Goal: Task Accomplishment & Management: Manage account settings

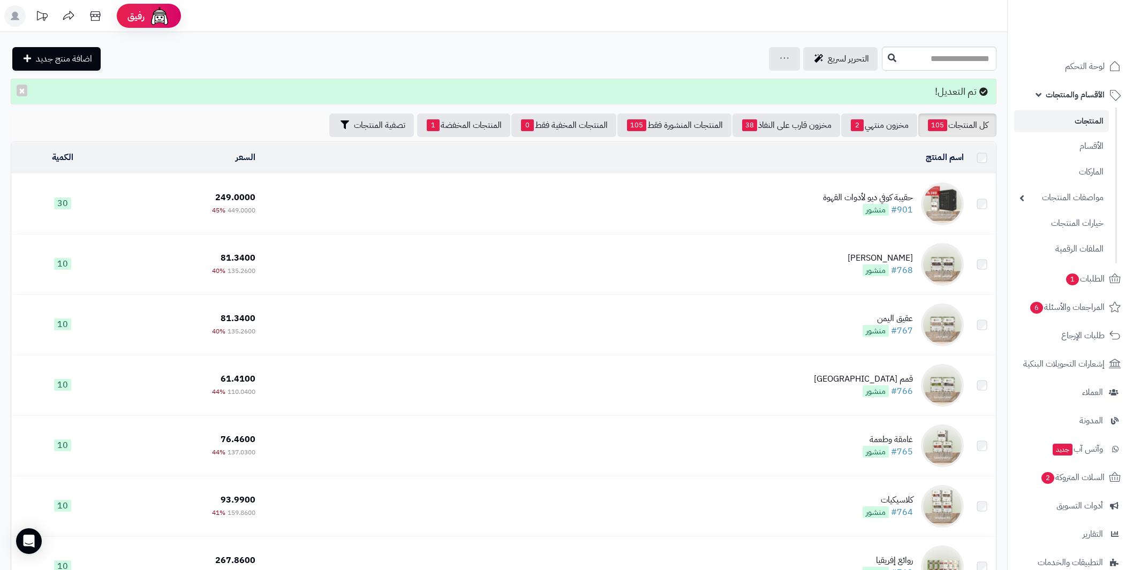
scroll to position [161, 0]
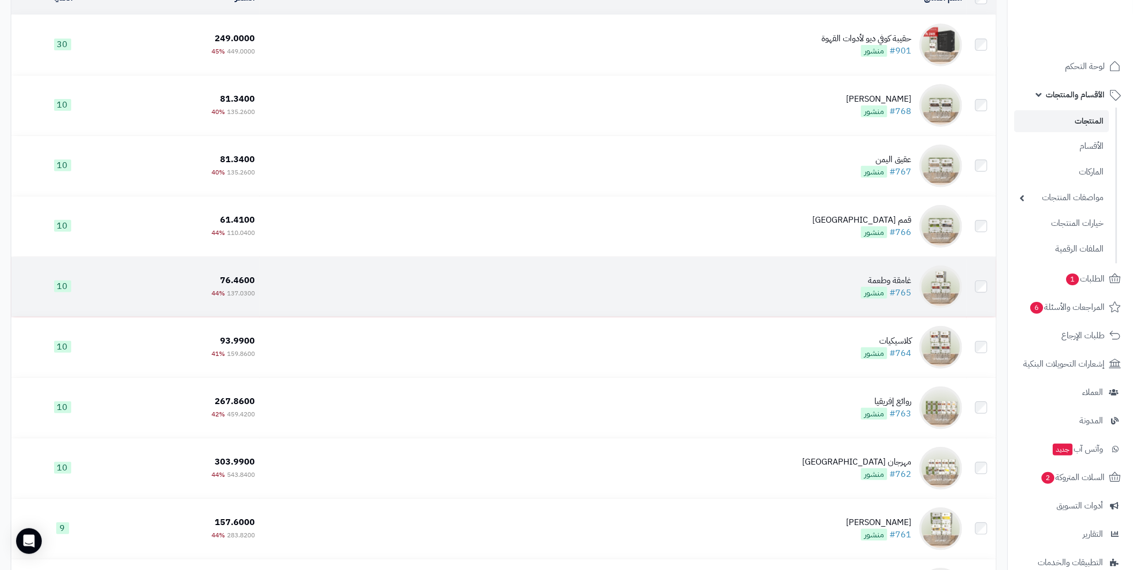
click at [894, 275] on div "غامقة وطعمة" at bounding box center [886, 281] width 50 height 12
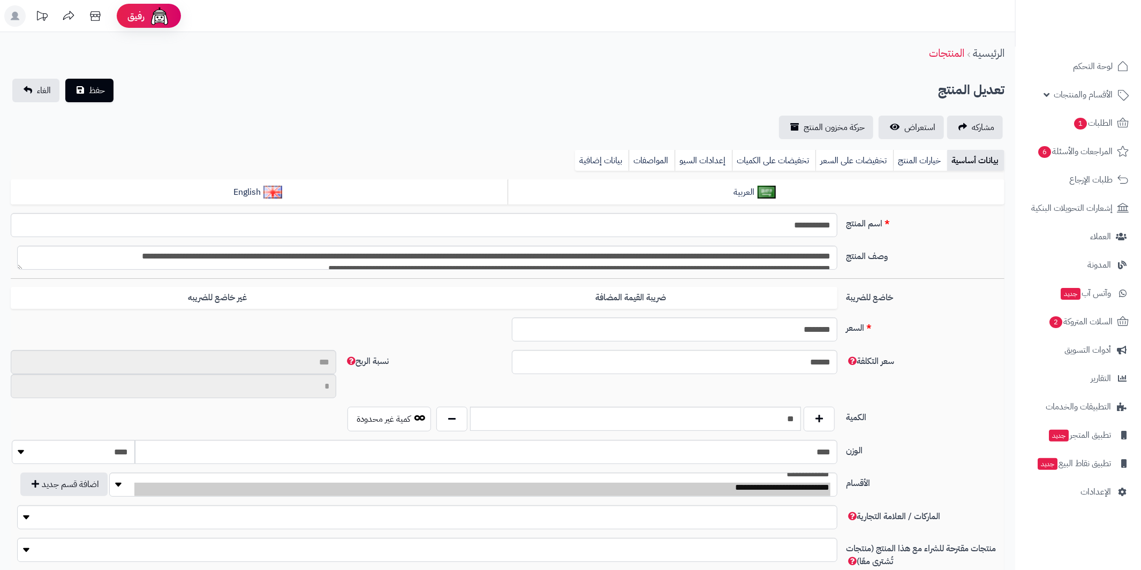
type input "**"
type input "**********"
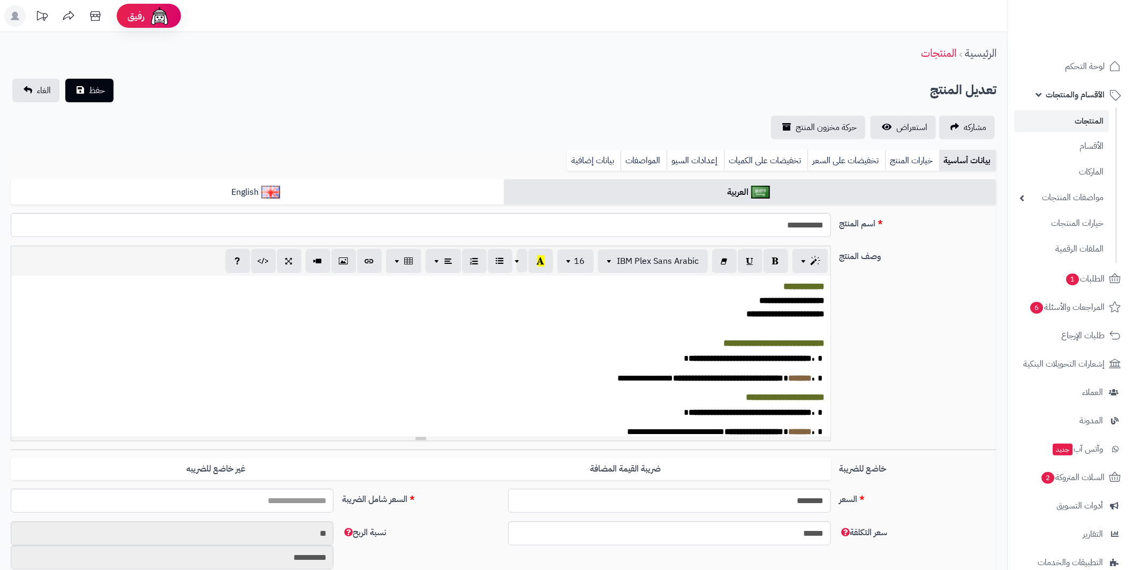
scroll to position [207, 0]
type input "******"
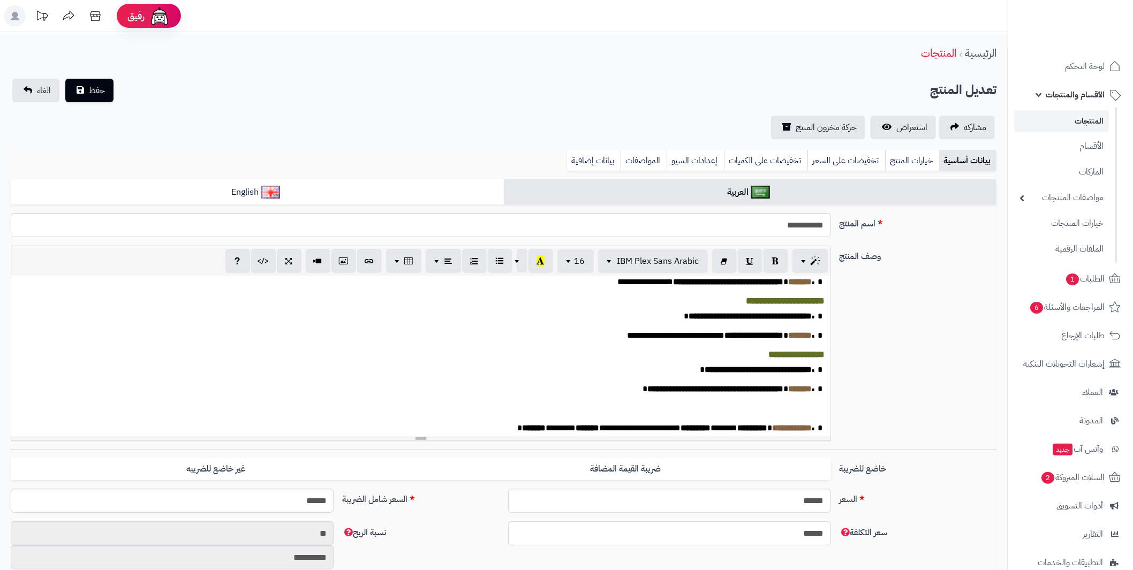
scroll to position [107, 0]
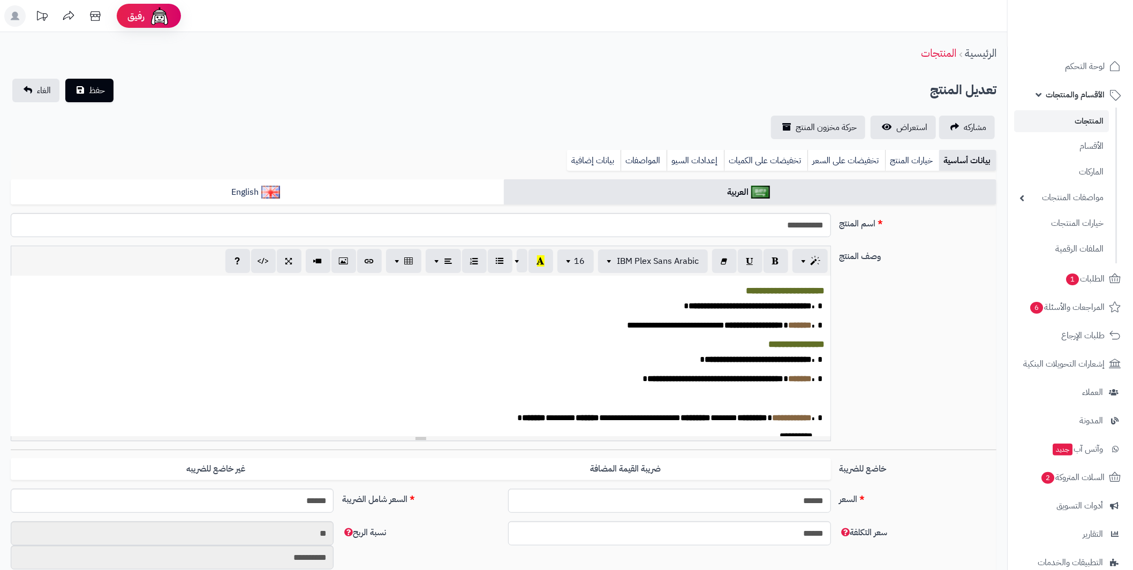
click at [628, 336] on div "**********" at bounding box center [421, 356] width 820 height 161
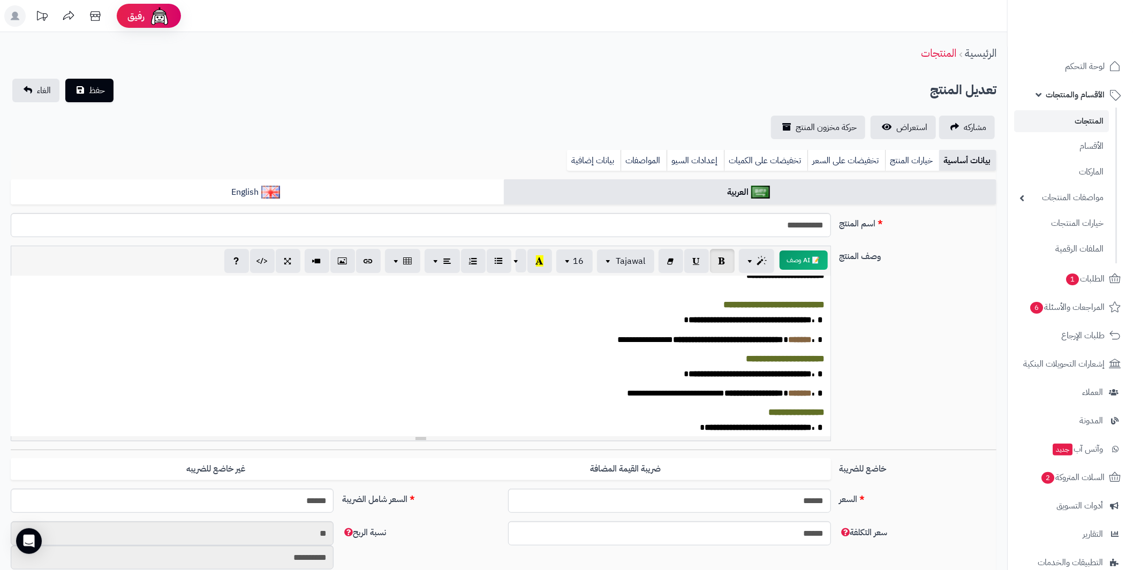
scroll to position [0, 0]
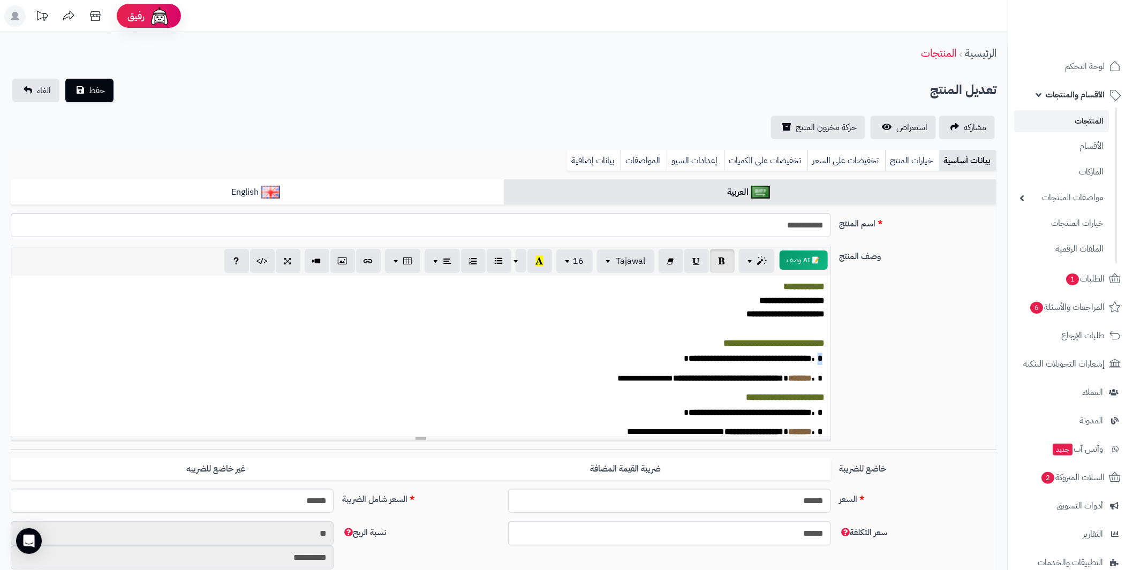
click at [822, 362] on span "*" at bounding box center [816, 358] width 11 height 8
click at [726, 265] on button "button" at bounding box center [722, 260] width 25 height 24
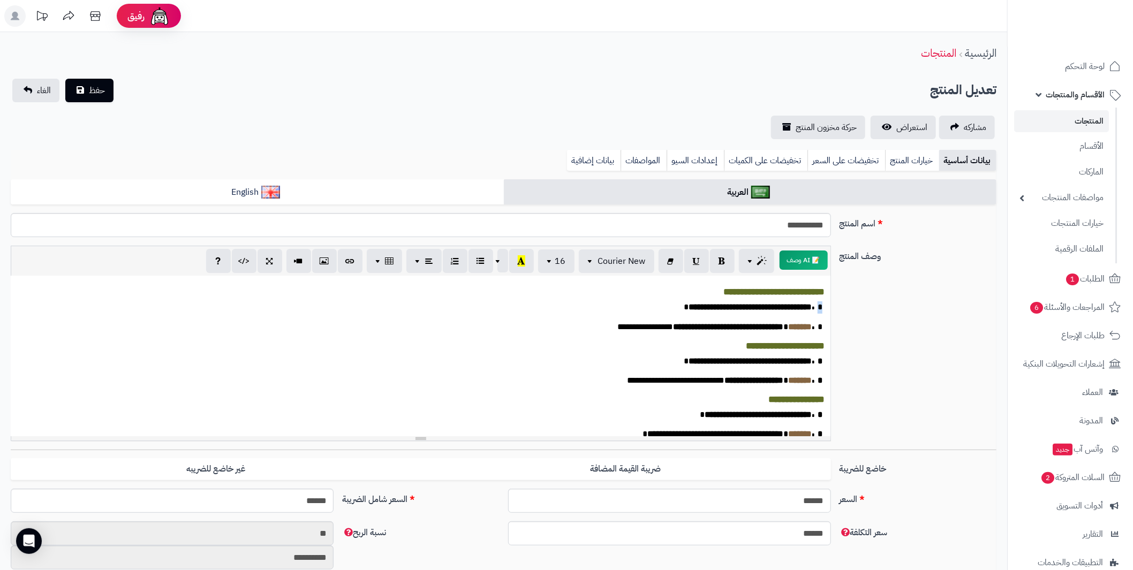
scroll to position [107, 0]
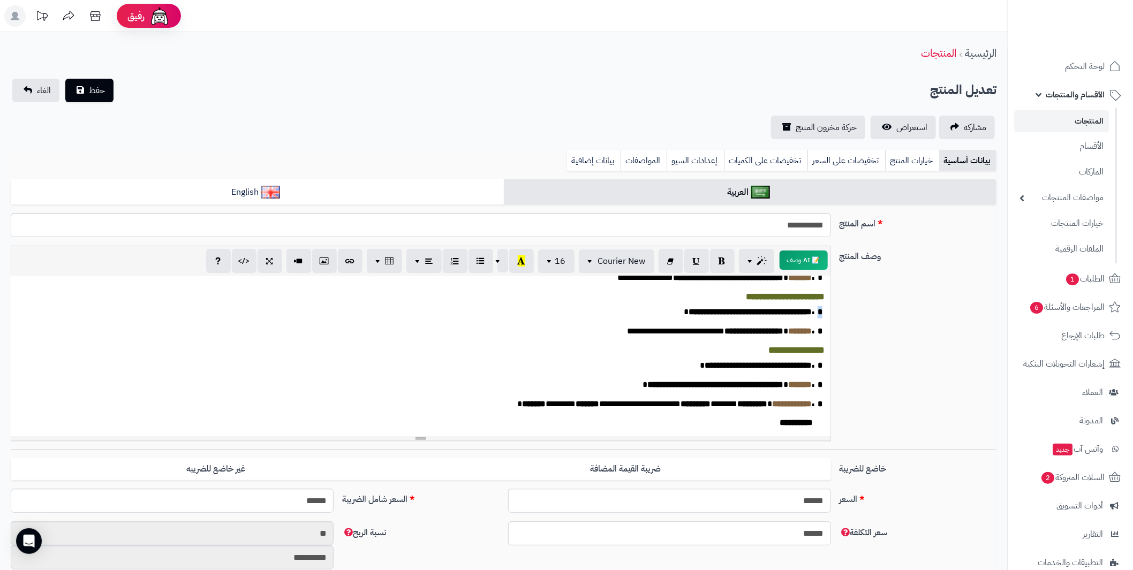
drag, startPoint x: 817, startPoint y: 328, endPoint x: 819, endPoint y: 322, distance: 5.8
click at [824, 328] on div "**********" at bounding box center [421, 356] width 820 height 161
click at [723, 261] on icon "button" at bounding box center [721, 260] width 7 height 11
drag, startPoint x: 818, startPoint y: 324, endPoint x: 801, endPoint y: 317, distance: 18.5
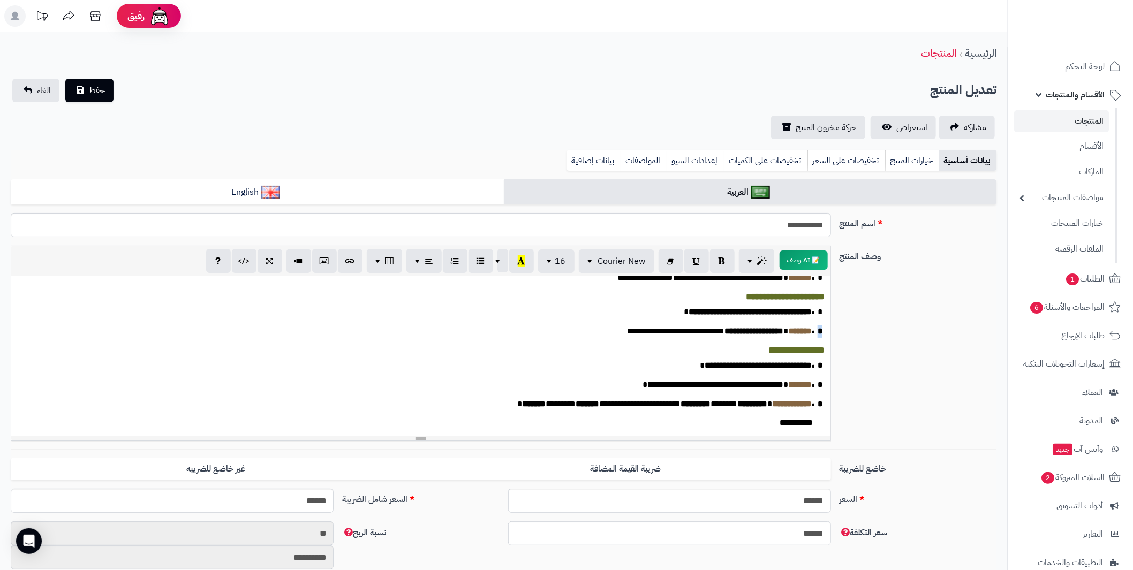
click at [823, 324] on div "**********" at bounding box center [421, 356] width 820 height 161
click at [721, 260] on icon "button" at bounding box center [721, 260] width 7 height 11
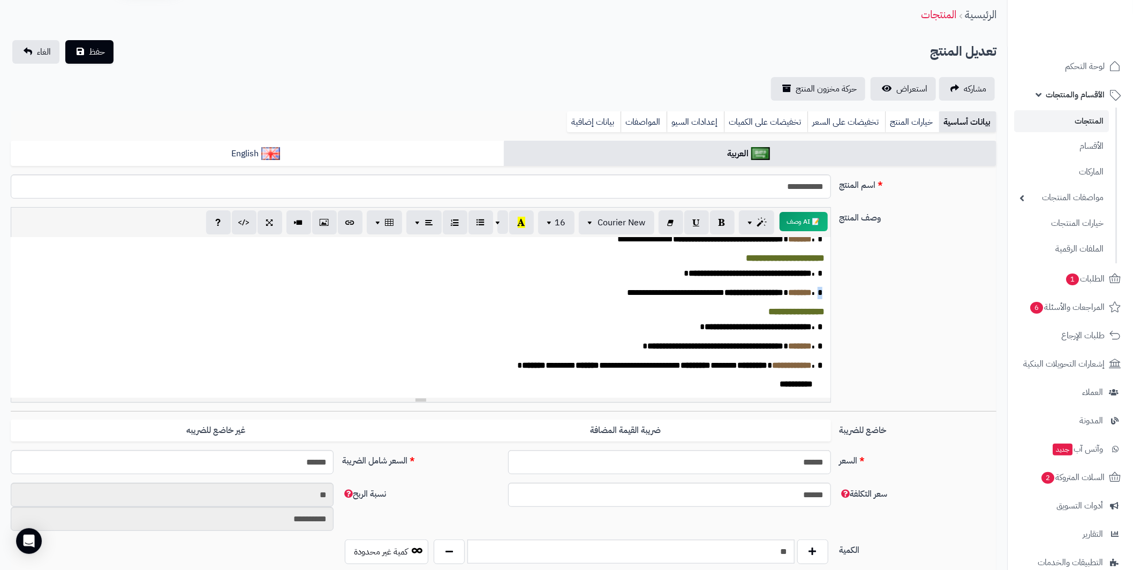
scroll to position [53, 0]
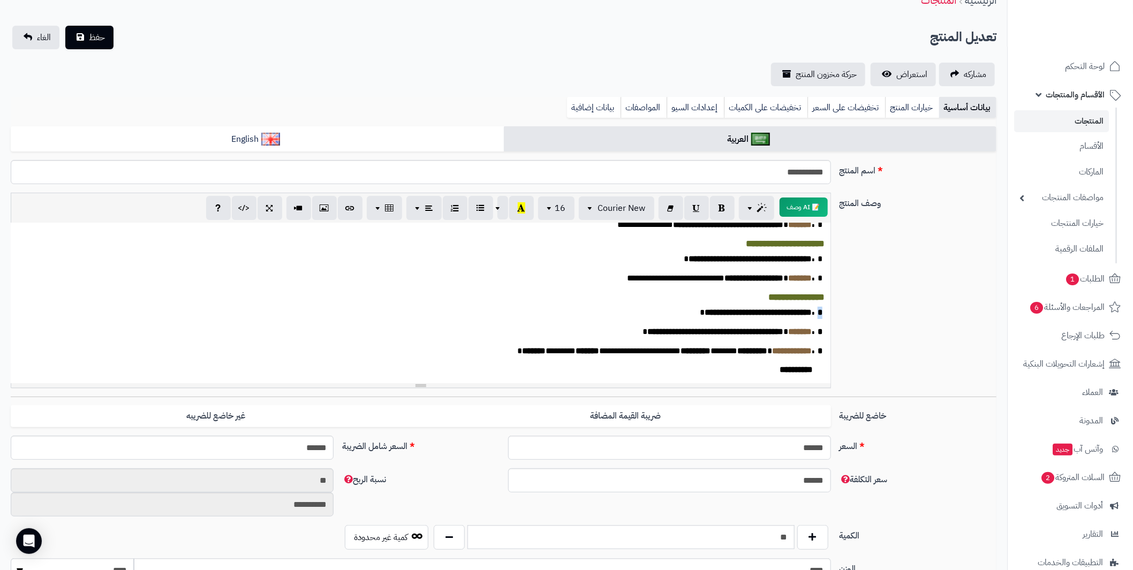
click at [821, 308] on span "*" at bounding box center [816, 312] width 11 height 8
click at [719, 203] on icon "button" at bounding box center [721, 207] width 7 height 11
click at [823, 328] on div "**********" at bounding box center [421, 303] width 820 height 161
click at [726, 215] on button "button" at bounding box center [722, 207] width 25 height 24
drag, startPoint x: 818, startPoint y: 350, endPoint x: 821, endPoint y: 344, distance: 6.5
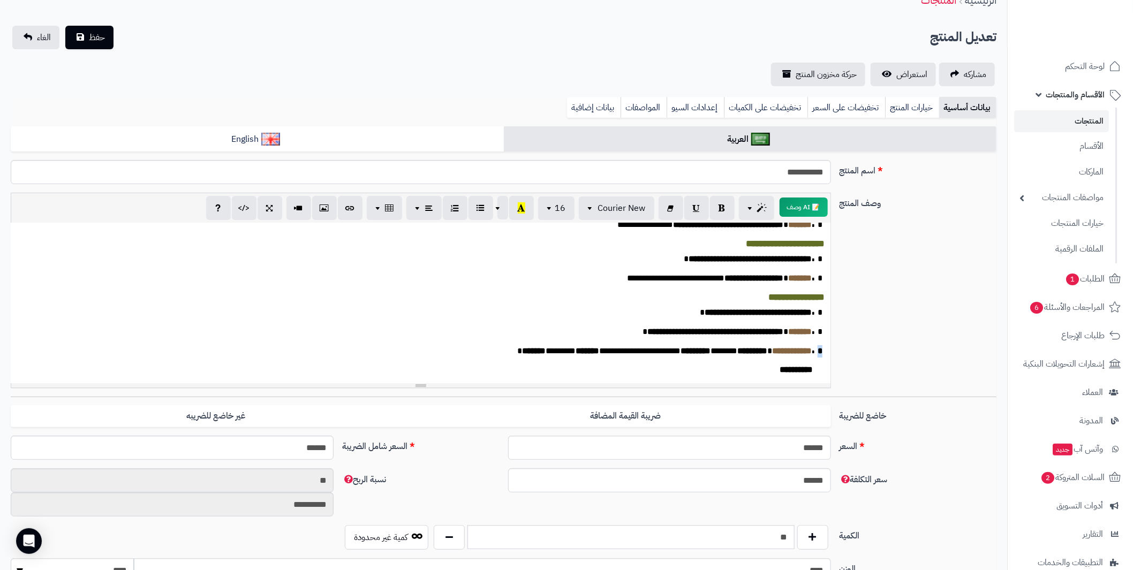
click at [814, 348] on p "**********" at bounding box center [415, 351] width 798 height 12
click at [725, 206] on icon "button" at bounding box center [721, 207] width 7 height 11
click at [88, 36] on button "حفظ" at bounding box center [89, 37] width 48 height 24
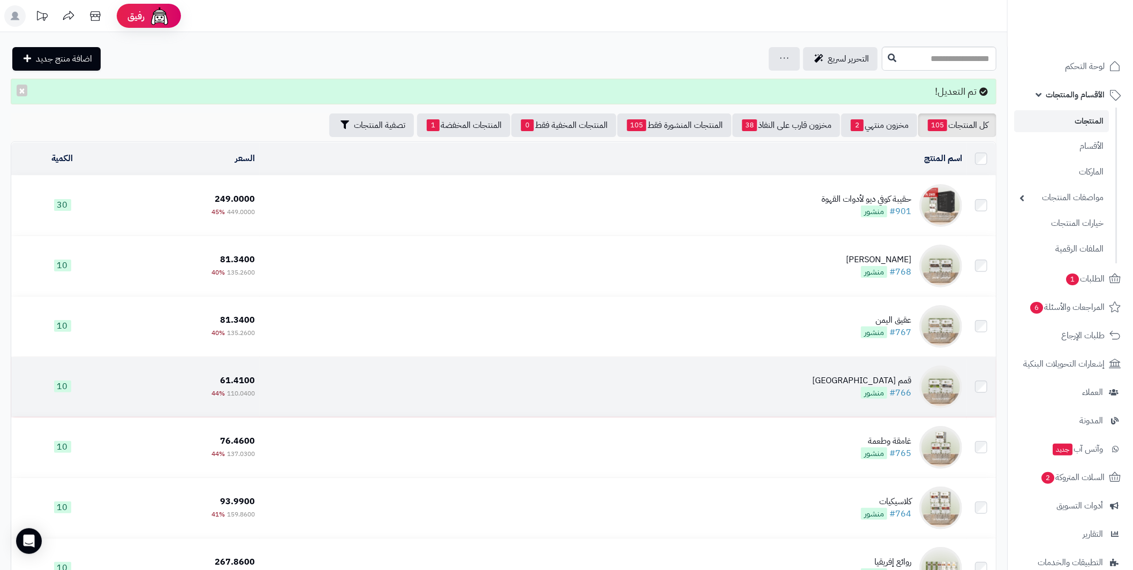
click at [877, 387] on span "منشور" at bounding box center [874, 393] width 26 height 12
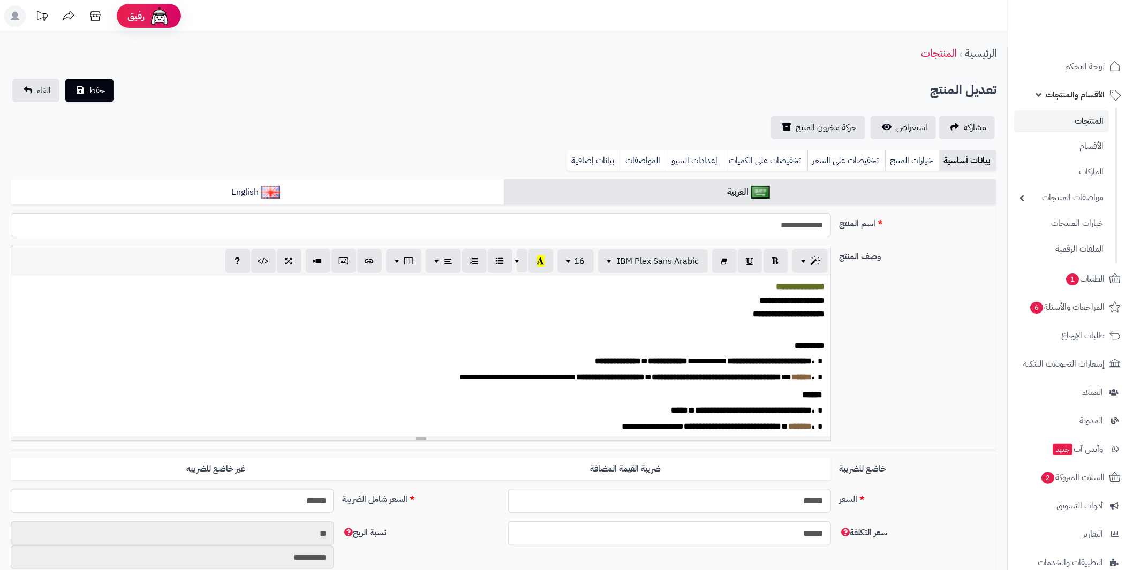
scroll to position [207, 0]
click at [688, 352] on p "*********" at bounding box center [421, 346] width 808 height 12
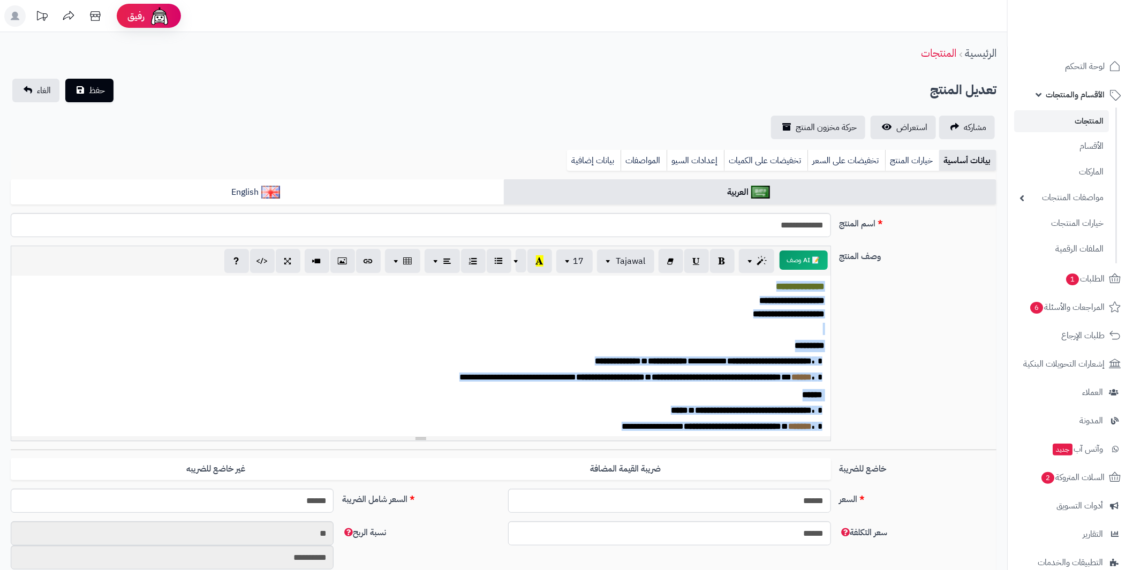
paste div
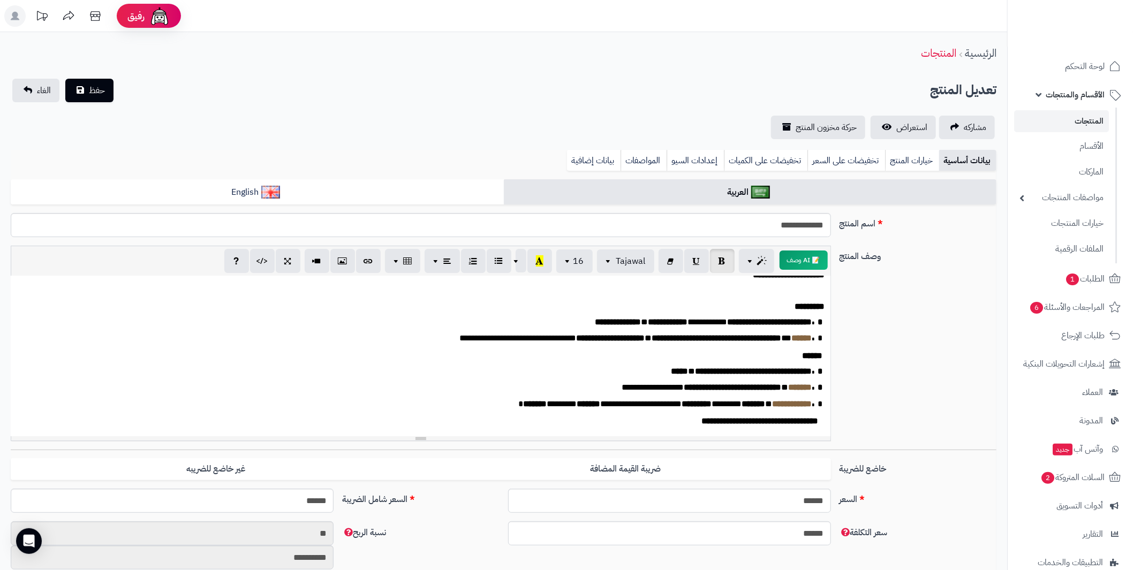
scroll to position [69, 0]
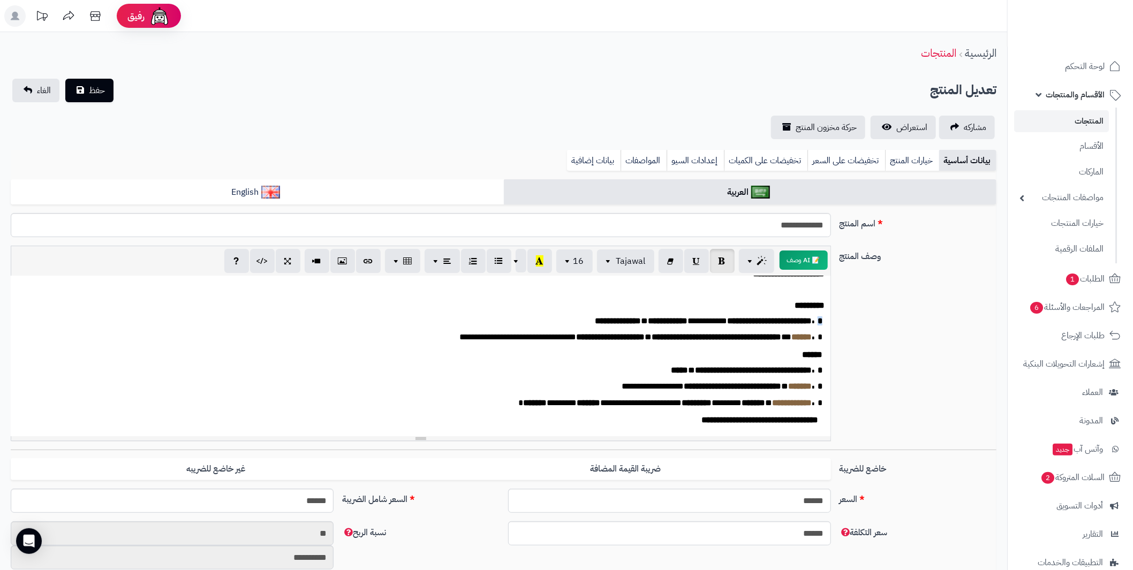
click at [820, 303] on div "**********" at bounding box center [421, 356] width 820 height 161
click at [721, 260] on icon "button" at bounding box center [721, 260] width 7 height 11
click at [820, 360] on div "**********" at bounding box center [421, 356] width 820 height 161
click at [724, 260] on icon "button" at bounding box center [721, 260] width 7 height 11
click at [817, 382] on span "*" at bounding box center [816, 386] width 11 height 8
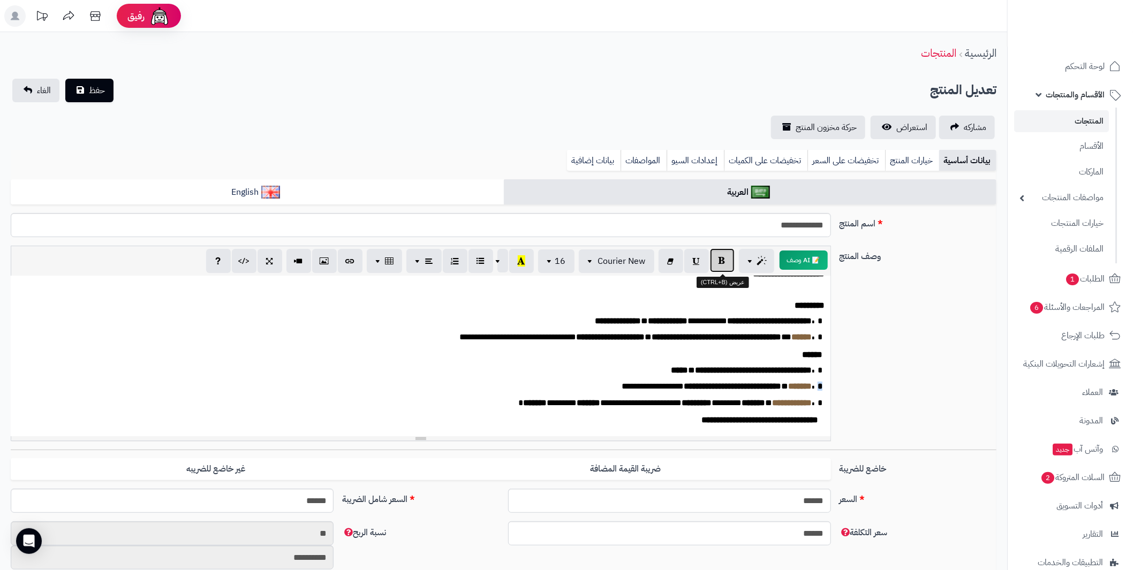
drag, startPoint x: 718, startPoint y: 257, endPoint x: 720, endPoint y: 269, distance: 11.9
click at [718, 257] on icon "button" at bounding box center [721, 260] width 7 height 11
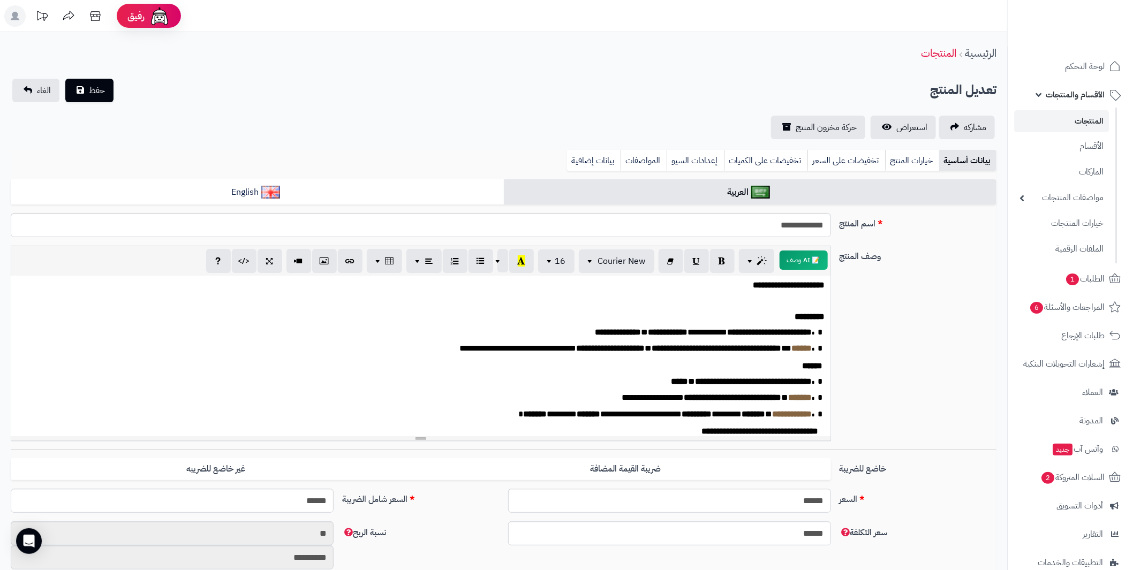
scroll to position [0, 0]
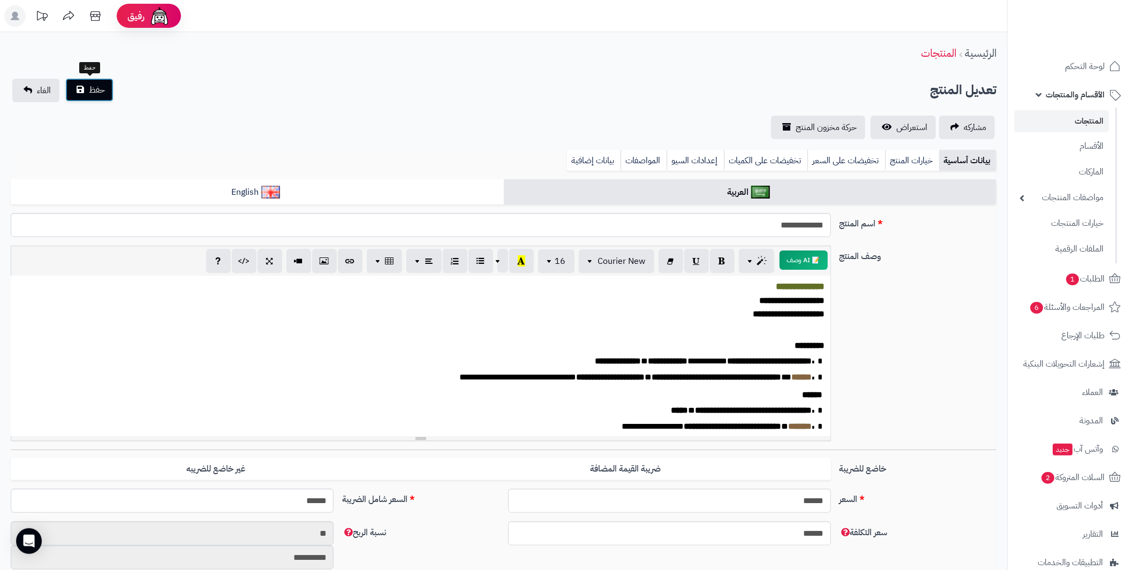
click at [89, 84] on span "حفظ" at bounding box center [97, 90] width 16 height 13
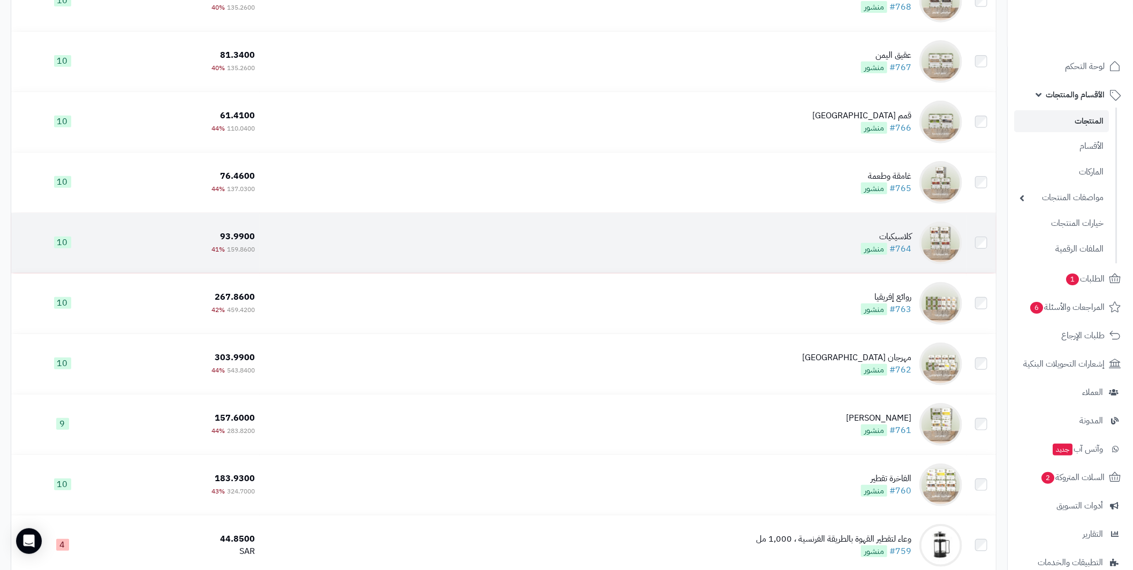
scroll to position [267, 0]
click at [899, 232] on div "كلاسيكيات" at bounding box center [886, 235] width 50 height 12
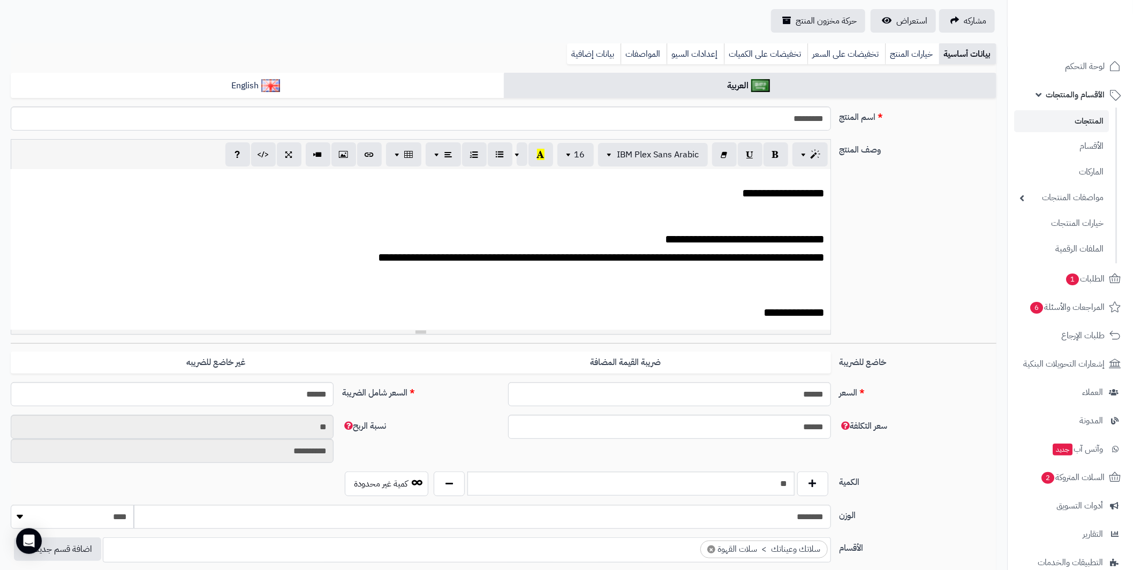
scroll to position [53, 0]
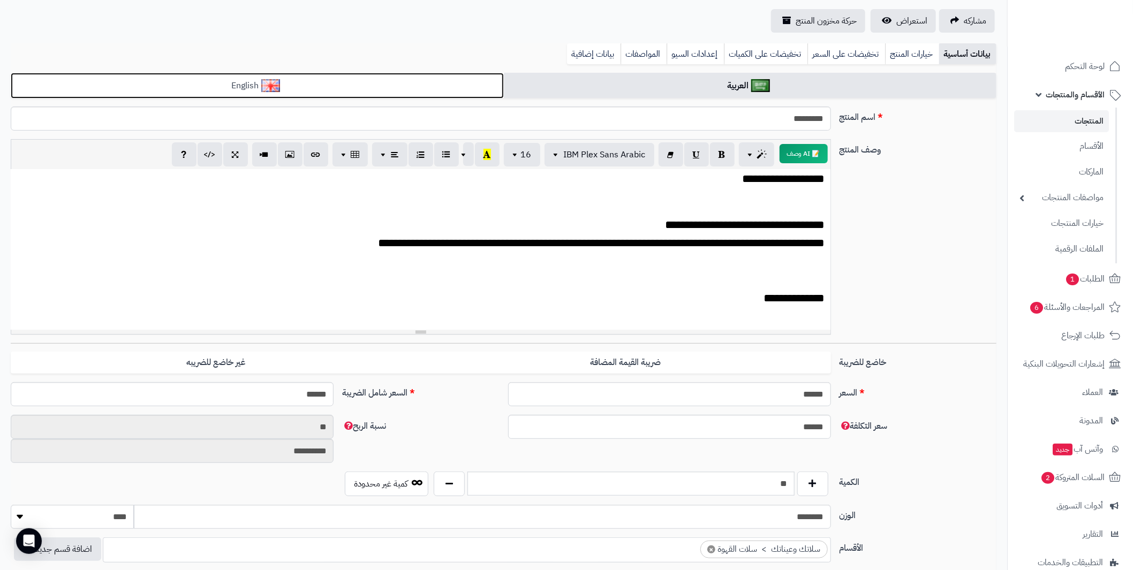
click at [327, 75] on link "English" at bounding box center [257, 86] width 493 height 26
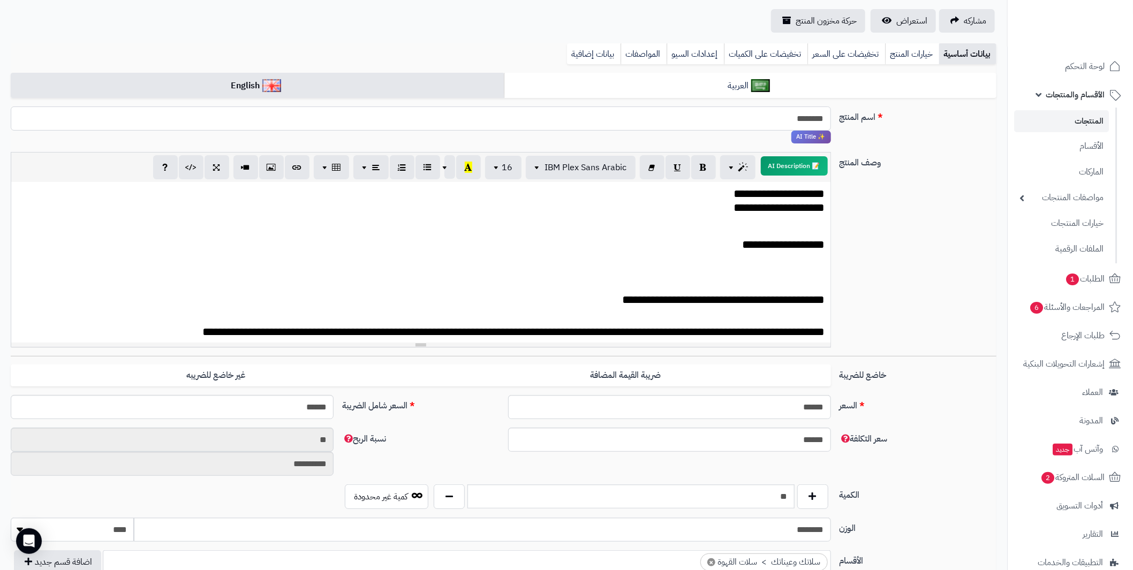
drag, startPoint x: 782, startPoint y: 117, endPoint x: 844, endPoint y: 119, distance: 62.7
click at [844, 119] on div "اسم المنتج ******** ✨ AI Title" at bounding box center [503, 129] width 994 height 45
click at [938, 167] on label "وصف المنتج" at bounding box center [918, 160] width 166 height 17
click at [0, 0] on textarea "وصف المنتج" at bounding box center [0, 0] width 0 height 0
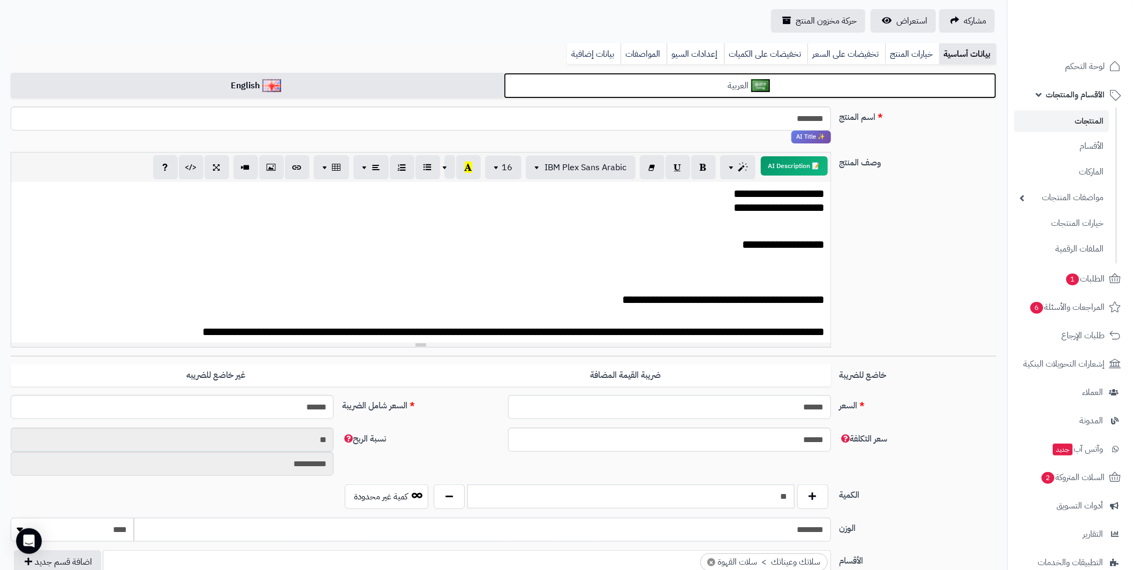
click at [660, 85] on link "العربية" at bounding box center [750, 86] width 493 height 26
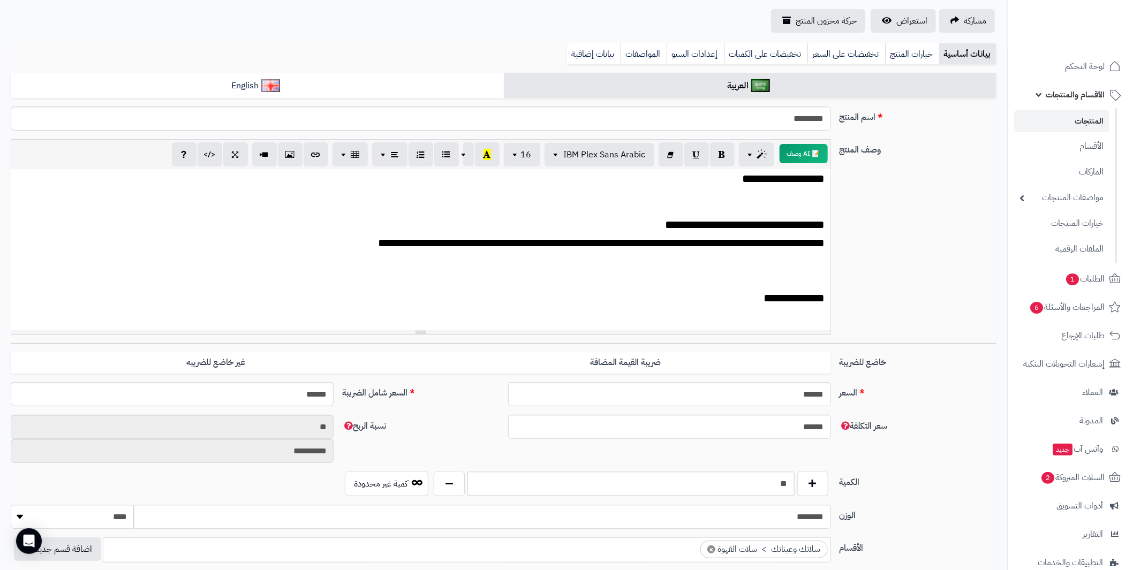
click at [644, 237] on span "**********" at bounding box center [601, 242] width 446 height 11
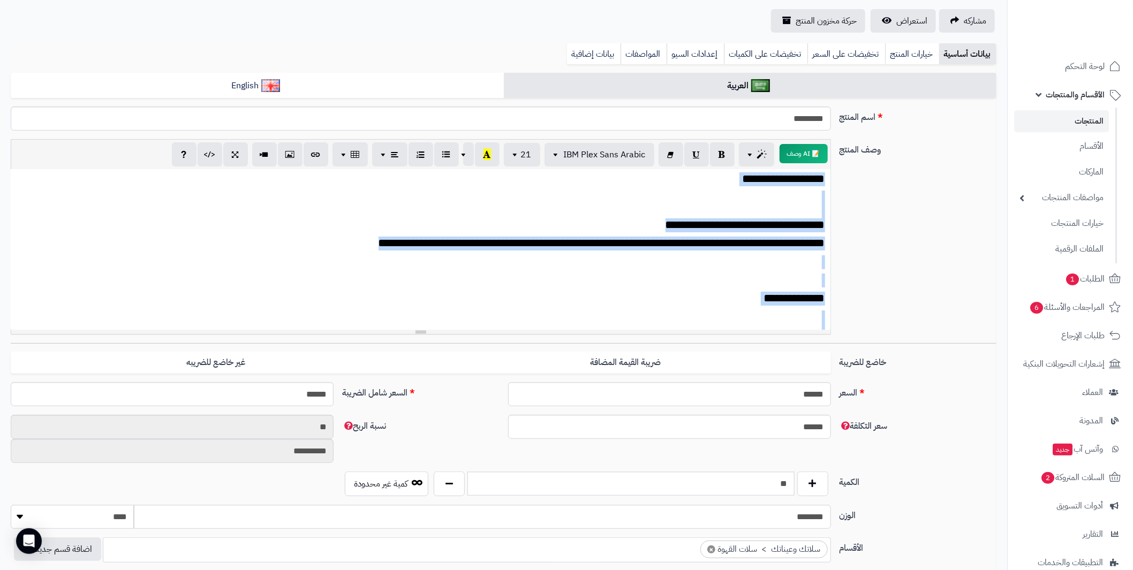
copy div "**********"
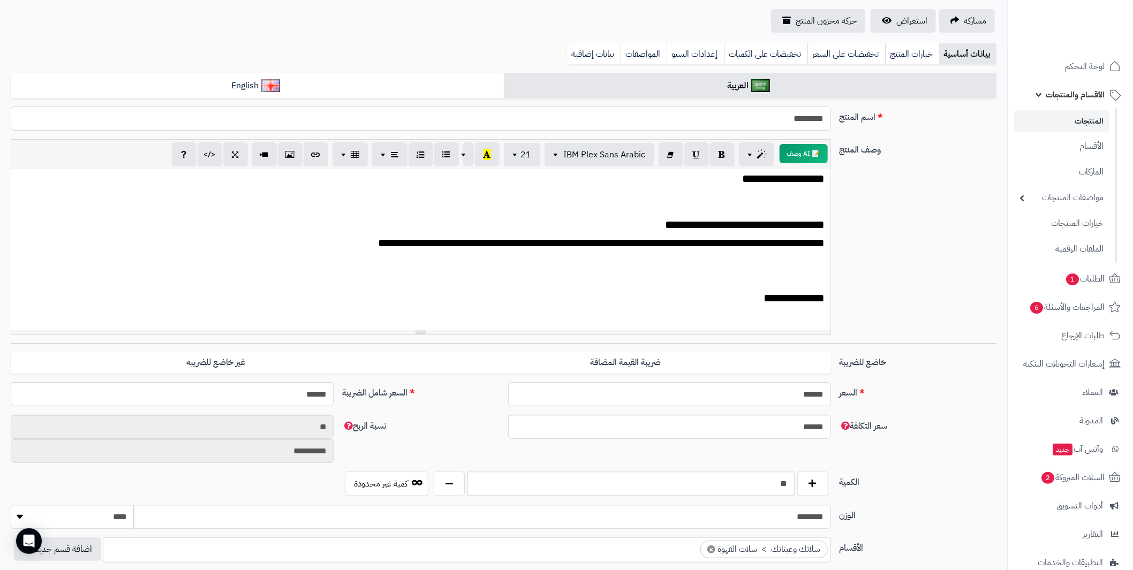
drag, startPoint x: 799, startPoint y: 117, endPoint x: 849, endPoint y: 122, distance: 51.0
click at [853, 119] on div "اسم المنتج *********" at bounding box center [503, 123] width 994 height 33
click at [601, 257] on p at bounding box center [420, 262] width 809 height 14
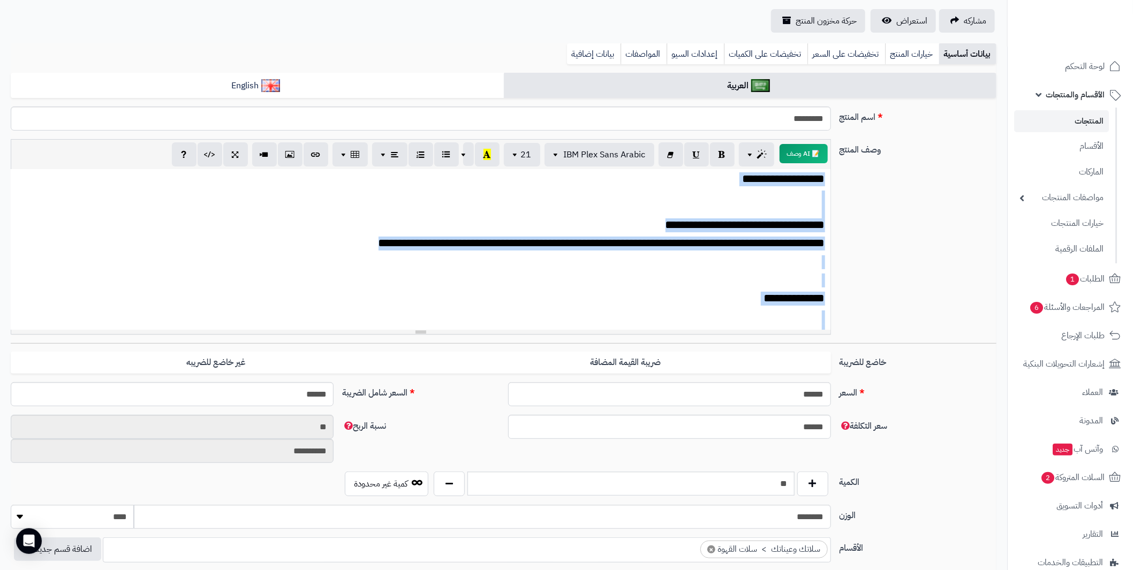
copy div "**********"
click at [749, 177] on span "**********" at bounding box center [783, 178] width 82 height 11
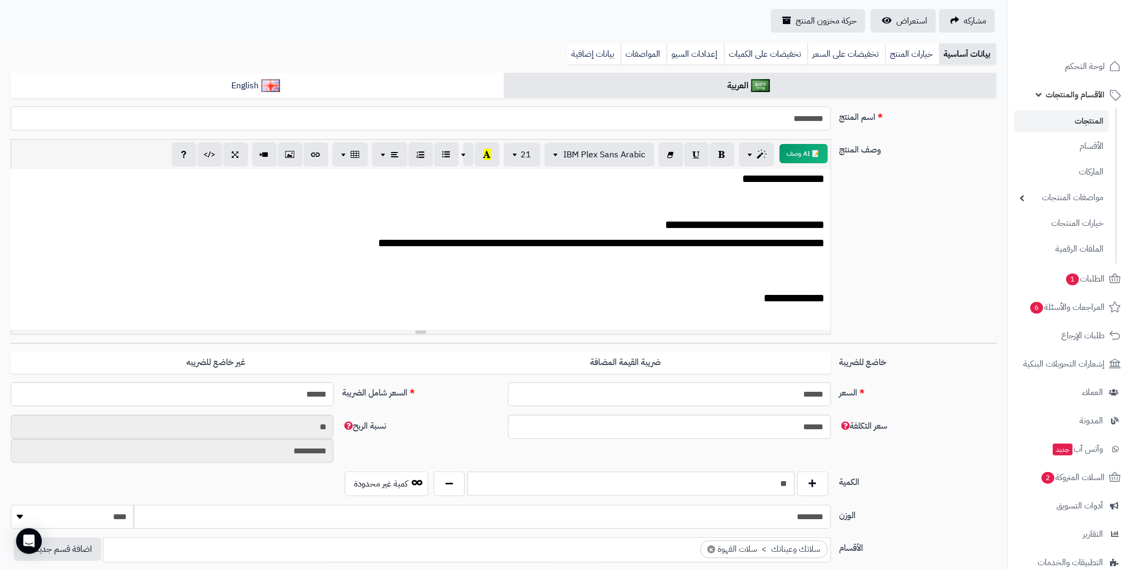
drag, startPoint x: 727, startPoint y: 119, endPoint x: 881, endPoint y: 110, distance: 154.4
click at [881, 111] on div "اسم المنتج *********" at bounding box center [503, 123] width 994 height 33
click at [633, 293] on p "**********" at bounding box center [420, 299] width 809 height 14
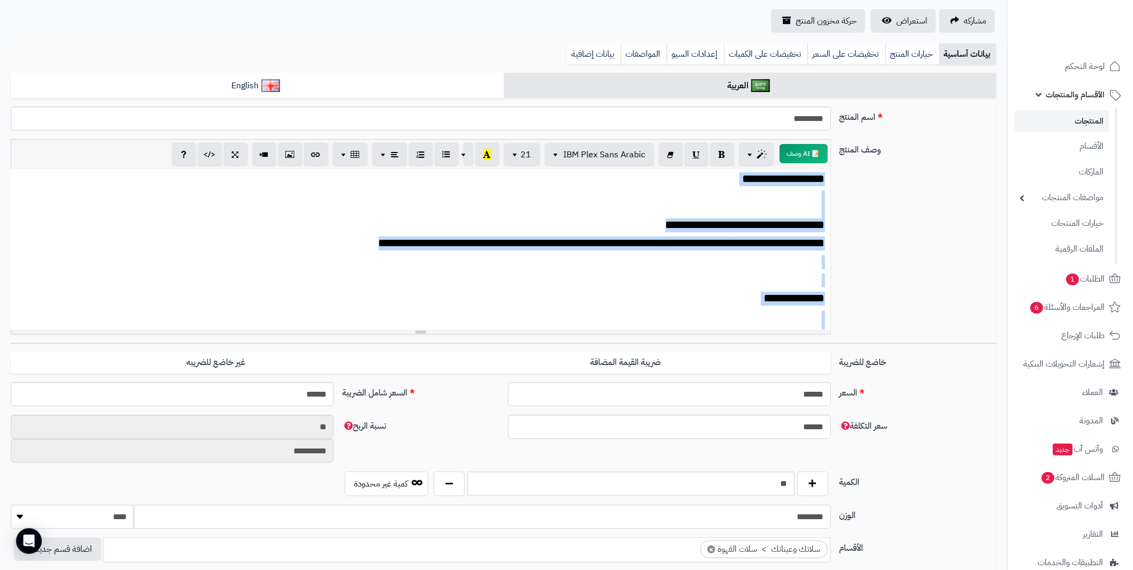
paste div
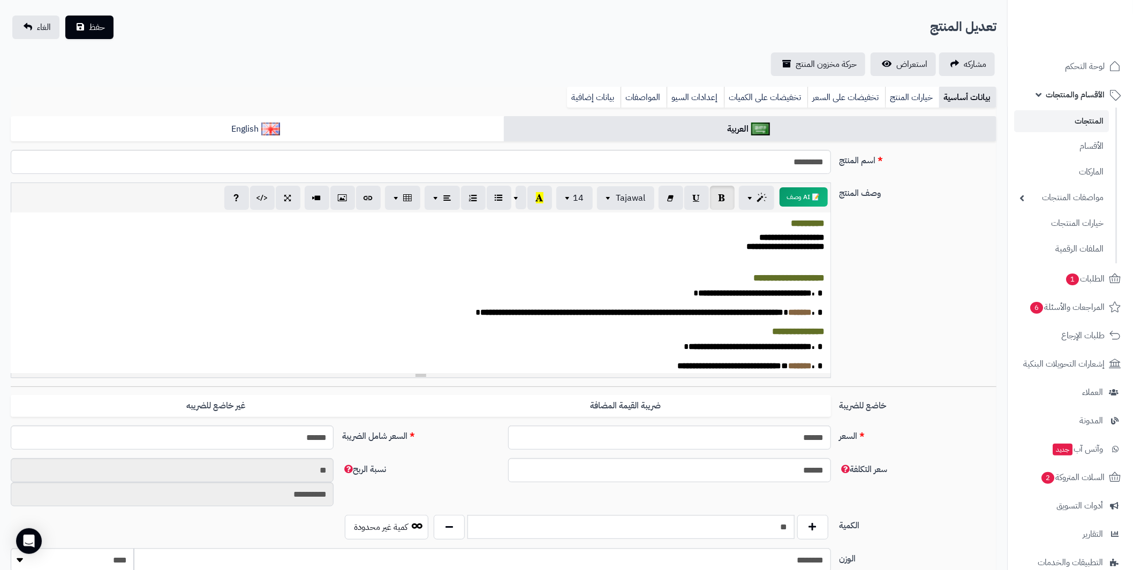
scroll to position [0, 0]
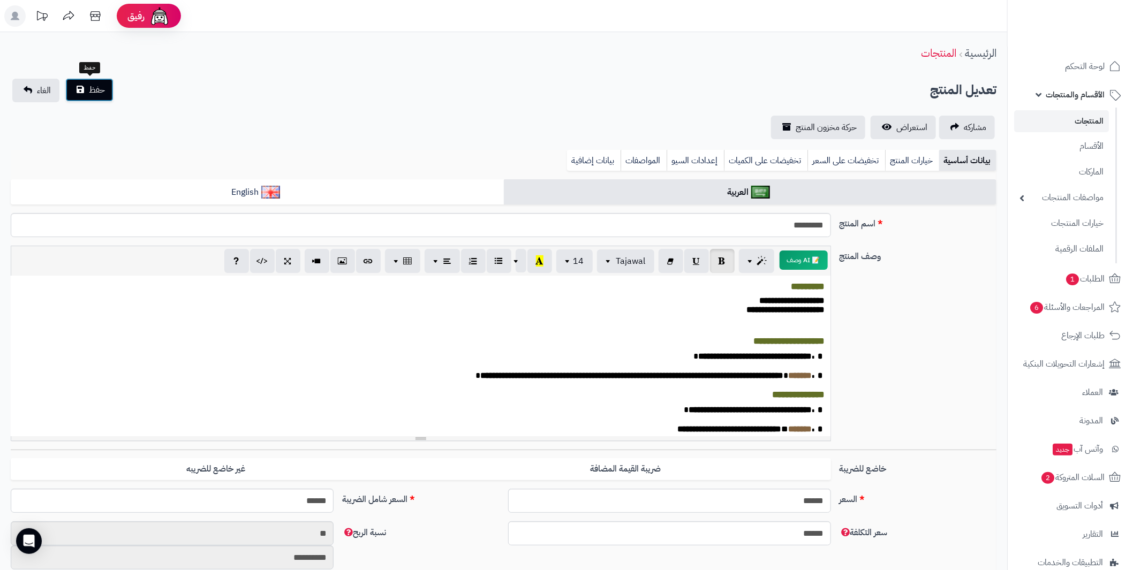
click at [89, 82] on button "حفظ" at bounding box center [89, 90] width 48 height 24
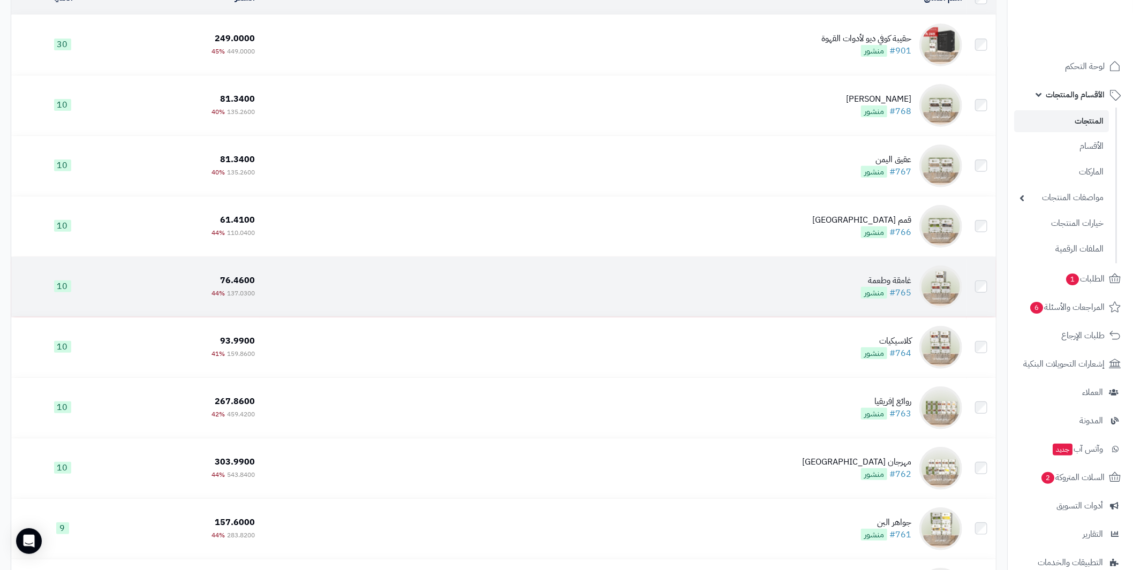
scroll to position [214, 0]
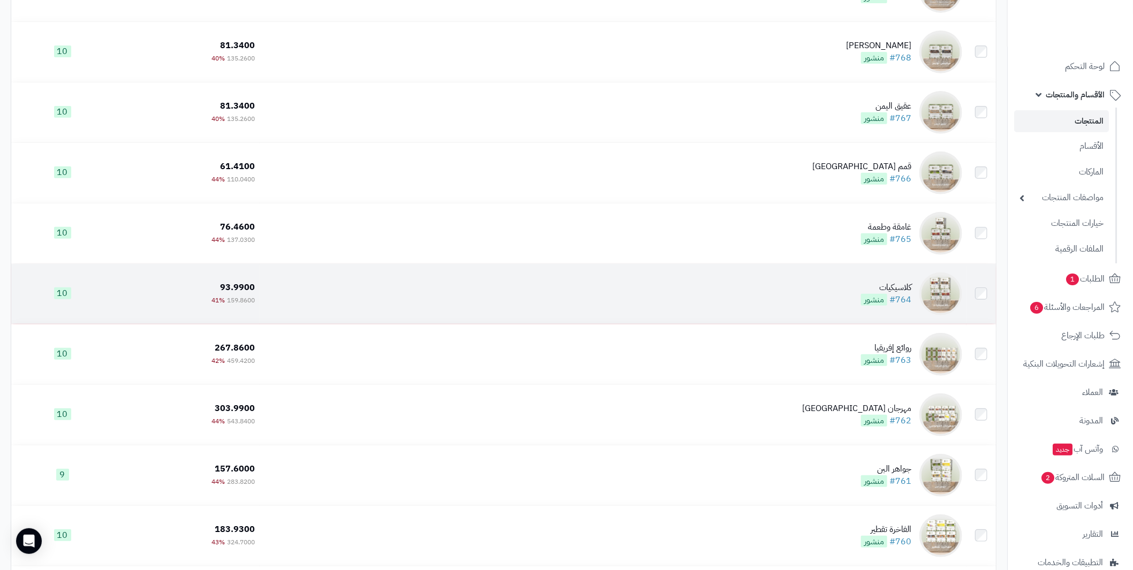
drag, startPoint x: 899, startPoint y: 282, endPoint x: 888, endPoint y: 287, distance: 12.0
click at [899, 282] on div "كلاسيكيات" at bounding box center [886, 288] width 50 height 12
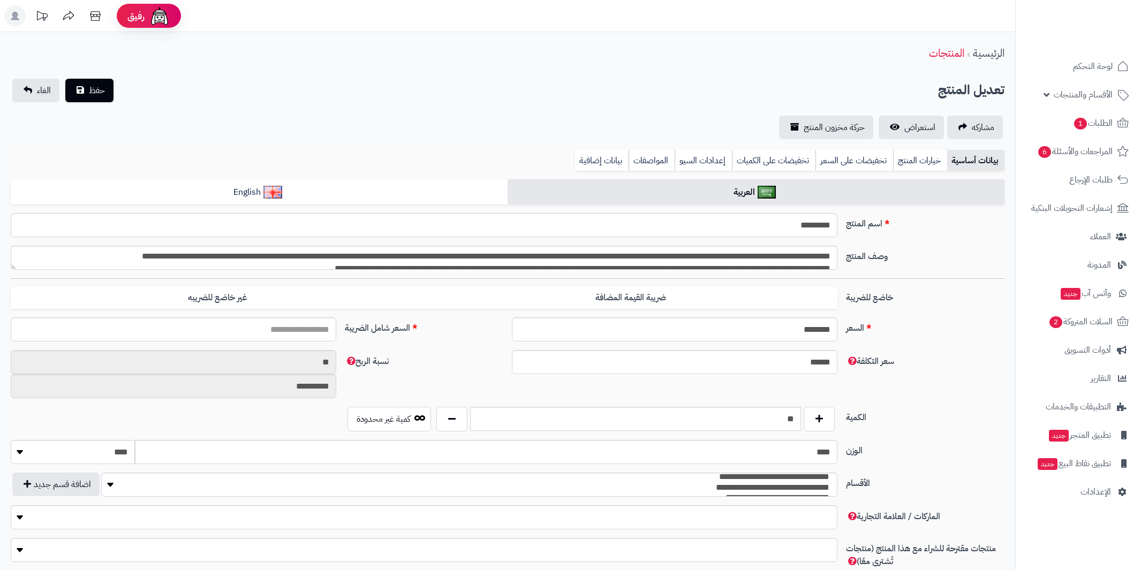
type input "******"
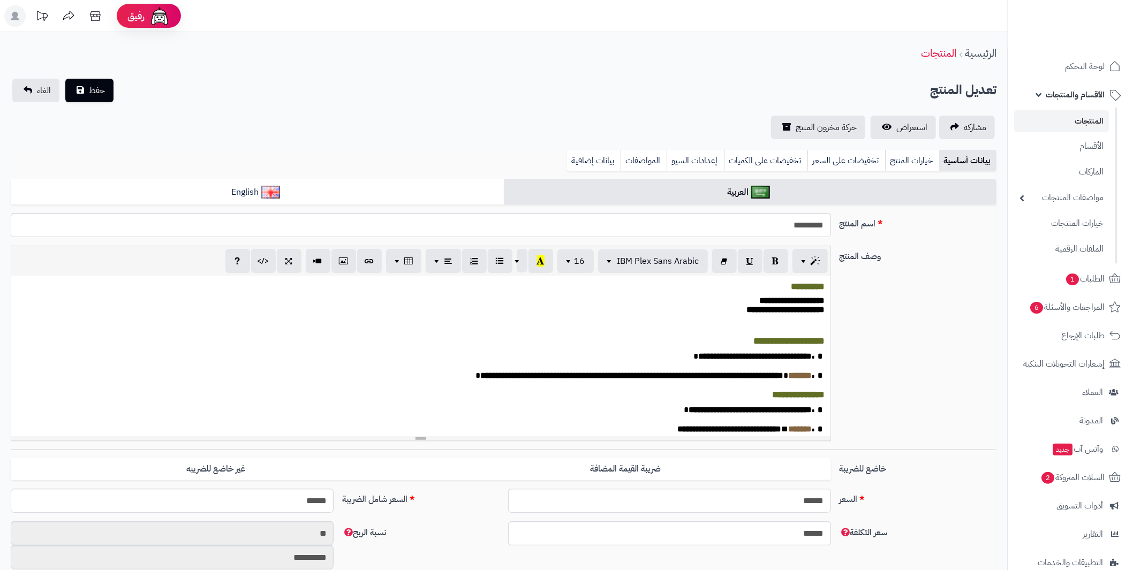
scroll to position [207, 0]
click at [664, 346] on p "**********" at bounding box center [421, 341] width 808 height 11
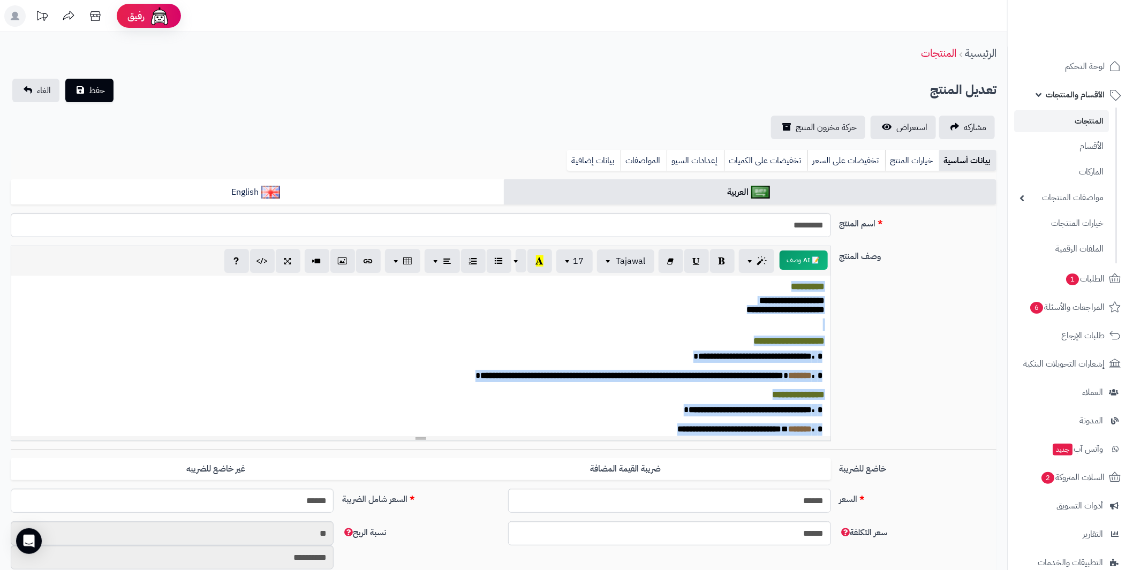
paste div
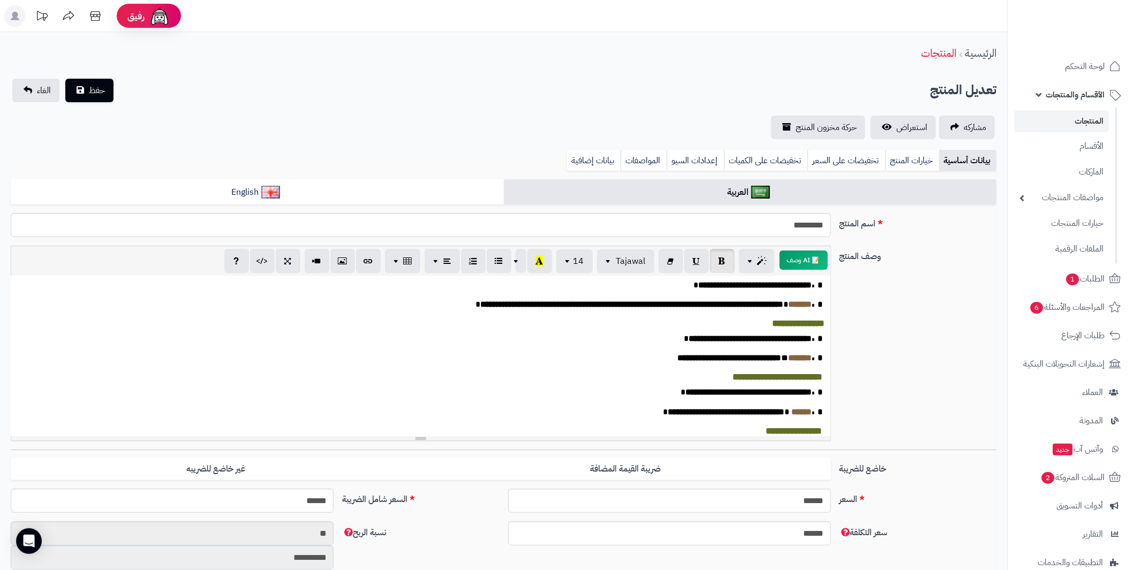
scroll to position [0, 0]
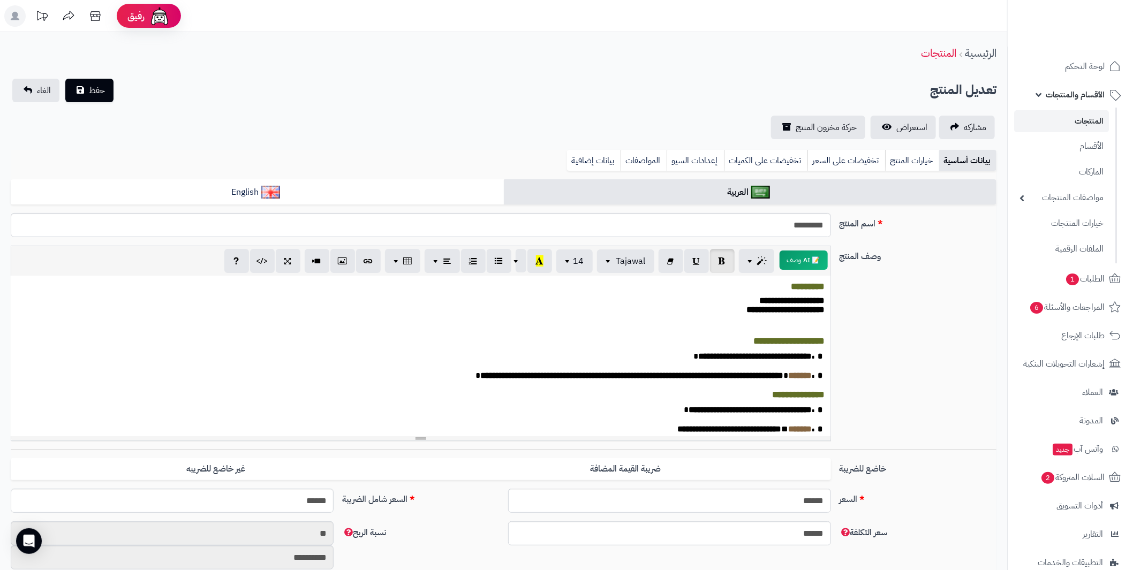
click at [740, 303] on p "**********" at bounding box center [420, 305] width 809 height 18
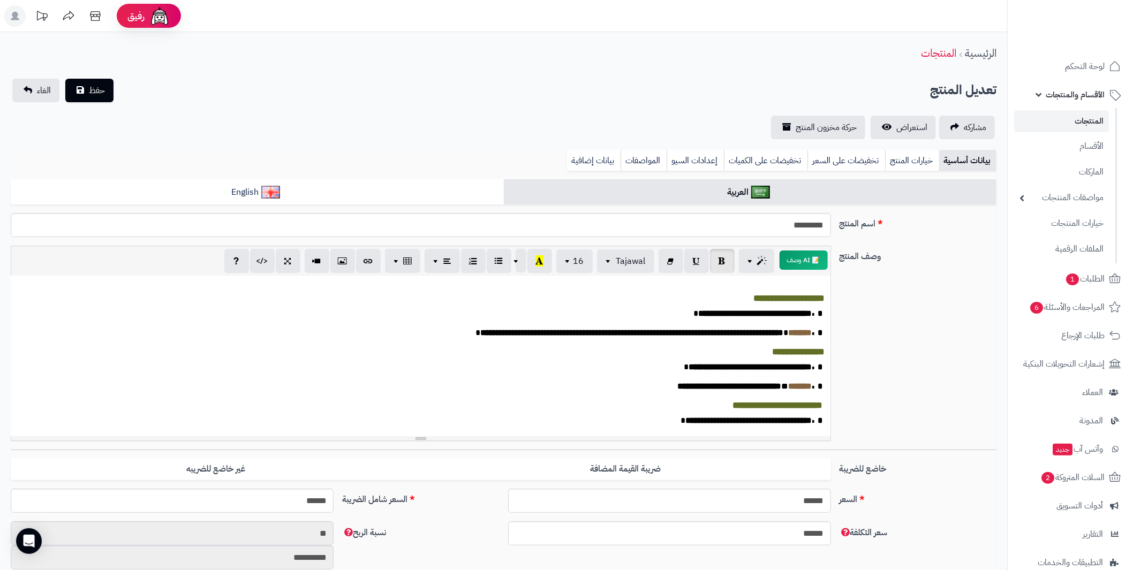
scroll to position [271, 0]
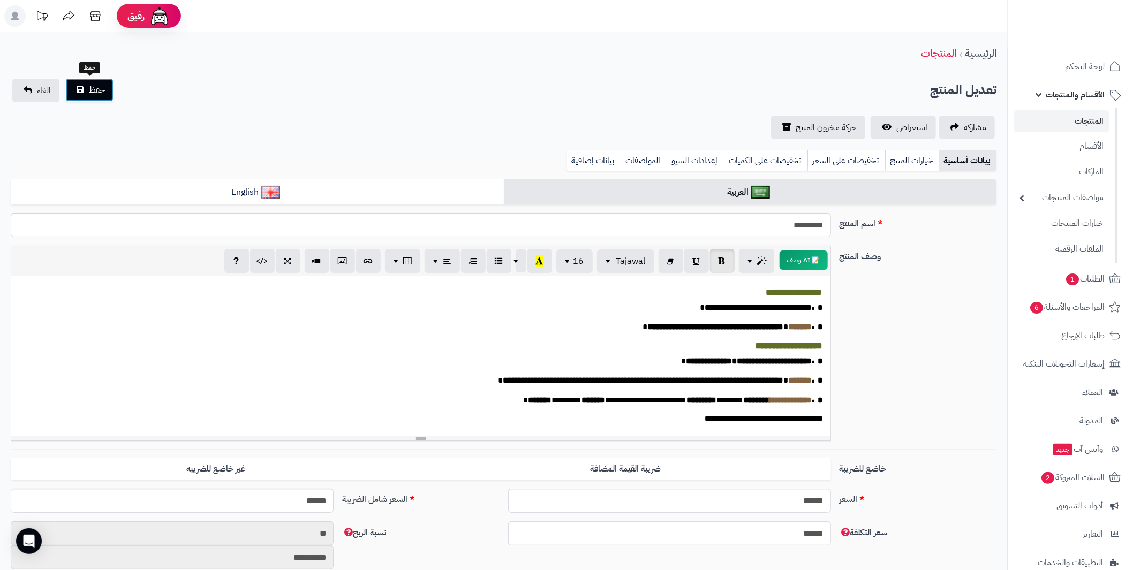
click at [77, 85] on button "حفظ" at bounding box center [89, 90] width 48 height 24
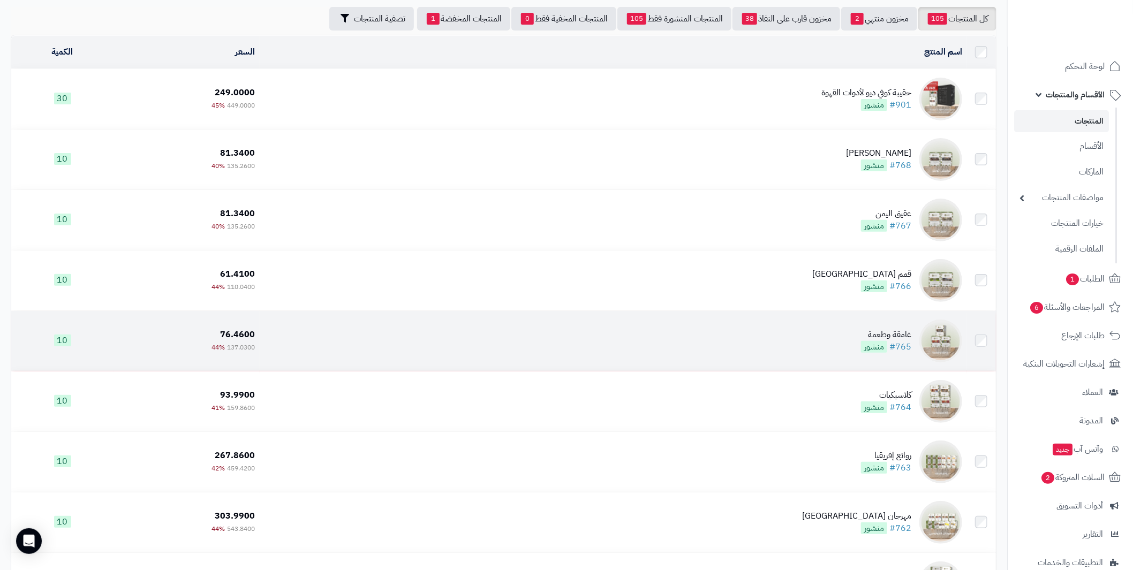
scroll to position [161, 0]
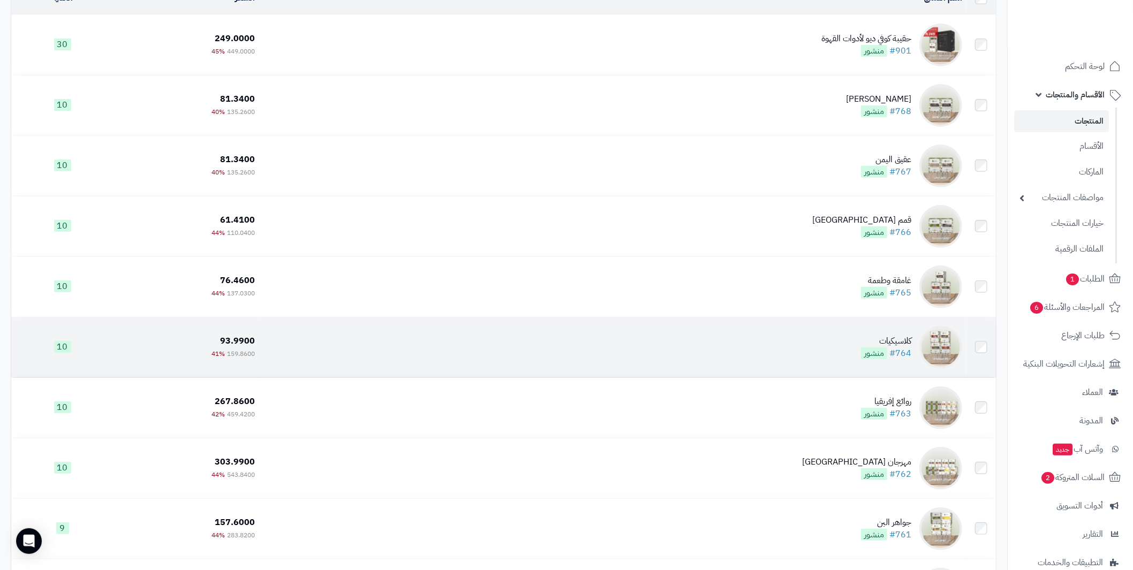
click at [893, 339] on div "كلاسيكيات" at bounding box center [886, 341] width 50 height 12
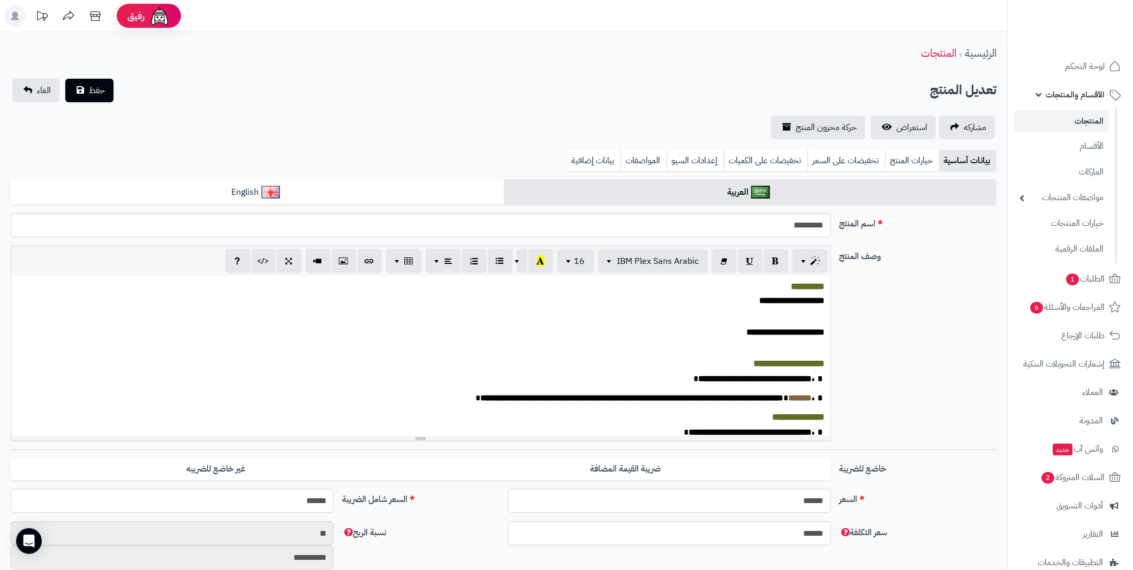
scroll to position [207, 0]
click at [664, 353] on p at bounding box center [421, 347] width 808 height 12
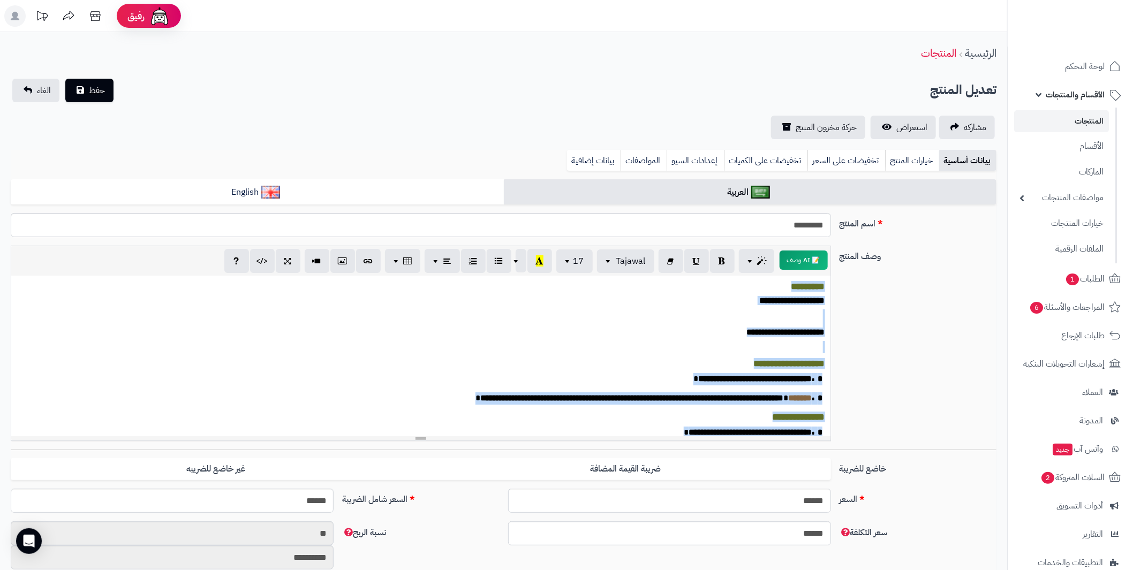
paste div
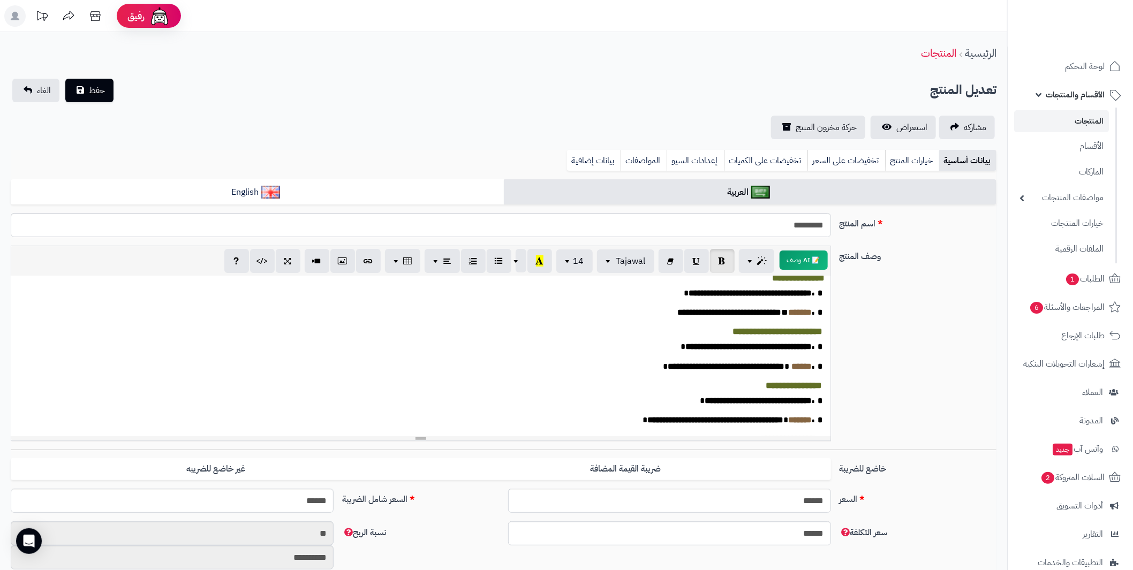
scroll to position [0, 0]
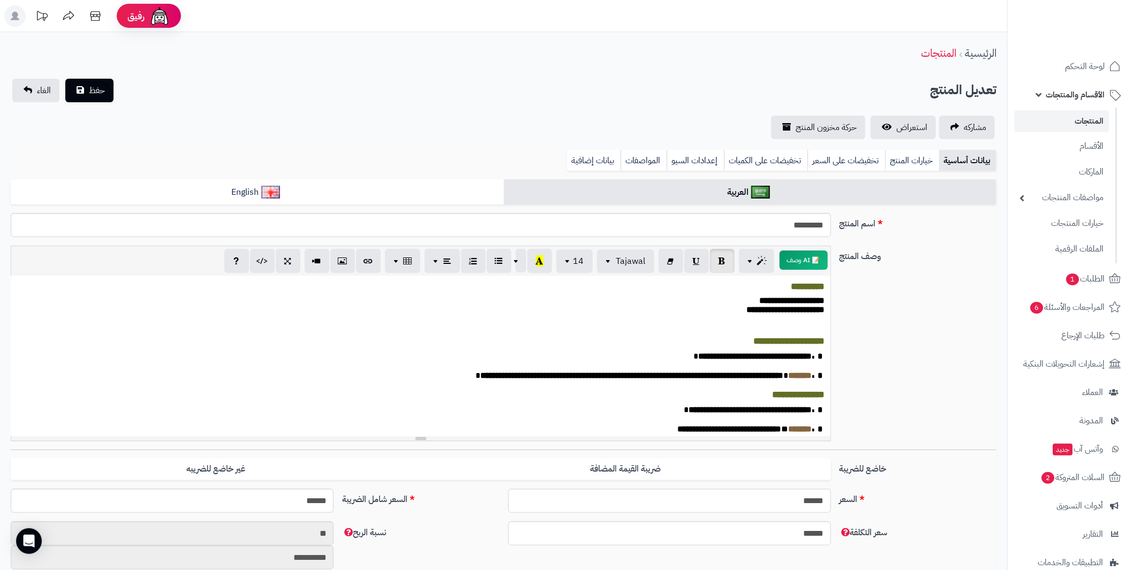
click at [733, 300] on p "**********" at bounding box center [420, 305] width 809 height 18
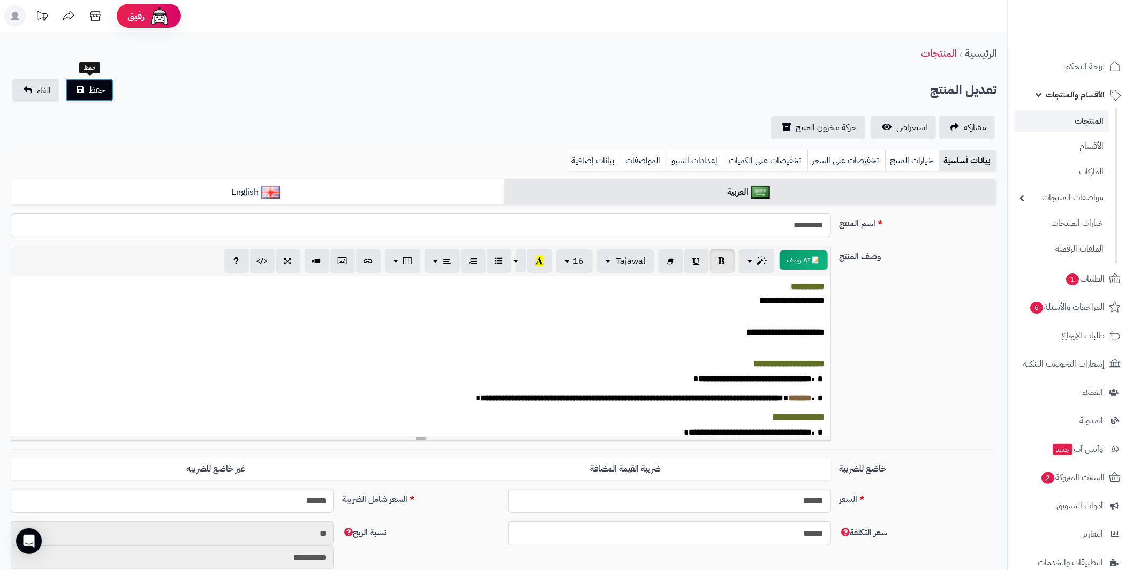
click at [97, 95] on span "حفظ" at bounding box center [97, 90] width 16 height 13
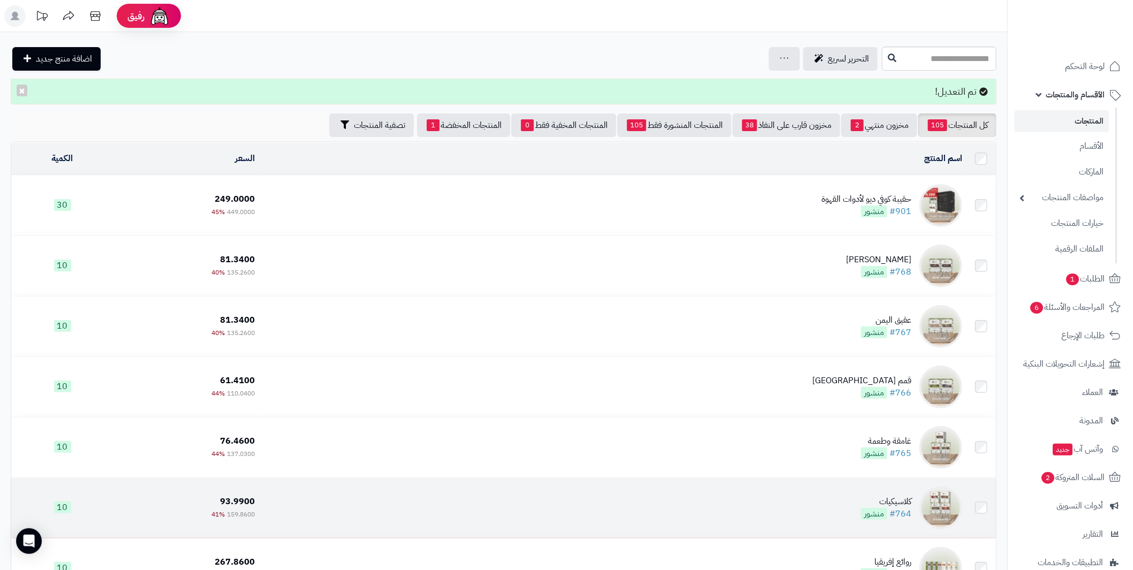
click at [903, 497] on div "كلاسيكيات" at bounding box center [886, 502] width 50 height 12
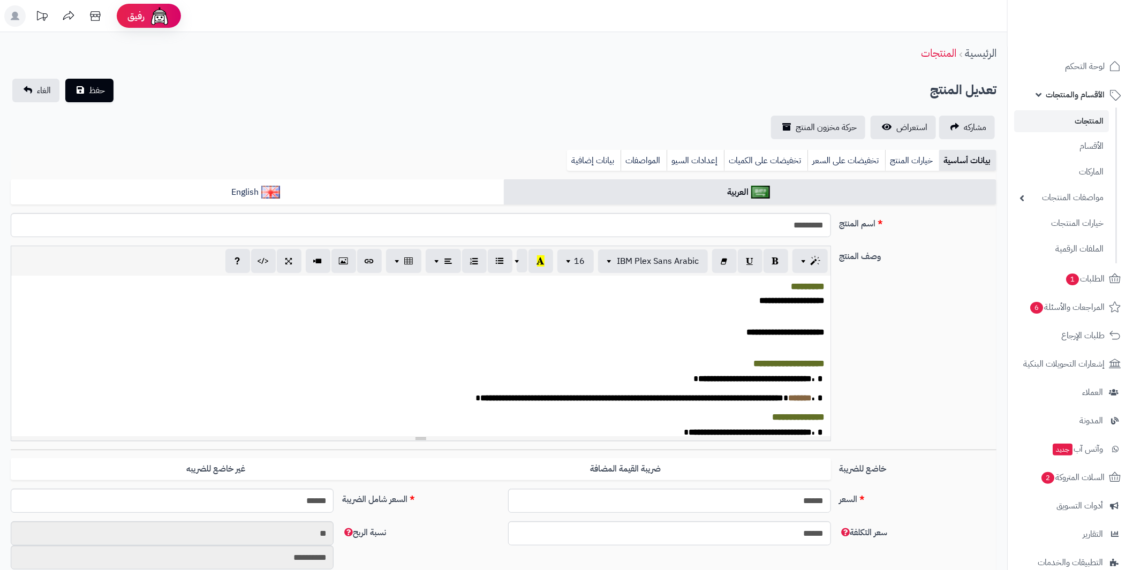
scroll to position [207, 0]
click at [540, 373] on div "**********" at bounding box center [420, 356] width 818 height 161
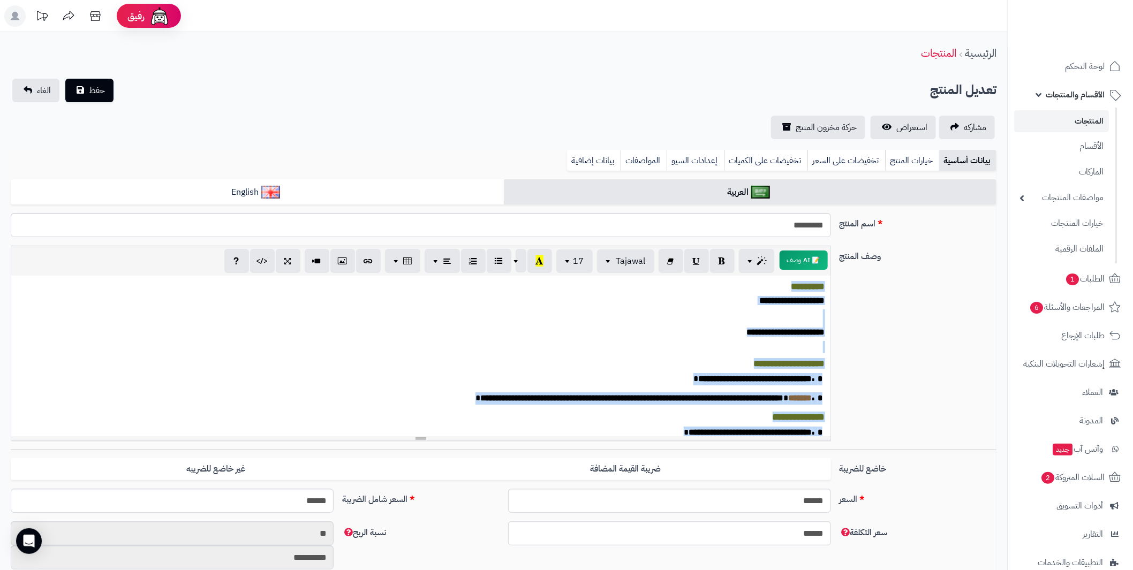
paste div
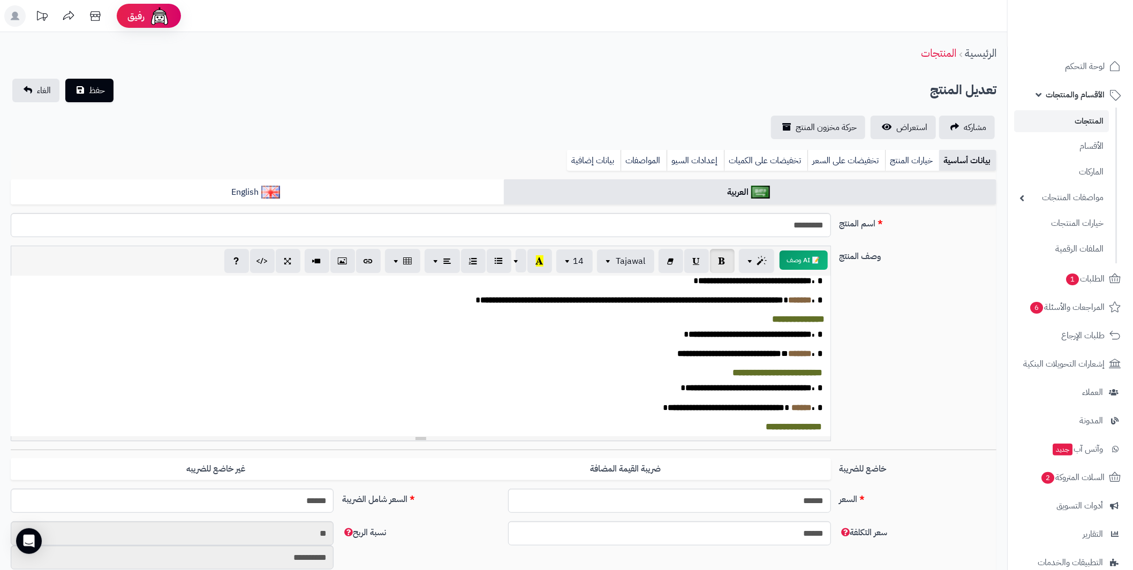
scroll to position [0, 0]
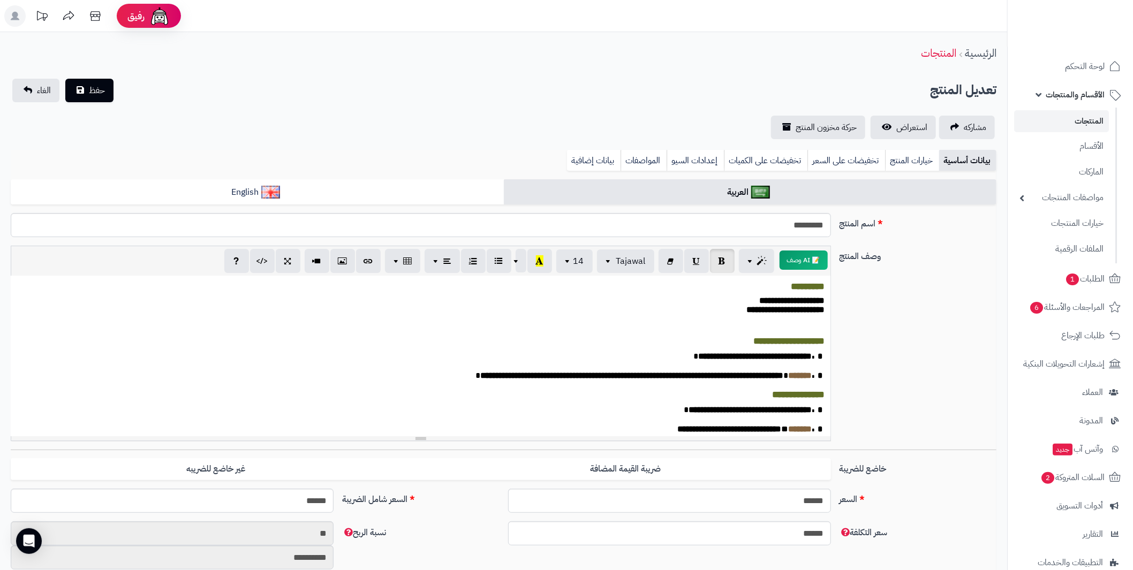
click at [712, 305] on p "**********" at bounding box center [420, 305] width 809 height 18
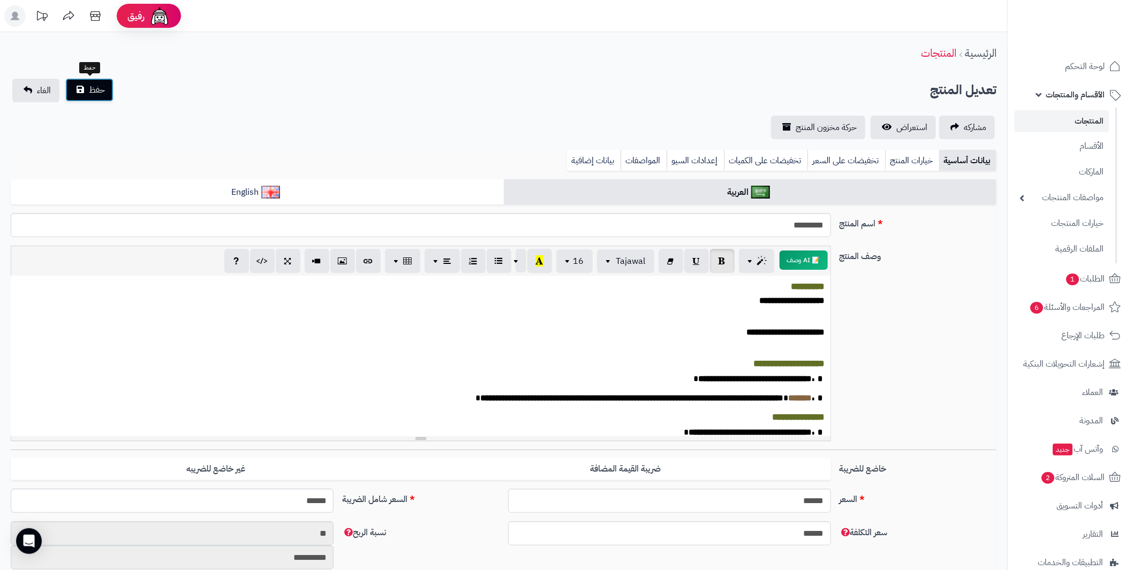
click at [90, 97] on button "حفظ" at bounding box center [89, 90] width 48 height 24
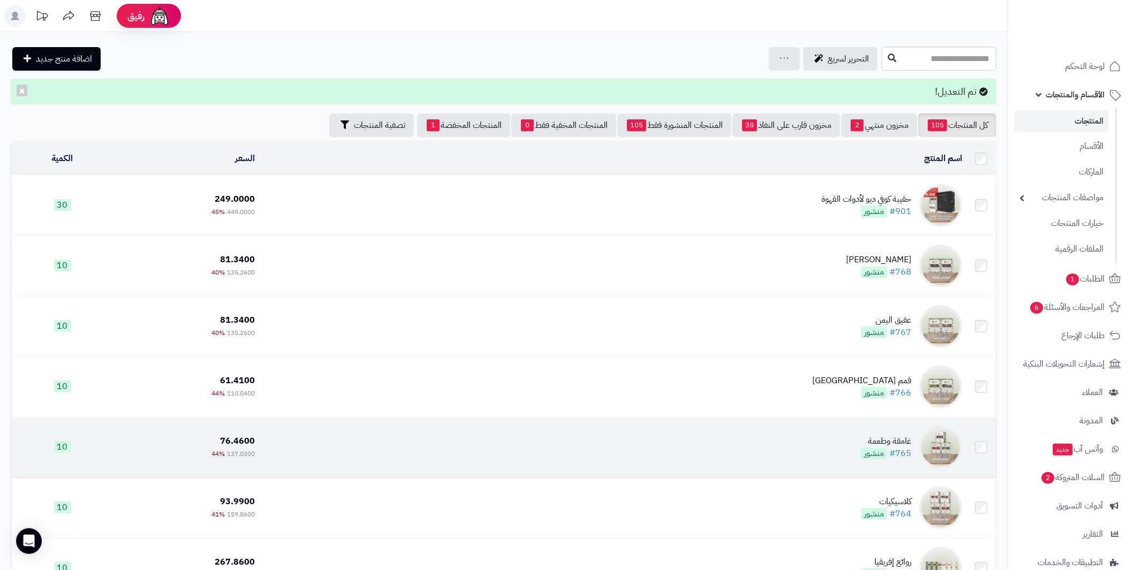
scroll to position [53, 0]
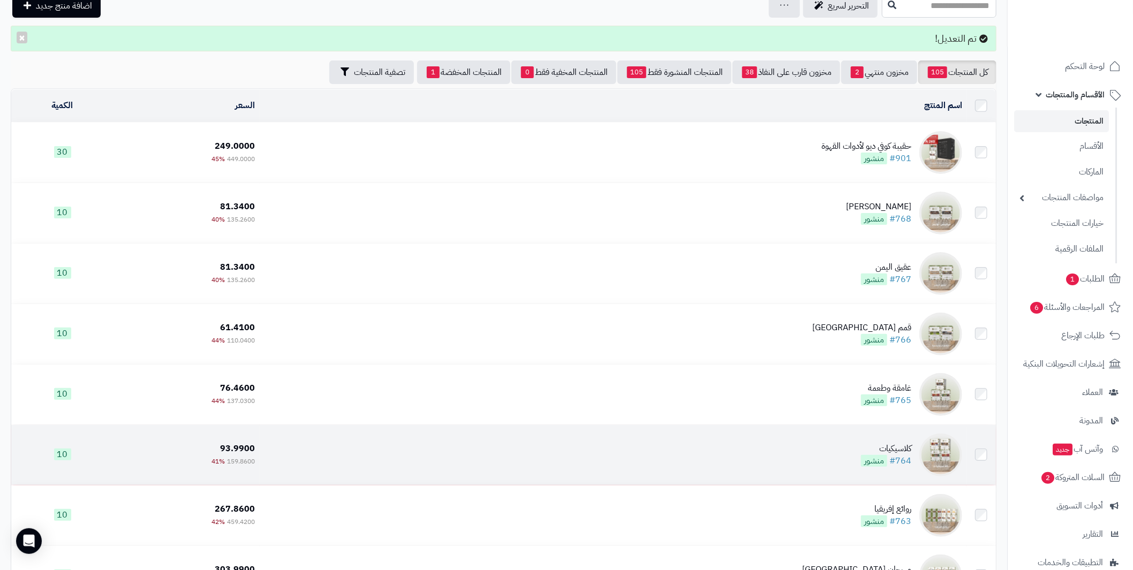
click at [909, 445] on div "كلاسيكيات" at bounding box center [886, 449] width 50 height 12
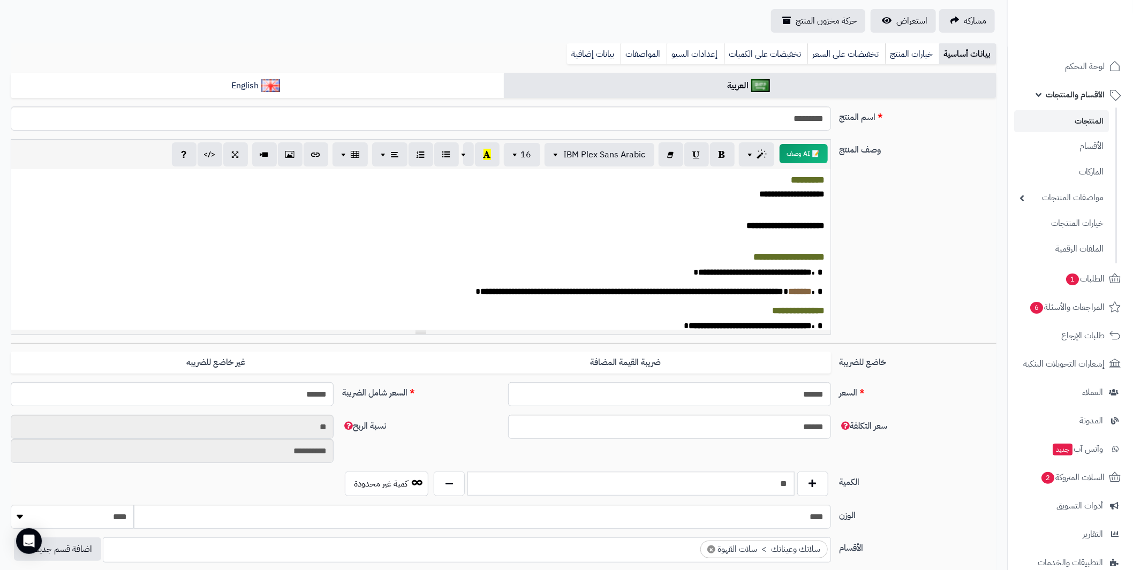
scroll to position [53, 0]
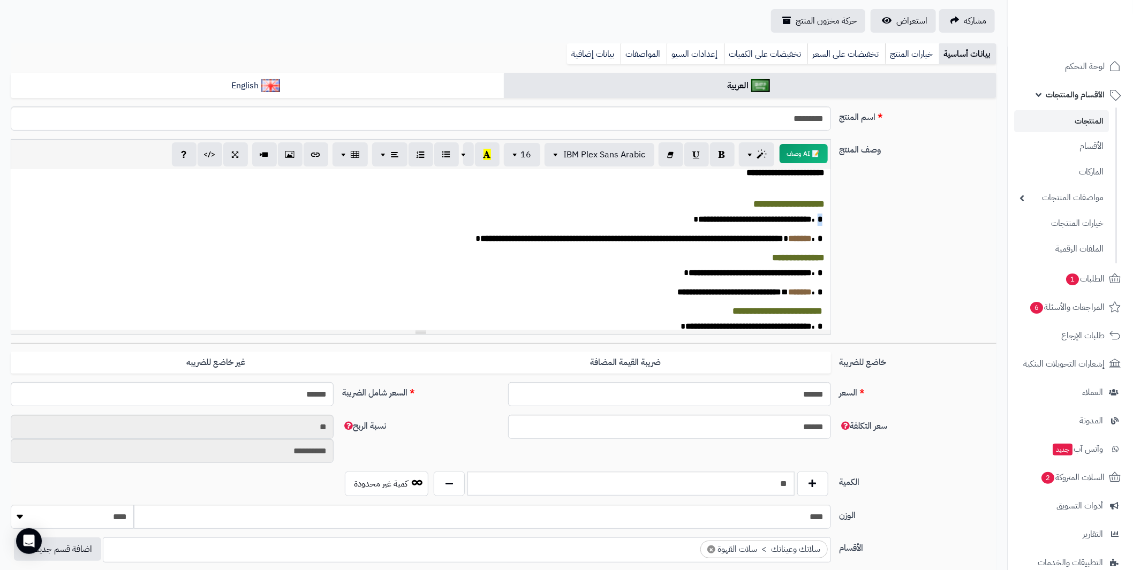
click at [817, 241] on div "**********" at bounding box center [421, 249] width 820 height 161
click at [723, 156] on icon "button" at bounding box center [721, 153] width 7 height 11
drag, startPoint x: 823, startPoint y: 257, endPoint x: 818, endPoint y: 258, distance: 5.5
click at [818, 258] on div "**********" at bounding box center [421, 249] width 820 height 161
click at [723, 158] on icon "button" at bounding box center [721, 153] width 7 height 11
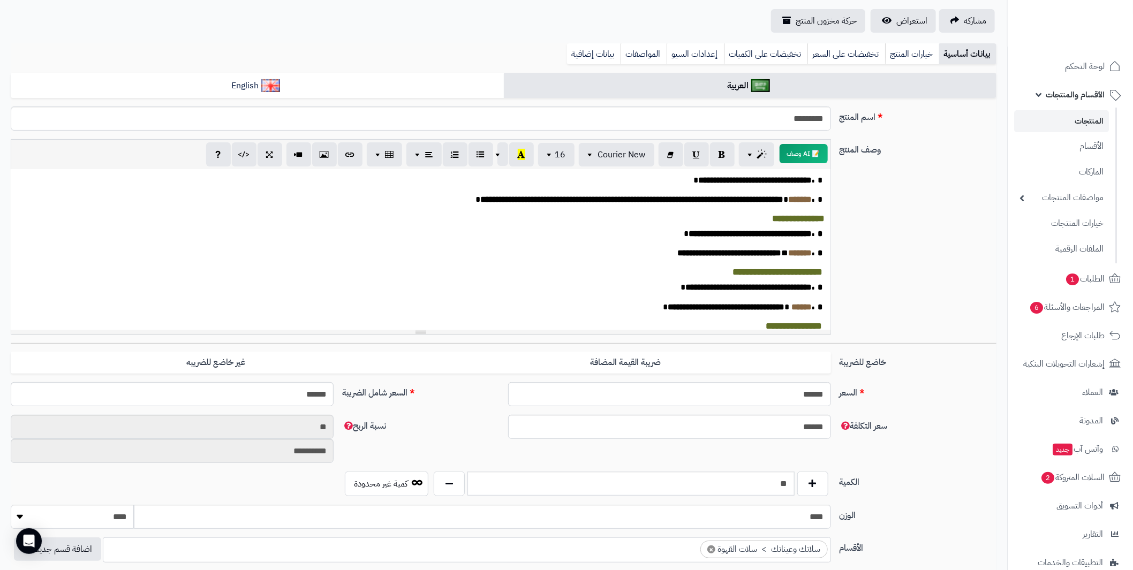
scroll to position [107, 0]
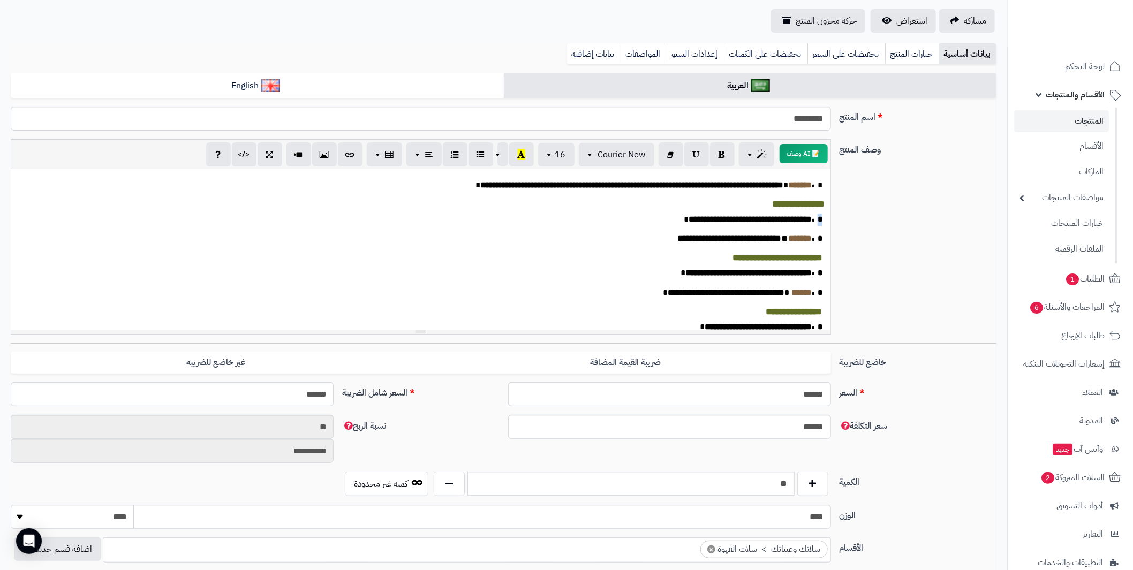
click at [817, 246] on div "**********" at bounding box center [421, 249] width 820 height 161
click at [727, 156] on button "button" at bounding box center [722, 154] width 25 height 24
click at [818, 262] on div "**********" at bounding box center [421, 249] width 820 height 161
click at [720, 157] on icon "button" at bounding box center [721, 153] width 7 height 11
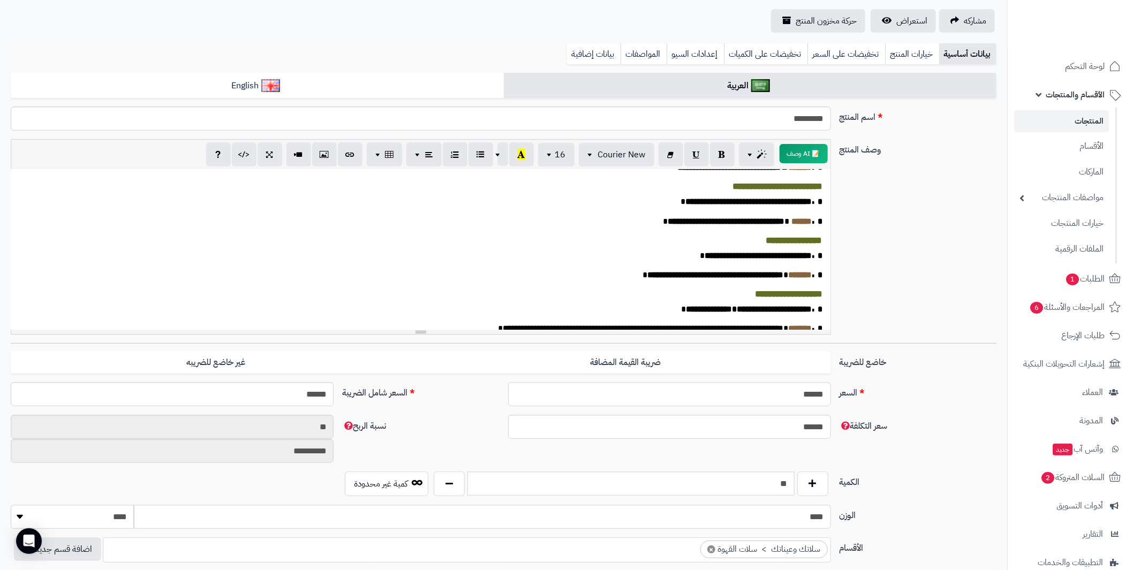
scroll to position [214, 0]
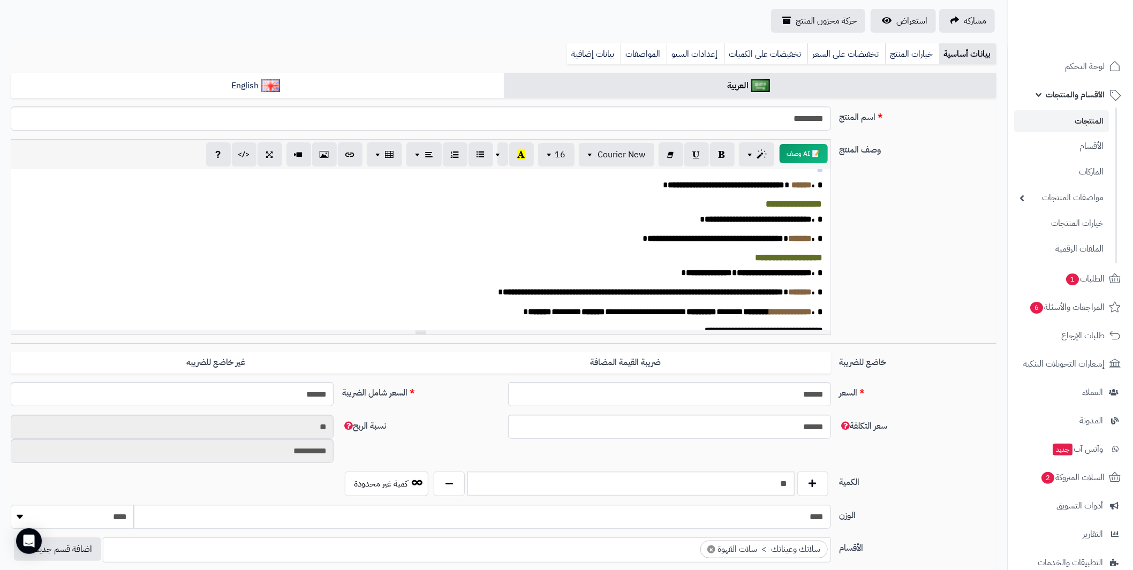
click at [818, 169] on span "*" at bounding box center [816, 165] width 11 height 8
click at [727, 155] on button "button" at bounding box center [722, 154] width 25 height 24
click at [818, 189] on span "*" at bounding box center [816, 185] width 11 height 8
click at [724, 158] on icon "button" at bounding box center [721, 153] width 7 height 11
click at [817, 223] on span "*" at bounding box center [816, 219] width 11 height 8
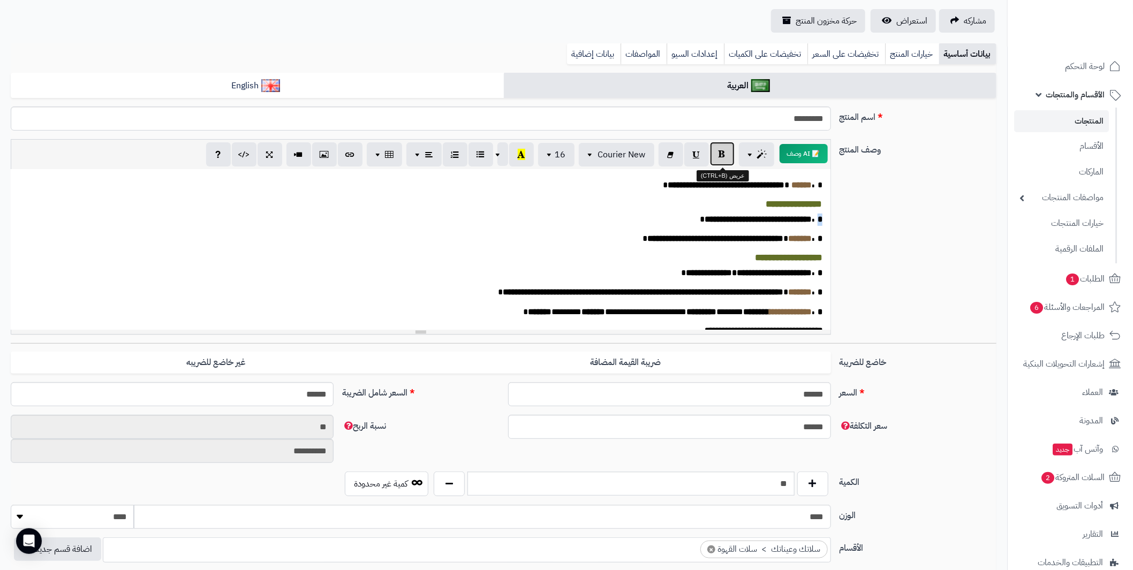
click at [724, 160] on button "button" at bounding box center [722, 154] width 25 height 24
click at [814, 245] on p "**********" at bounding box center [415, 239] width 798 height 12
click at [725, 144] on button "button" at bounding box center [722, 154] width 25 height 24
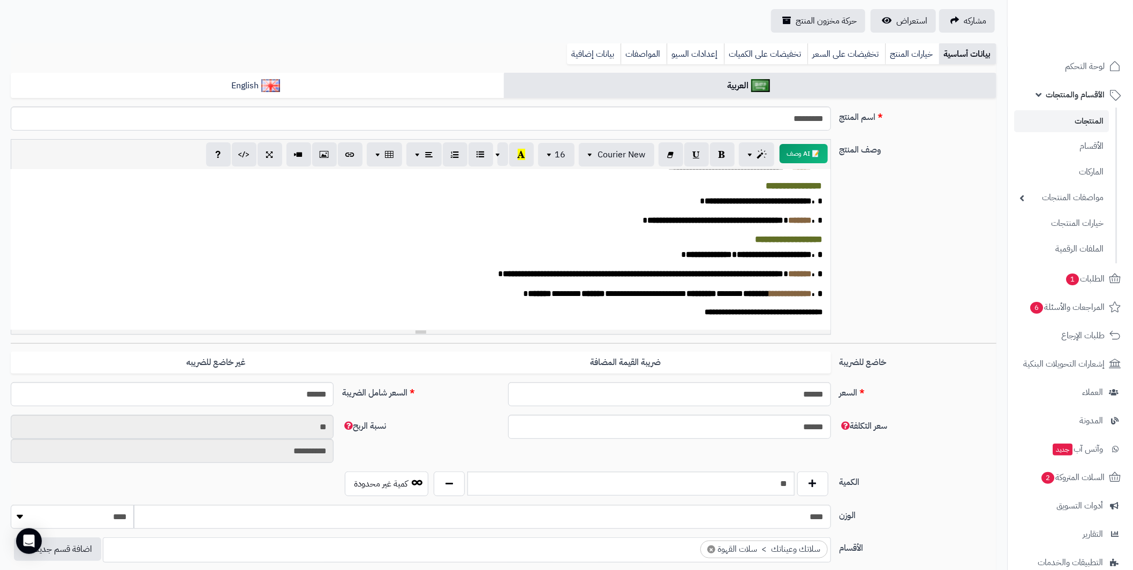
scroll to position [271, 0]
click at [818, 254] on span "*" at bounding box center [816, 255] width 11 height 8
click at [723, 162] on button "button" at bounding box center [722, 154] width 25 height 24
click at [817, 271] on span "*" at bounding box center [816, 274] width 11 height 8
click at [720, 156] on icon "button" at bounding box center [721, 153] width 7 height 11
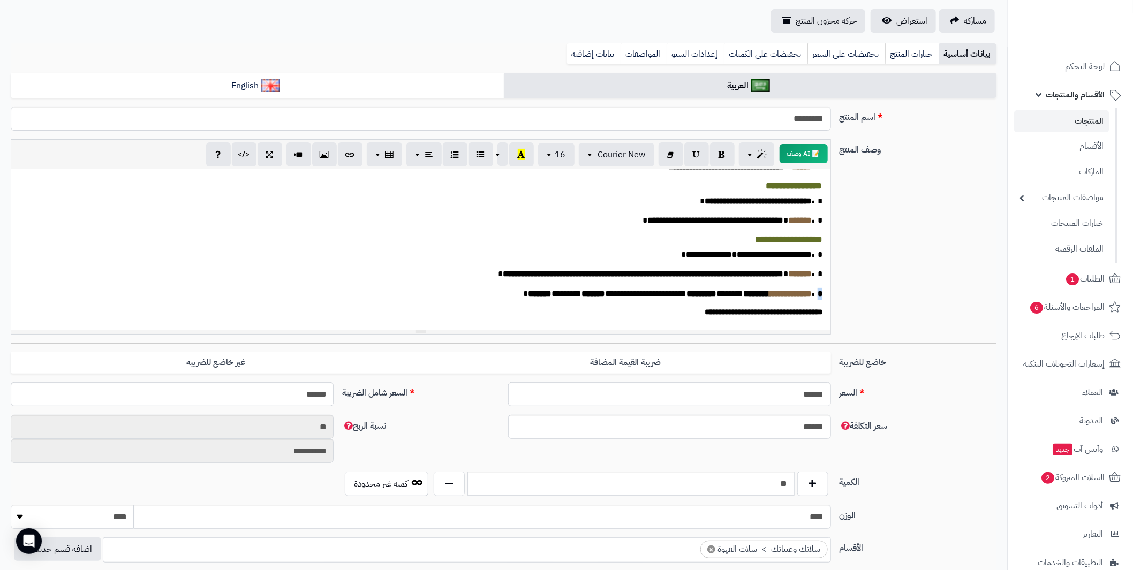
click at [820, 295] on span "*" at bounding box center [816, 294] width 11 height 8
drag, startPoint x: 724, startPoint y: 154, endPoint x: 724, endPoint y: 170, distance: 16.1
click at [724, 155] on icon "button" at bounding box center [721, 153] width 7 height 11
click at [825, 311] on div "**********" at bounding box center [421, 249] width 820 height 161
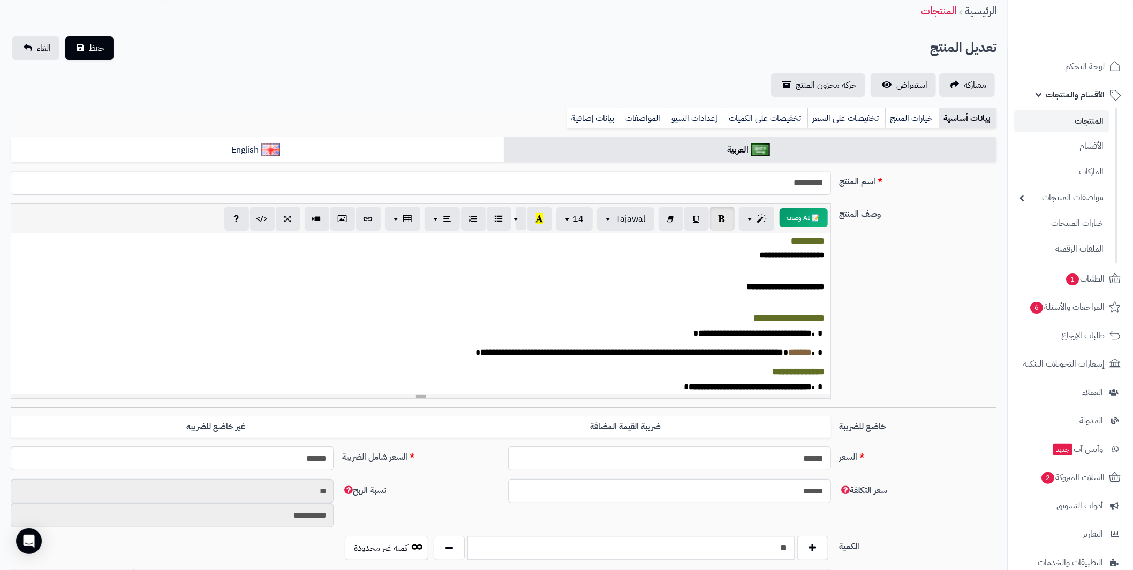
scroll to position [0, 0]
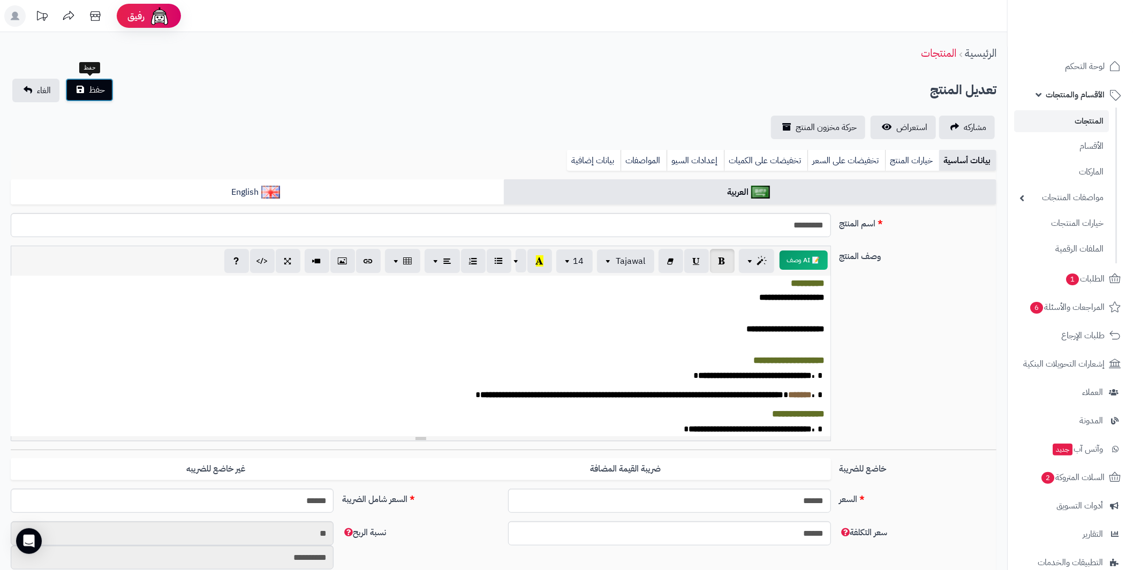
click at [93, 88] on span "حفظ" at bounding box center [97, 90] width 16 height 13
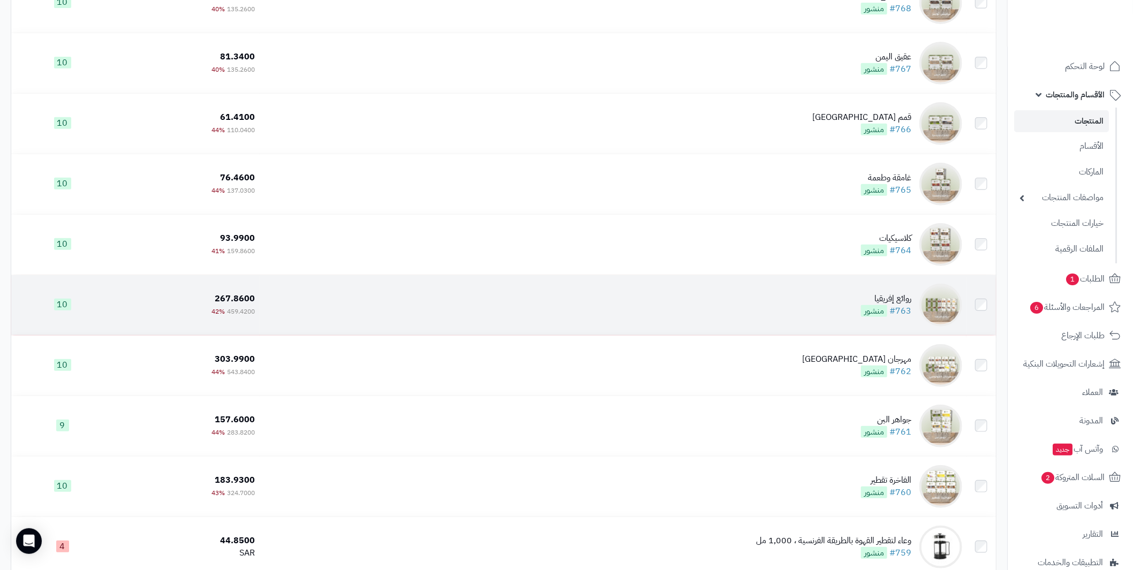
scroll to position [321, 0]
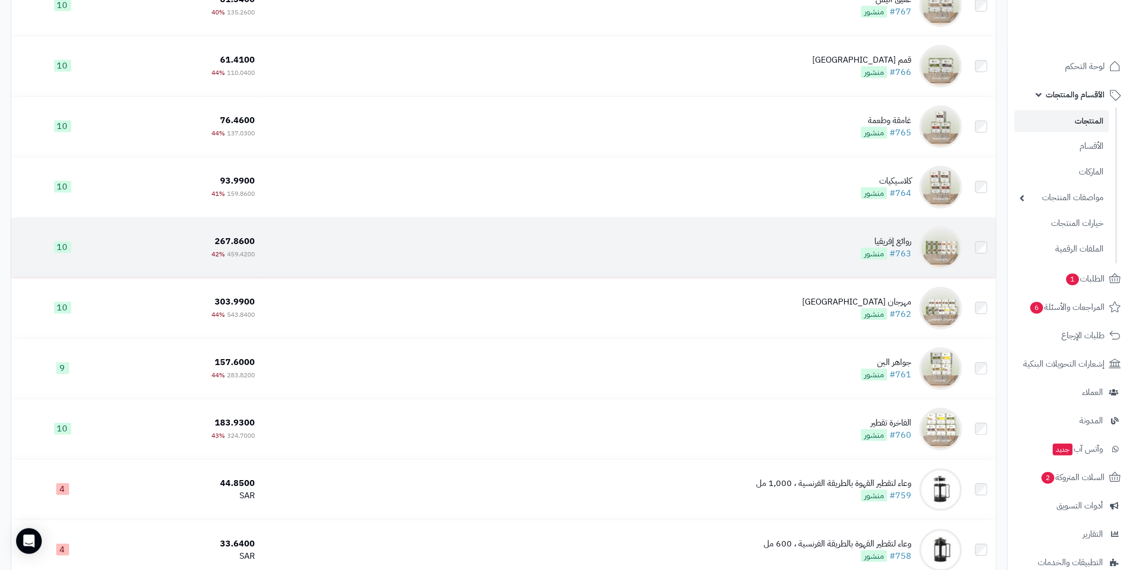
click at [891, 241] on div "روائع إفريقيا" at bounding box center [886, 242] width 50 height 12
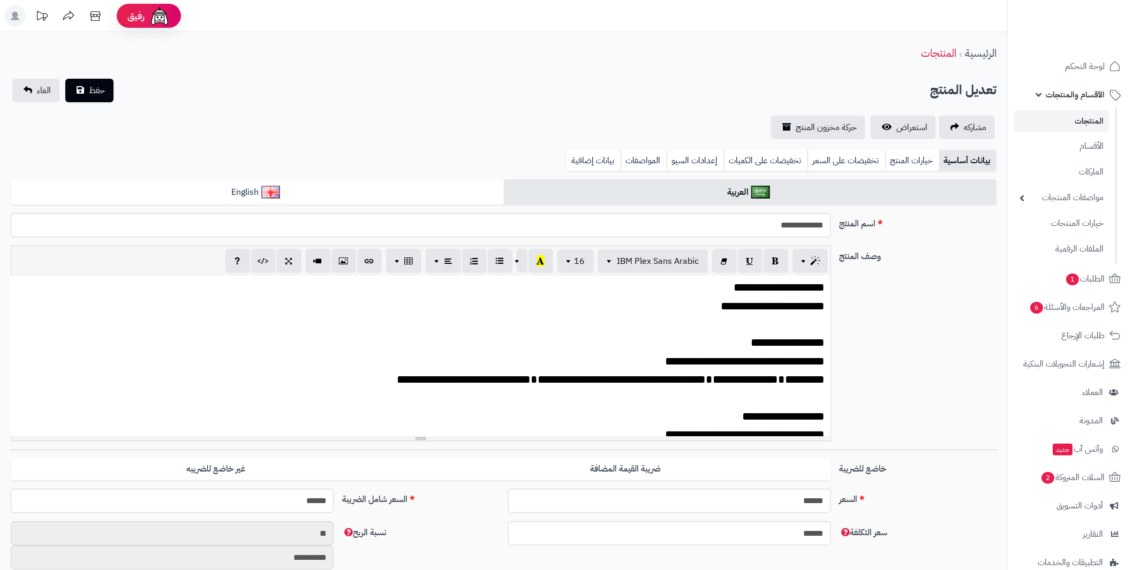
scroll to position [207, 0]
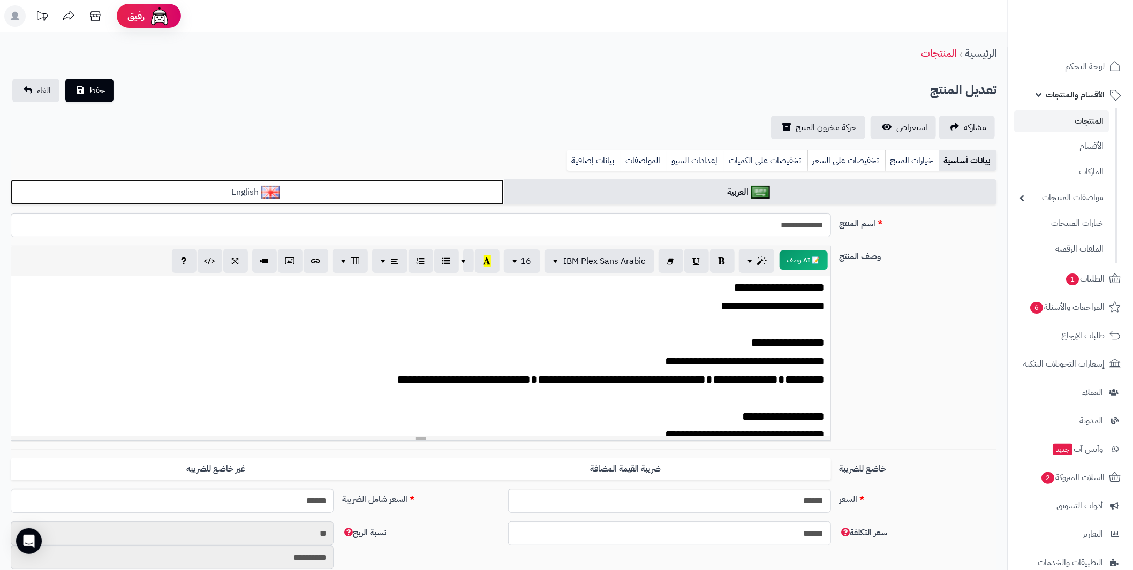
click at [420, 180] on link "English" at bounding box center [257, 192] width 493 height 26
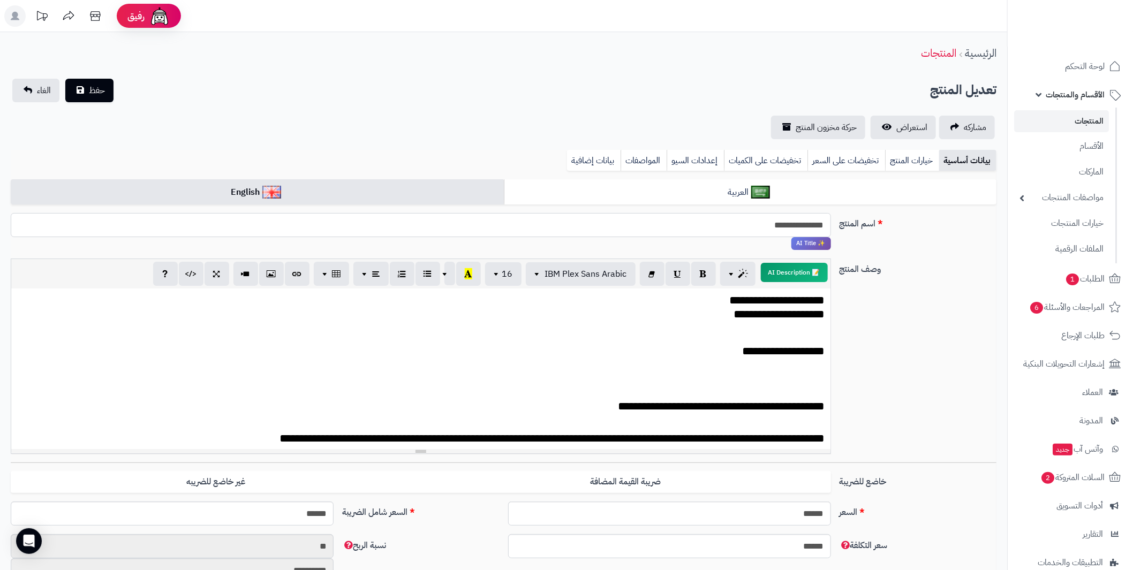
drag, startPoint x: 774, startPoint y: 222, endPoint x: 861, endPoint y: 222, distance: 86.7
click at [861, 222] on div "**********" at bounding box center [503, 235] width 994 height 45
click at [354, 371] on p at bounding box center [421, 370] width 808 height 14
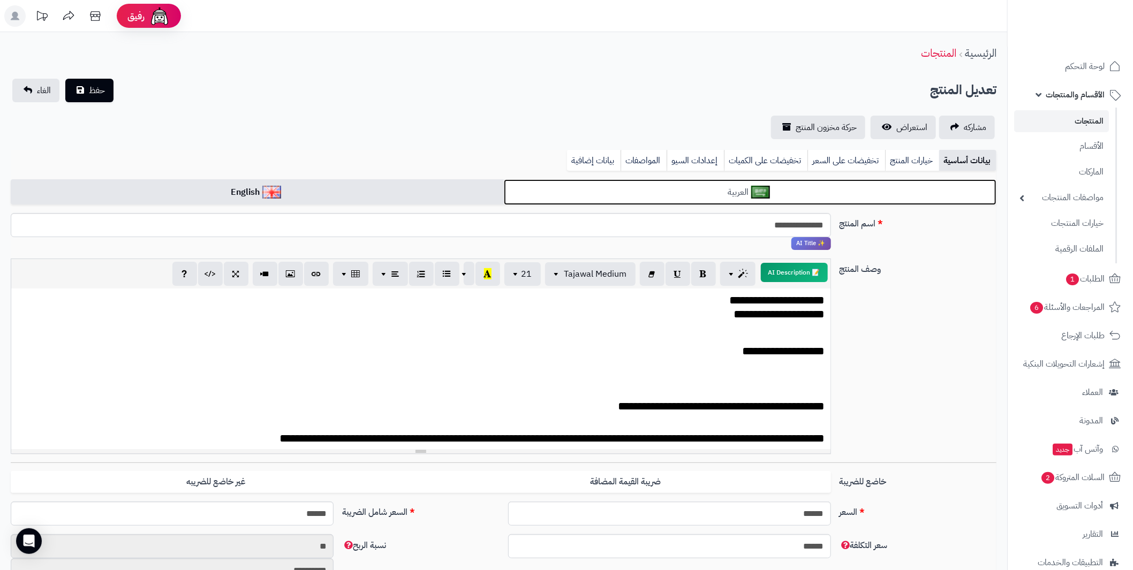
click at [679, 181] on link "العربية" at bounding box center [750, 192] width 493 height 26
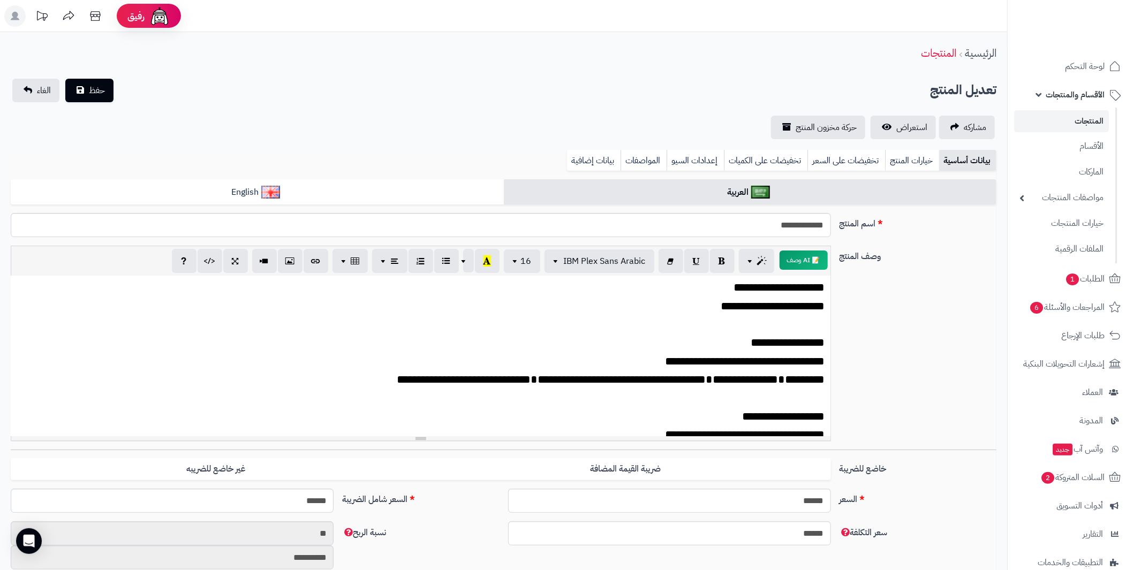
click at [580, 368] on div "**********" at bounding box center [421, 356] width 820 height 161
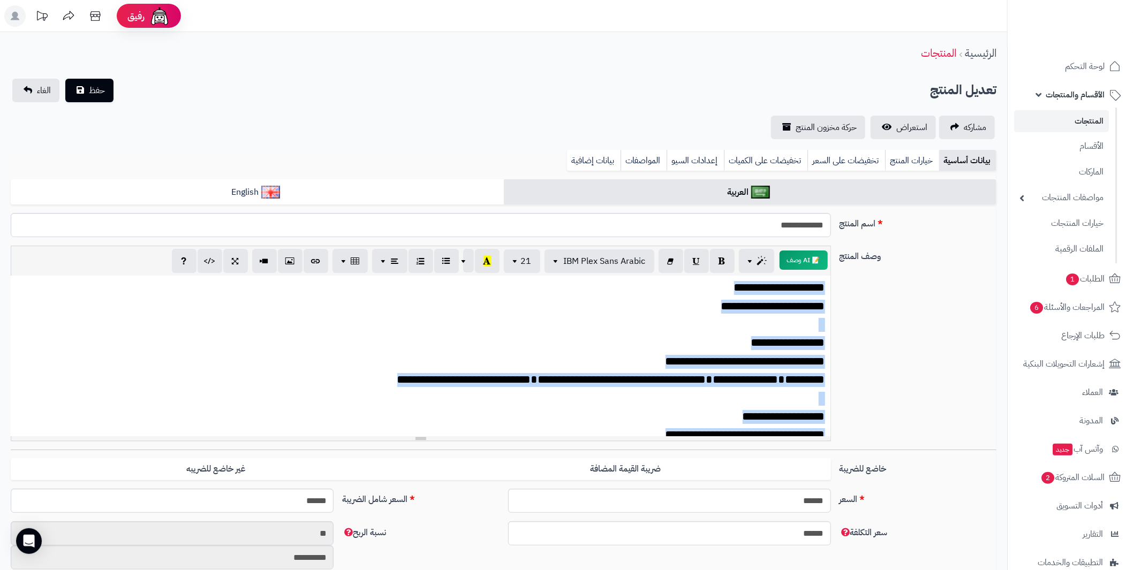
copy div "**********"
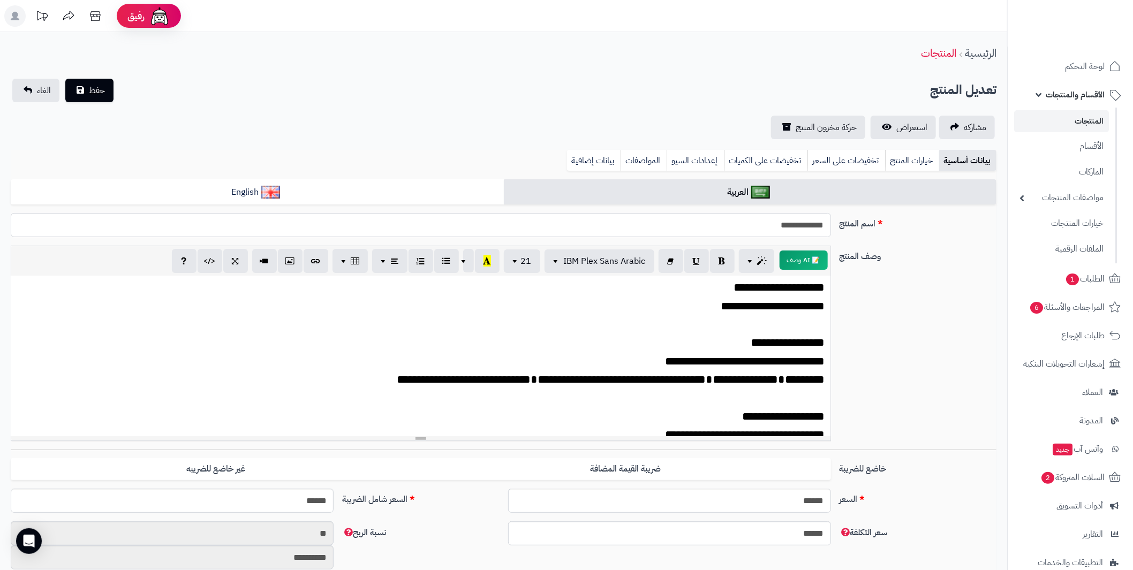
drag, startPoint x: 754, startPoint y: 222, endPoint x: 853, endPoint y: 212, distance: 99.5
click at [596, 348] on p "**********" at bounding box center [420, 343] width 809 height 14
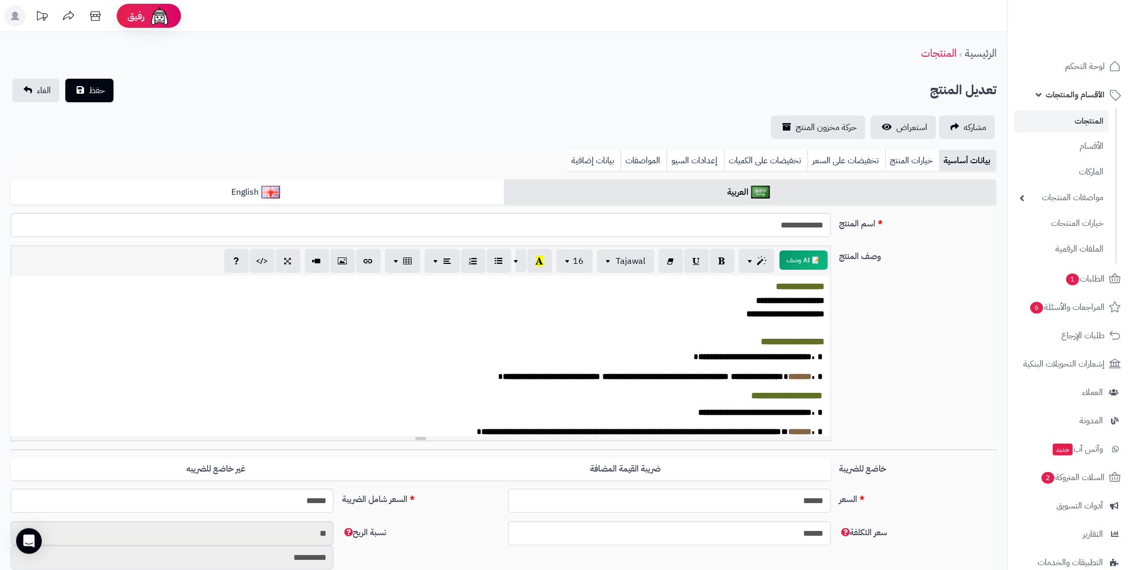
scroll to position [686, 0]
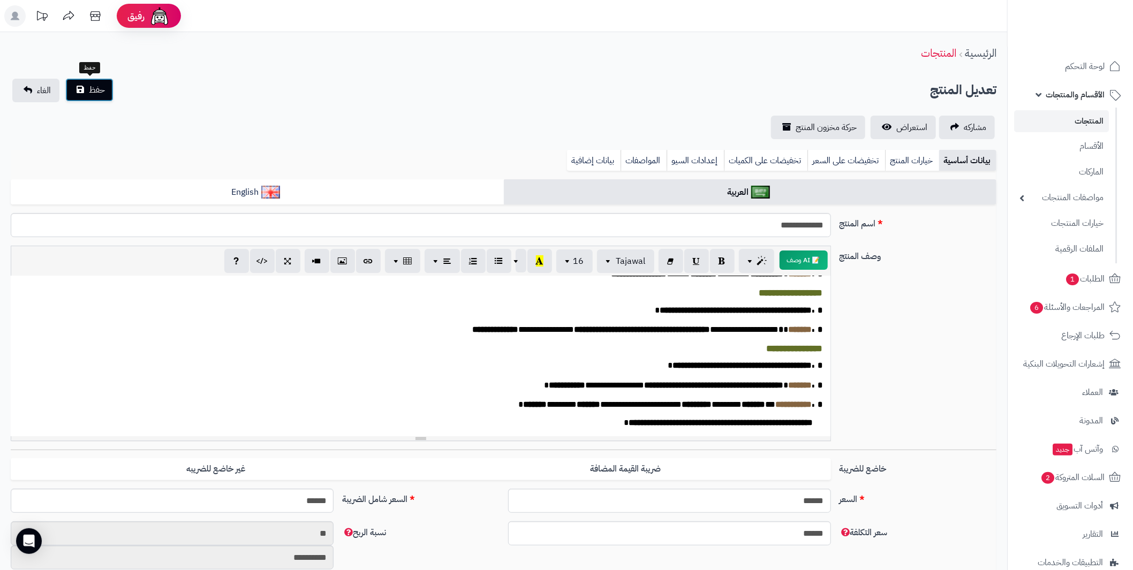
click at [101, 94] on span "حفظ" at bounding box center [97, 90] width 16 height 13
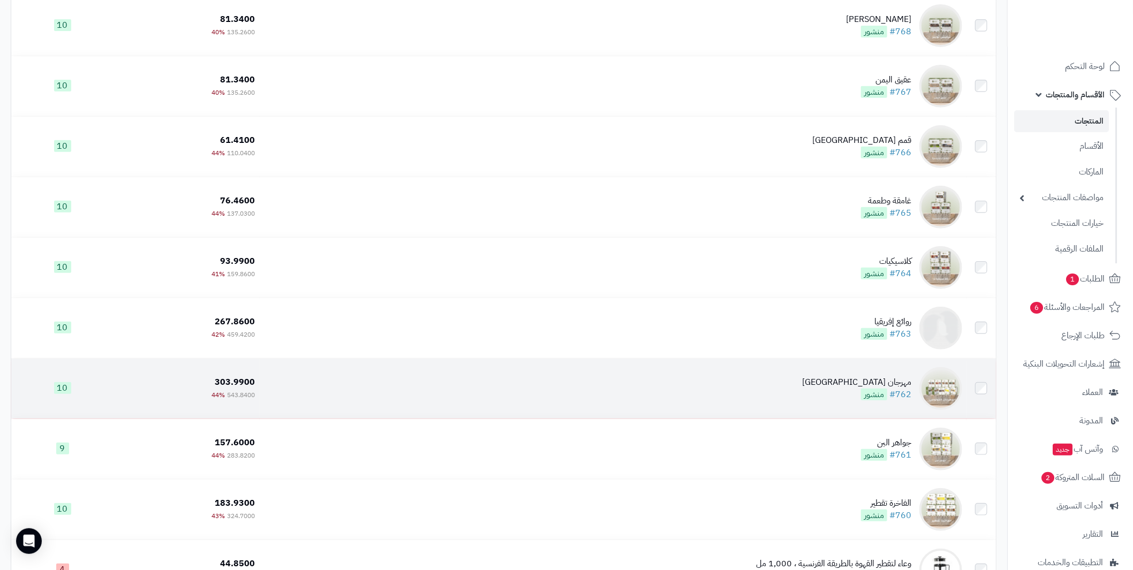
scroll to position [267, 0]
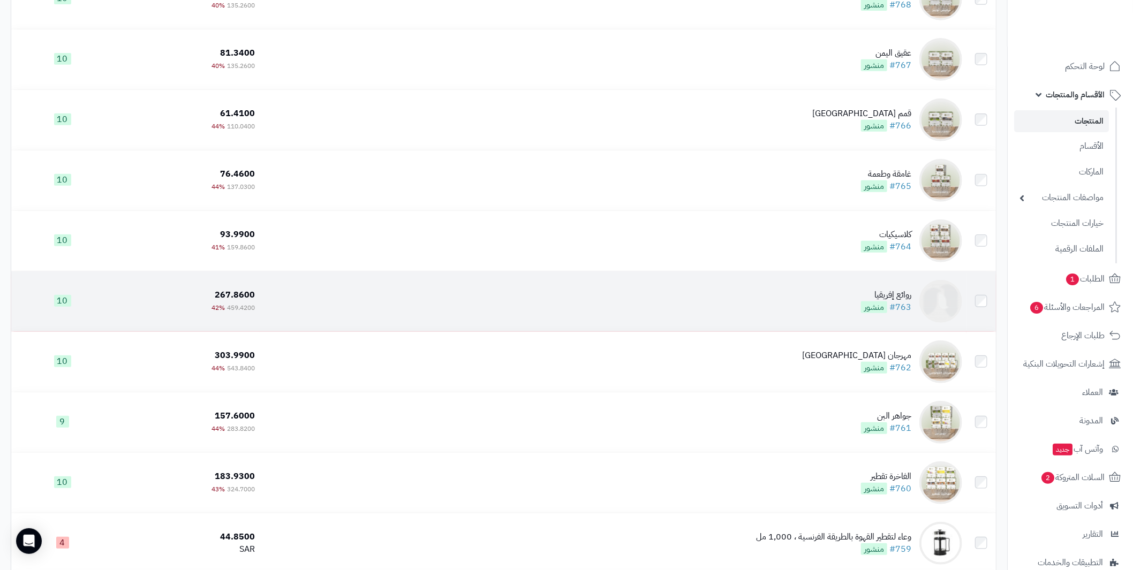
click at [898, 292] on div "روائع إفريقيا" at bounding box center [886, 295] width 50 height 12
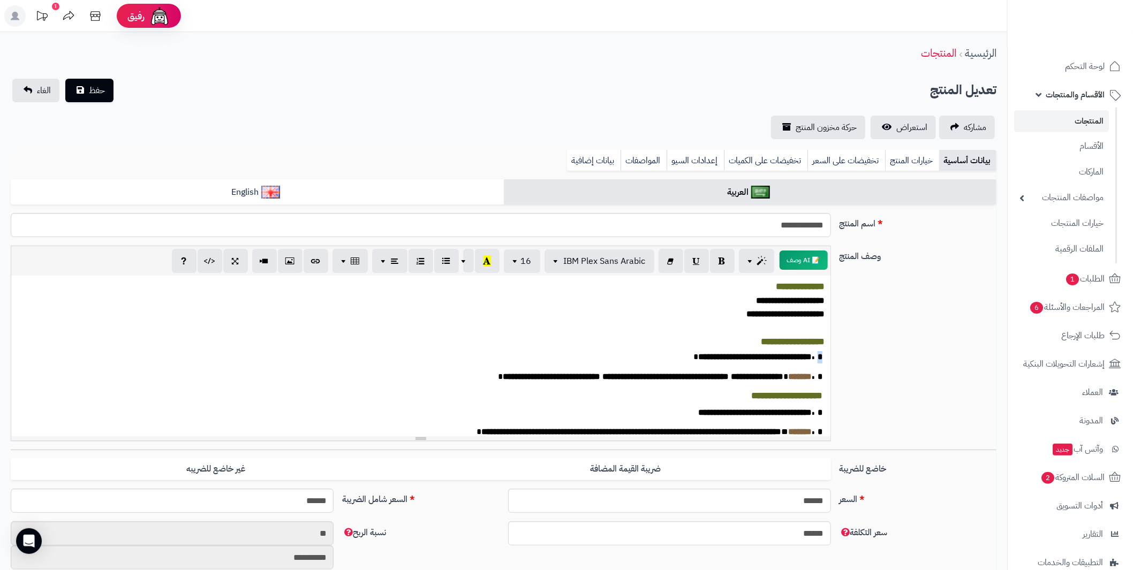
click at [818, 361] on span "*" at bounding box center [816, 357] width 11 height 8
drag, startPoint x: 824, startPoint y: 397, endPoint x: 817, endPoint y: 396, distance: 6.6
click at [817, 396] on div "**********" at bounding box center [420, 356] width 818 height 161
click at [821, 374] on div "**********" at bounding box center [420, 356] width 818 height 161
click at [825, 388] on div "**********" at bounding box center [420, 356] width 818 height 161
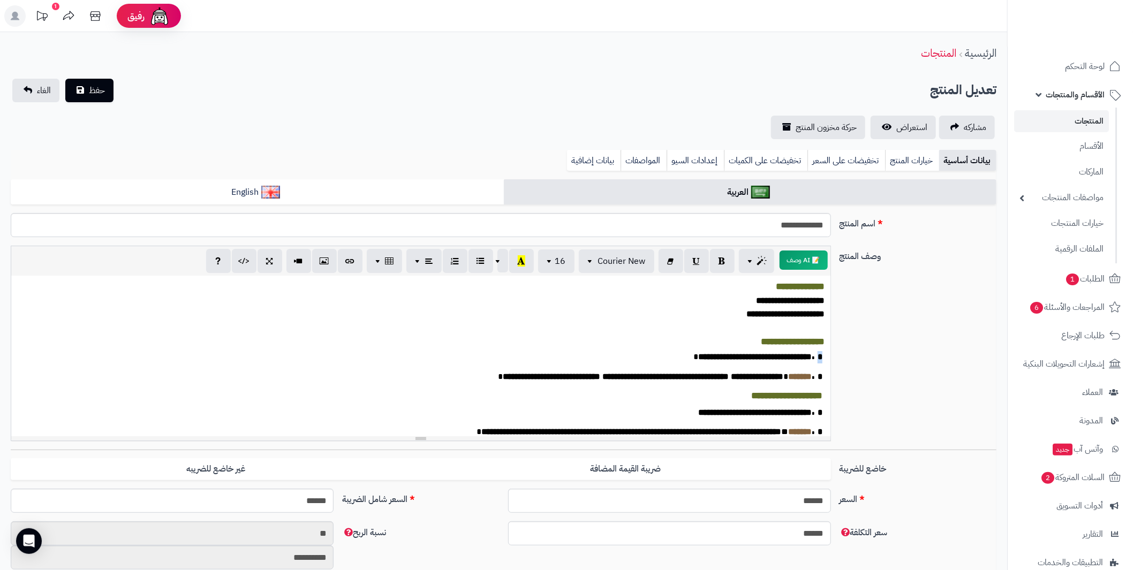
drag, startPoint x: 824, startPoint y: 376, endPoint x: 818, endPoint y: 375, distance: 5.5
click at [818, 375] on div "**********" at bounding box center [420, 356] width 818 height 161
drag, startPoint x: 723, startPoint y: 262, endPoint x: 784, endPoint y: 325, distance: 88.2
click at [723, 262] on icon "button" at bounding box center [721, 260] width 7 height 11
click at [814, 383] on p "**********" at bounding box center [416, 377] width 798 height 12
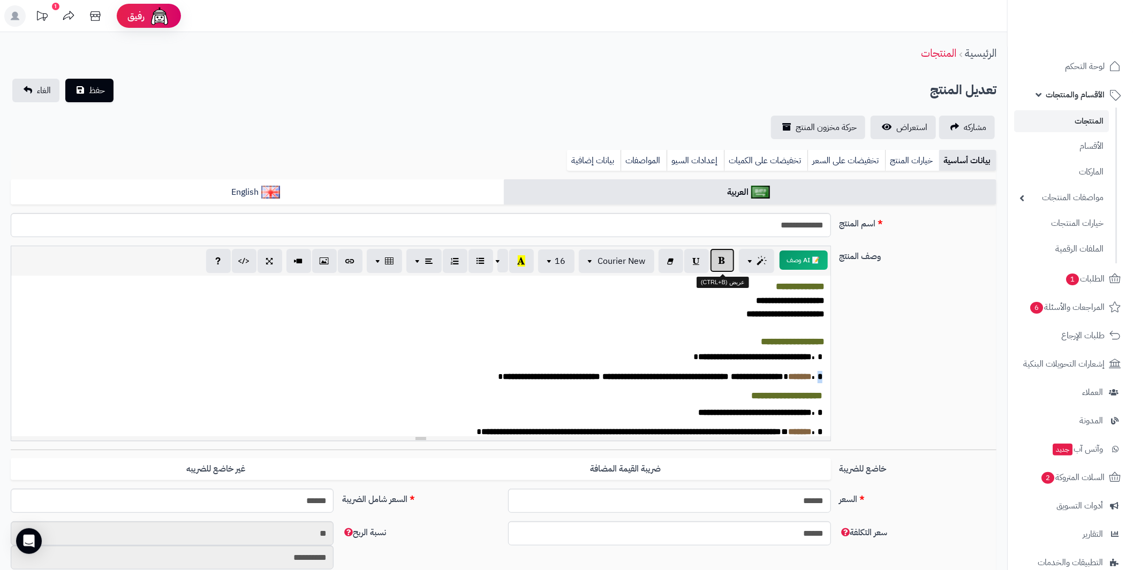
drag, startPoint x: 723, startPoint y: 259, endPoint x: 733, endPoint y: 278, distance: 22.0
click at [723, 261] on icon "button" at bounding box center [721, 260] width 7 height 11
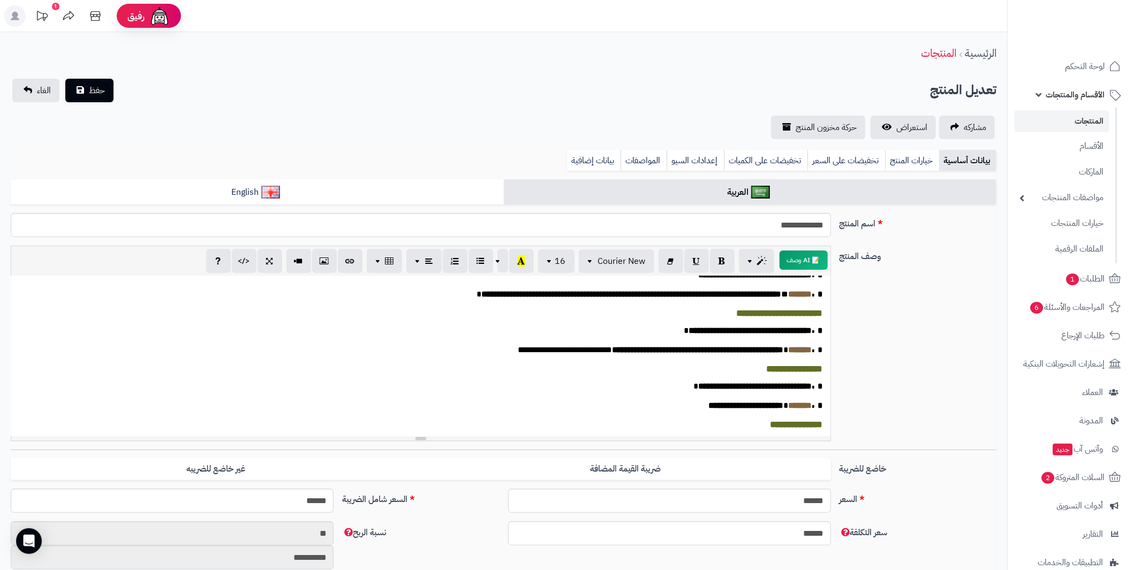
scroll to position [107, 0]
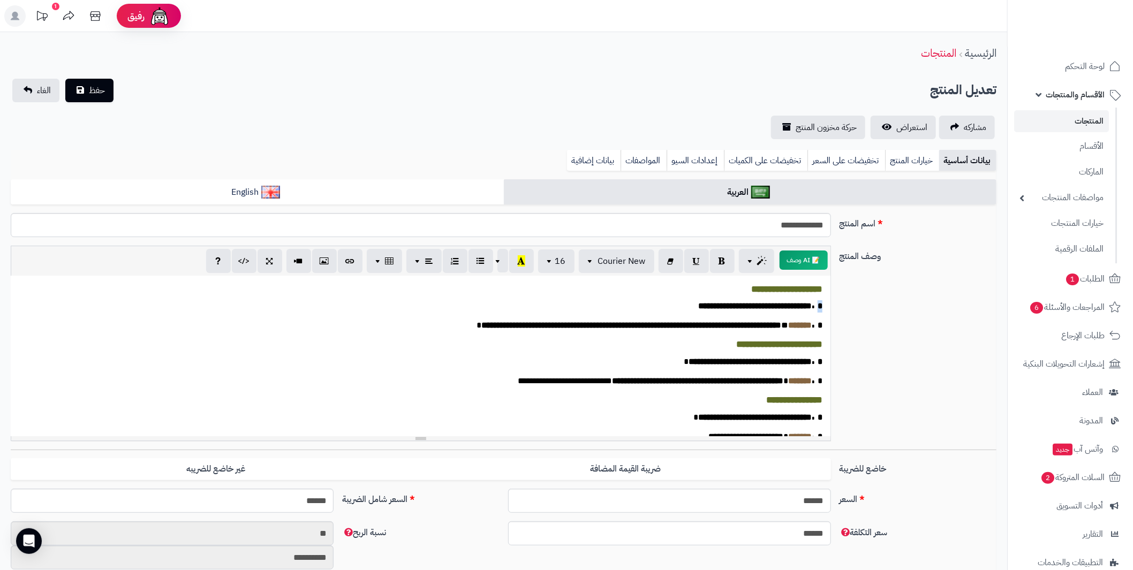
click at [819, 323] on div "**********" at bounding box center [421, 356] width 820 height 161
click at [727, 265] on button "button" at bounding box center [722, 260] width 25 height 24
click at [819, 345] on div "**********" at bounding box center [421, 356] width 820 height 161
click at [730, 262] on button "button" at bounding box center [722, 260] width 25 height 24
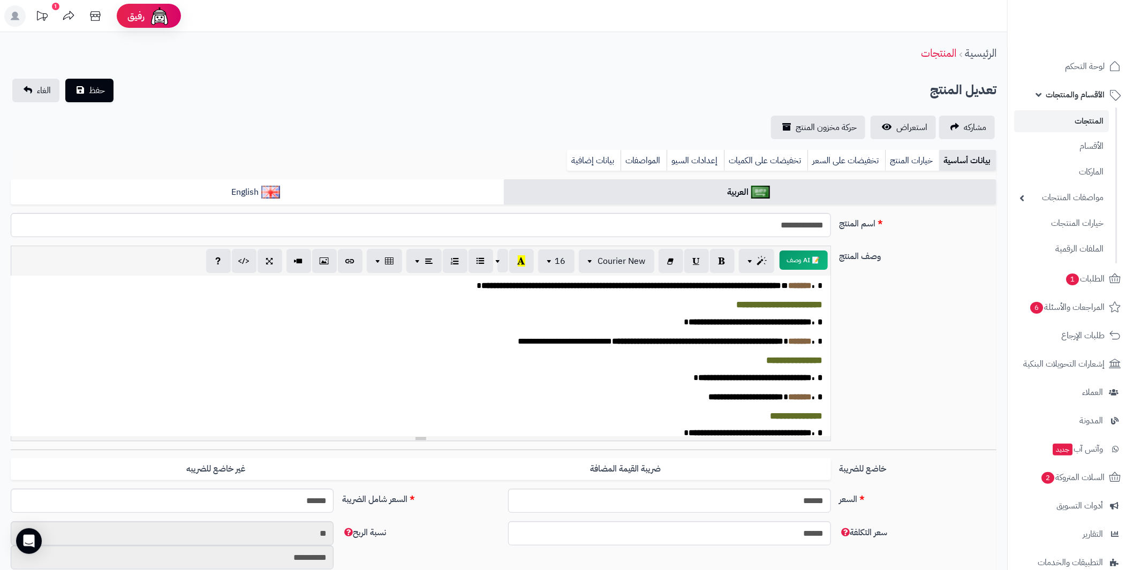
scroll to position [161, 0]
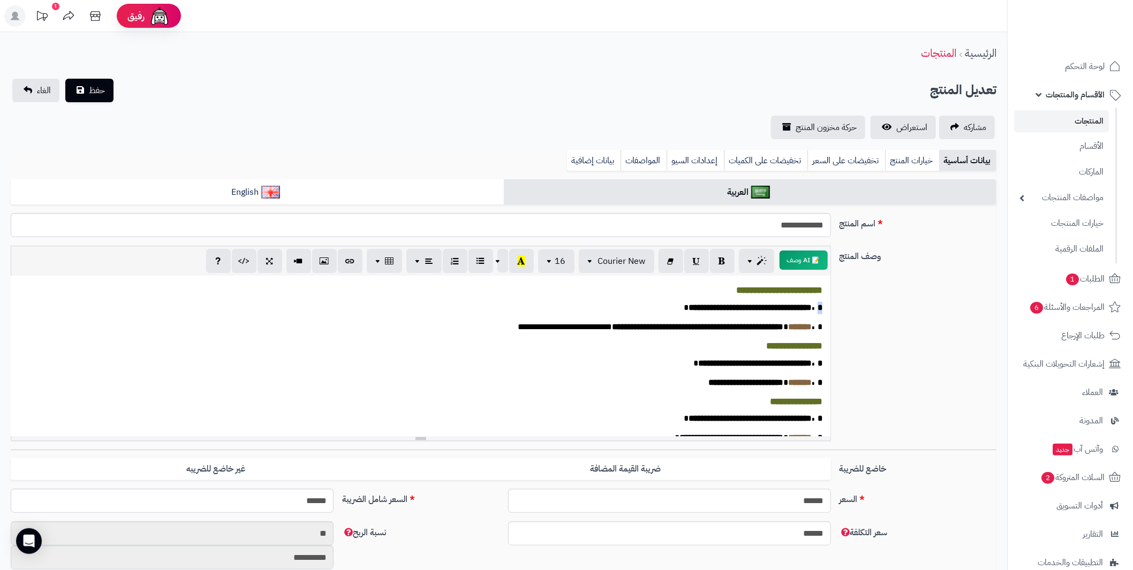
click at [818, 312] on span "*" at bounding box center [816, 308] width 11 height 8
click at [725, 264] on icon "button" at bounding box center [721, 260] width 7 height 11
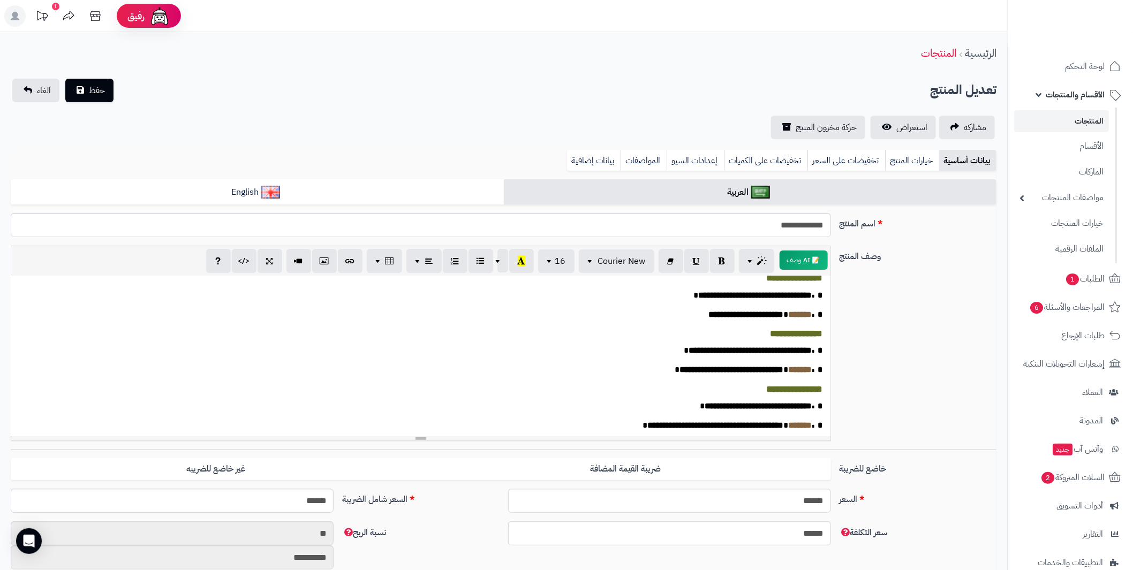
scroll to position [214, 0]
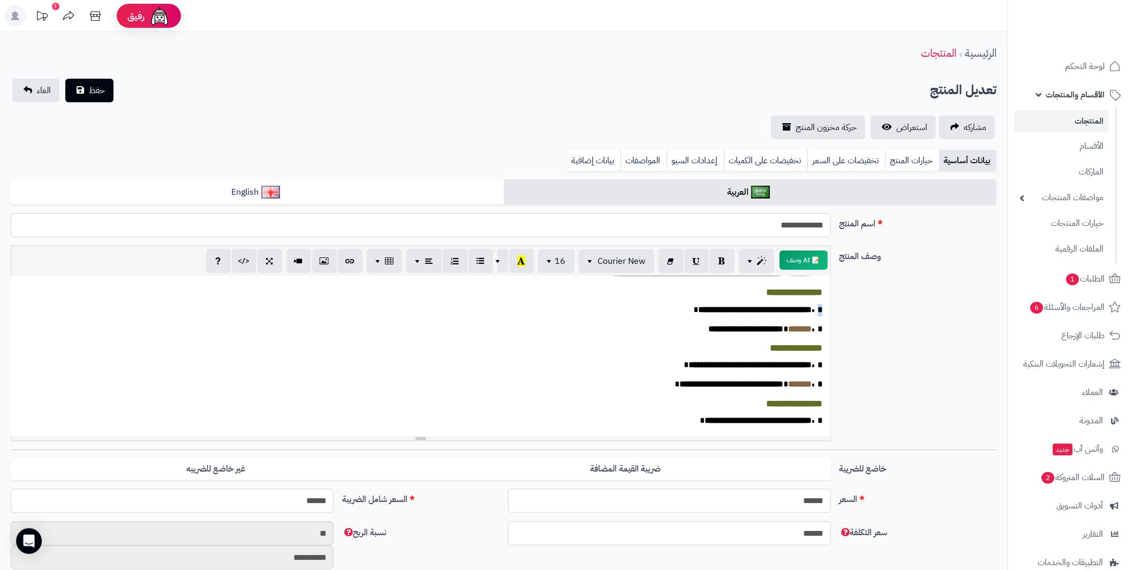
click at [818, 314] on span "*" at bounding box center [816, 310] width 11 height 8
click at [724, 267] on button "button" at bounding box center [722, 260] width 25 height 24
click at [820, 333] on span "*" at bounding box center [816, 329] width 11 height 8
click at [724, 265] on icon "button" at bounding box center [721, 260] width 7 height 11
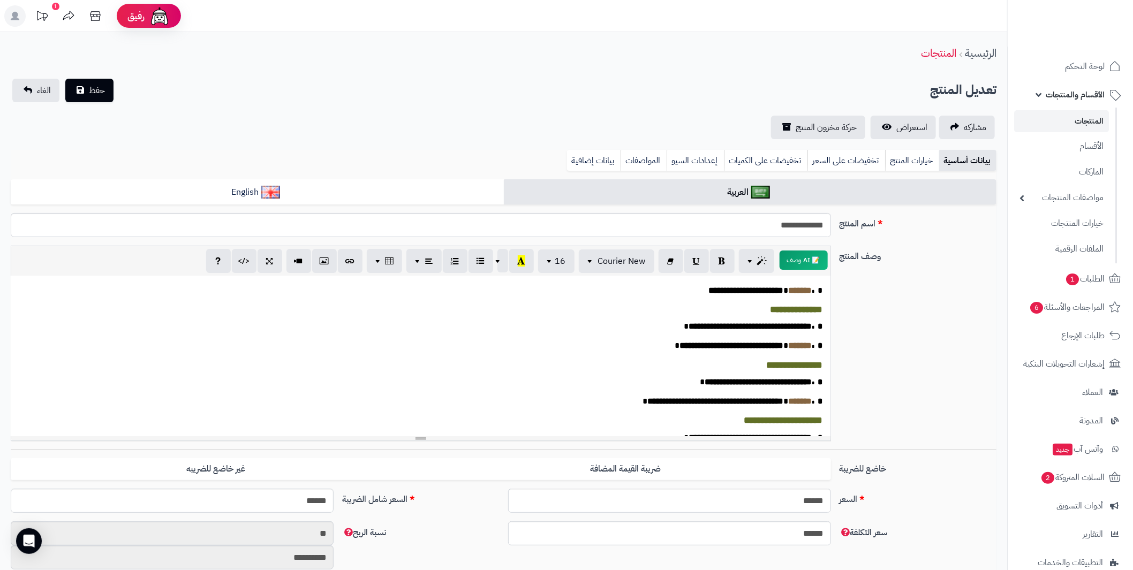
scroll to position [267, 0]
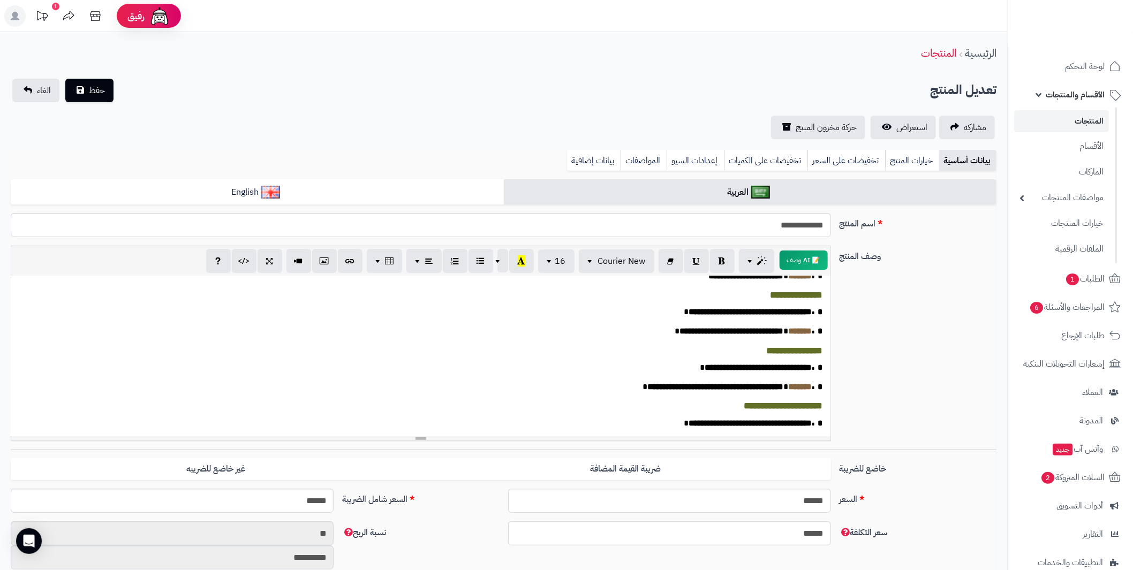
click at [818, 316] on span "*" at bounding box center [816, 312] width 11 height 8
click at [726, 264] on button "button" at bounding box center [722, 260] width 25 height 24
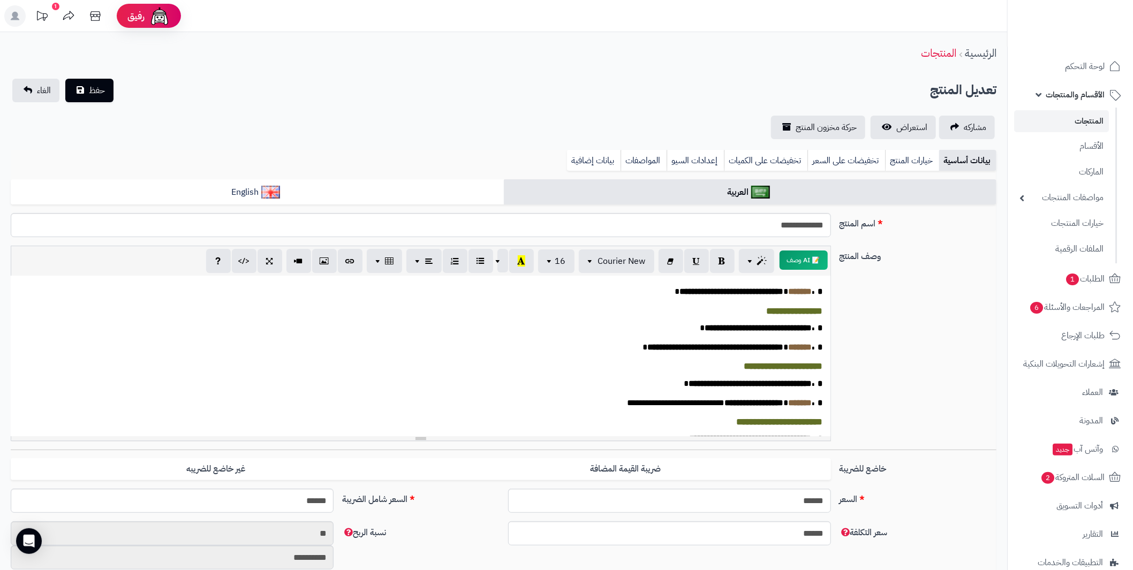
scroll to position [321, 0]
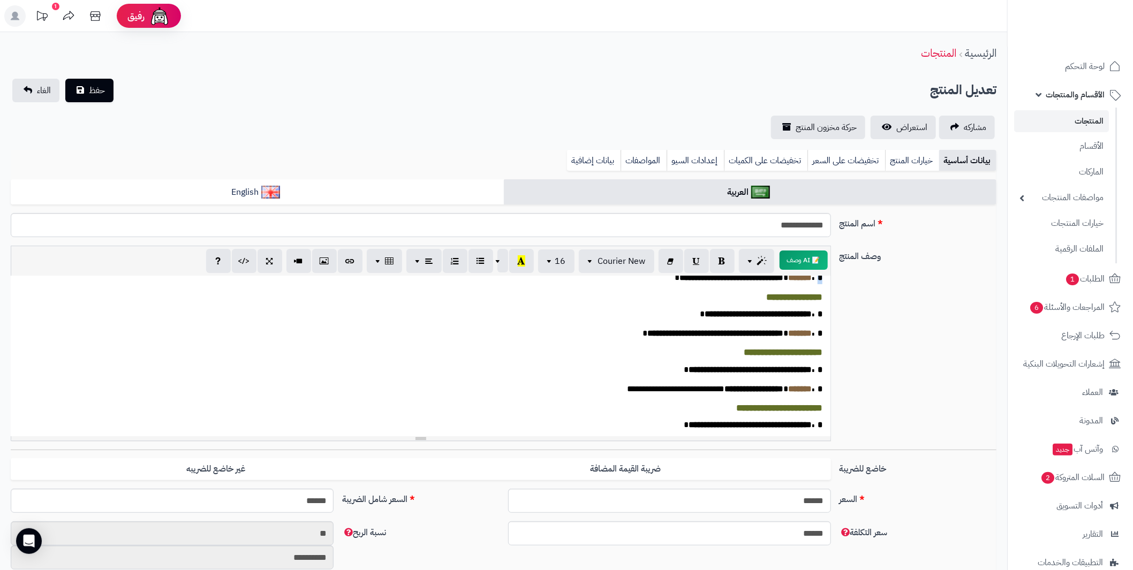
click at [818, 282] on span "*" at bounding box center [816, 278] width 11 height 8
click at [729, 260] on button "button" at bounding box center [722, 260] width 25 height 24
drag, startPoint x: 823, startPoint y: 339, endPoint x: 817, endPoint y: 339, distance: 5.9
click at [817, 339] on div "**********" at bounding box center [421, 356] width 820 height 161
click at [720, 264] on icon "button" at bounding box center [721, 260] width 7 height 11
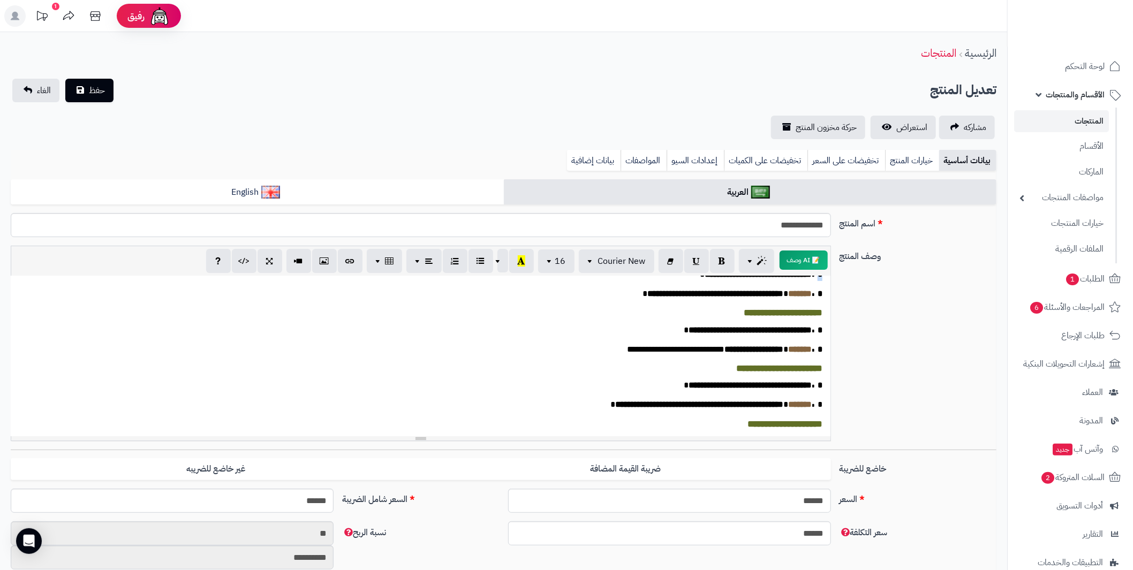
scroll to position [374, 0]
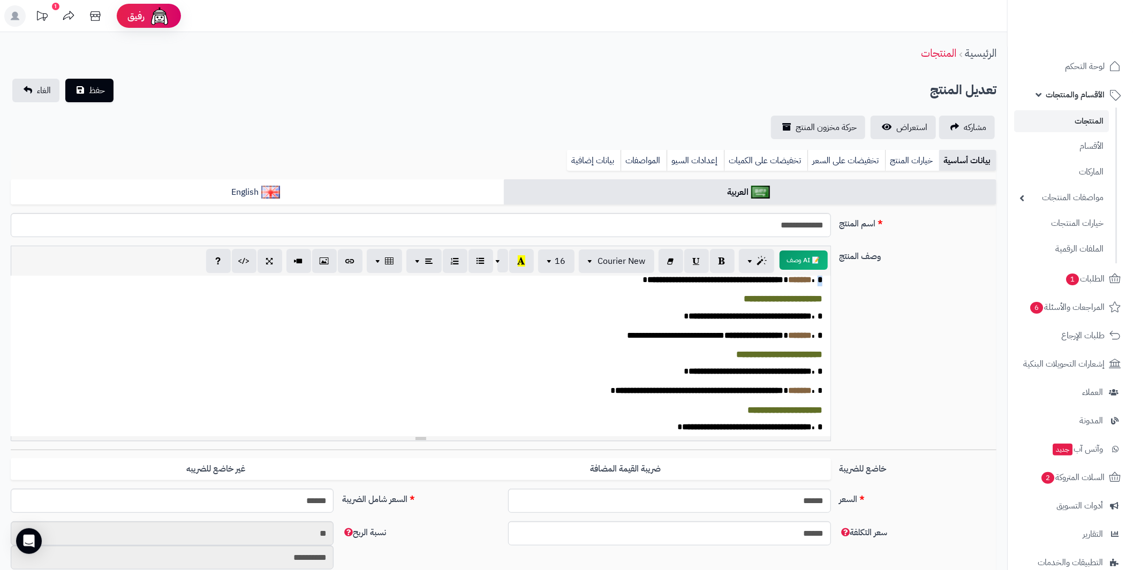
click at [818, 284] on span "*" at bounding box center [816, 280] width 11 height 8
click at [720, 263] on icon "button" at bounding box center [721, 260] width 7 height 11
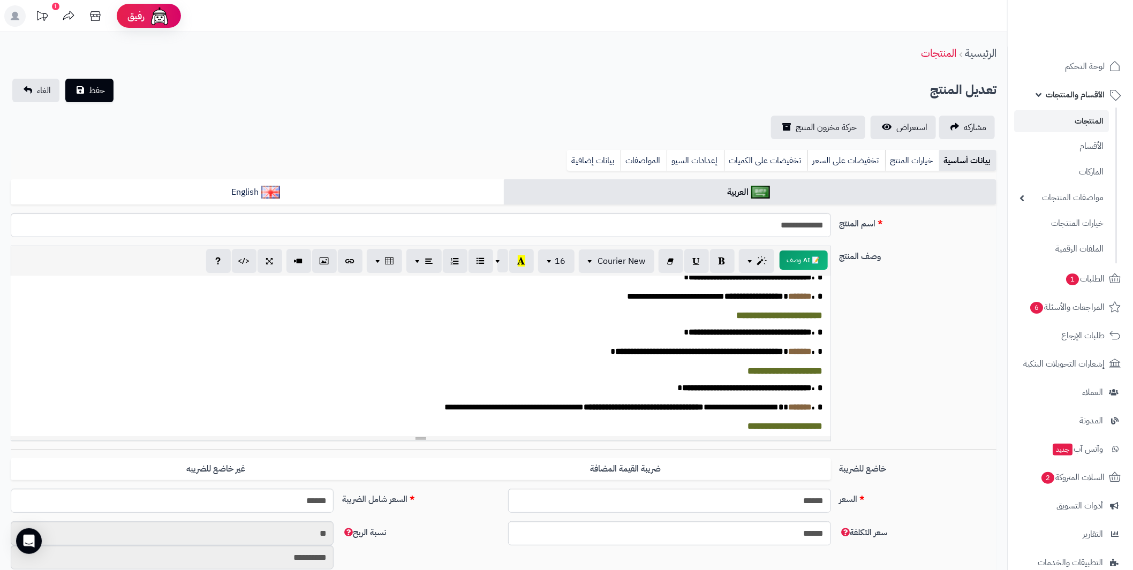
scroll to position [428, 0]
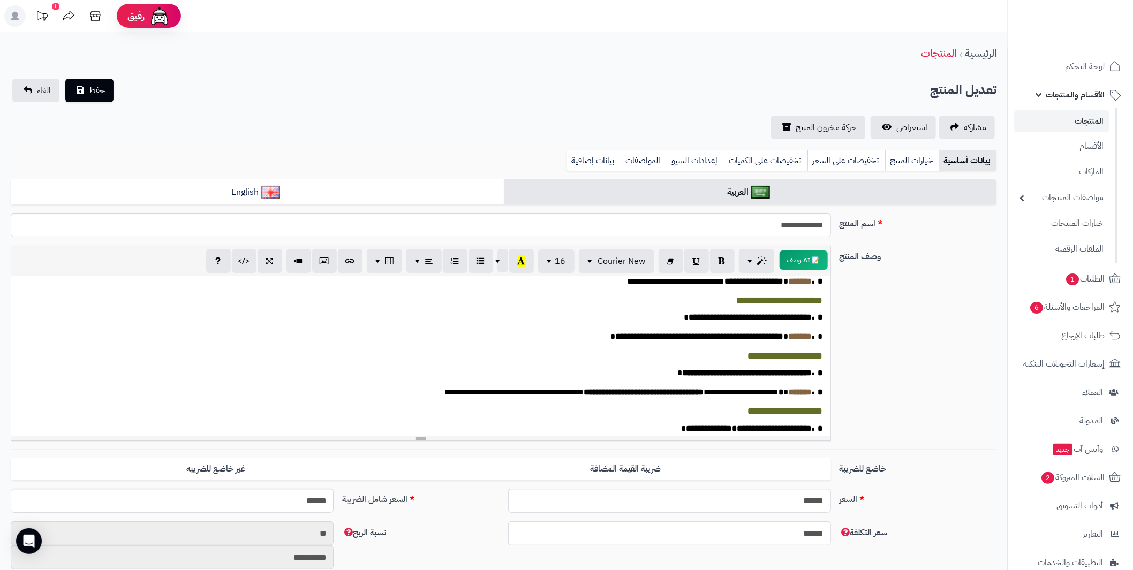
drag, startPoint x: 822, startPoint y: 290, endPoint x: 815, endPoint y: 293, distance: 8.0
click at [817, 266] on b "*" at bounding box center [816, 262] width 11 height 8
click at [720, 260] on icon "button" at bounding box center [721, 260] width 7 height 11
click at [817, 285] on span "*" at bounding box center [816, 281] width 11 height 8
click at [722, 263] on icon "button" at bounding box center [721, 260] width 7 height 11
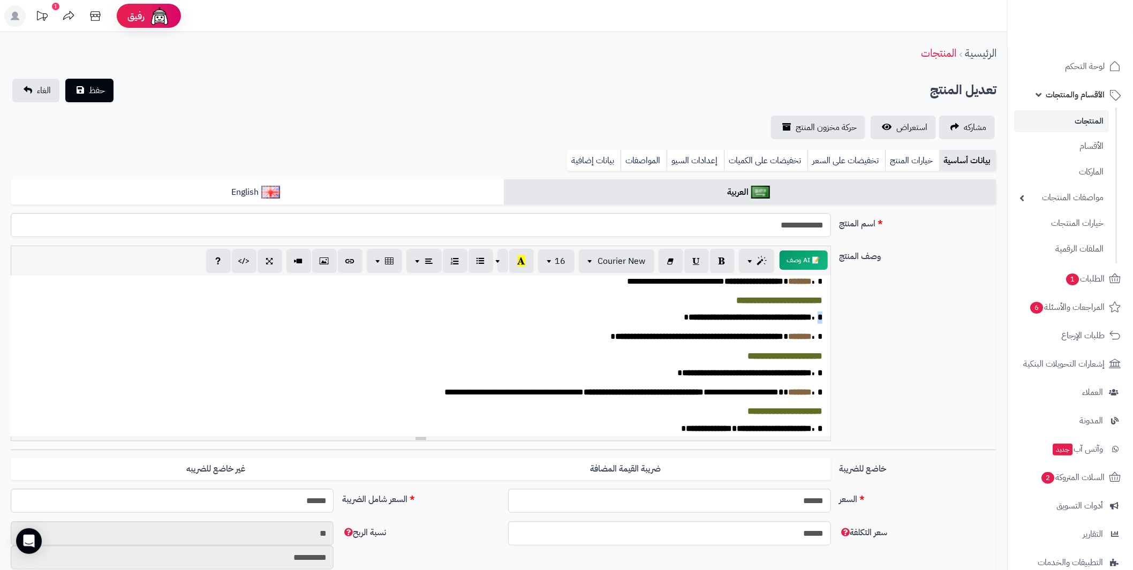
drag, startPoint x: 824, startPoint y: 342, endPoint x: 818, endPoint y: 343, distance: 5.5
click at [818, 343] on div "**********" at bounding box center [421, 356] width 820 height 161
click at [725, 263] on button "button" at bounding box center [722, 260] width 25 height 24
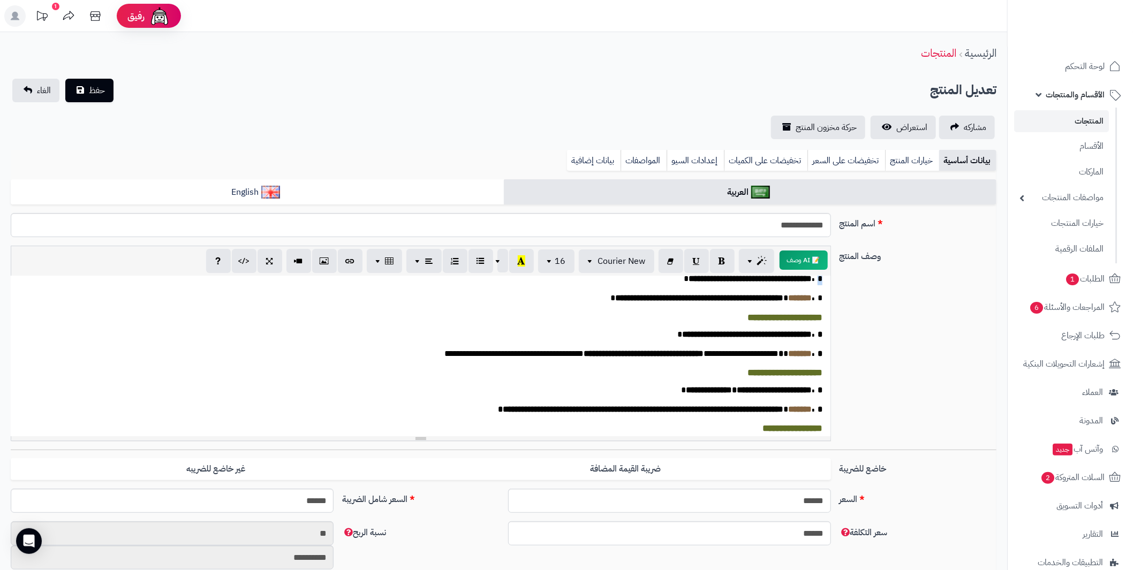
scroll to position [535, 0]
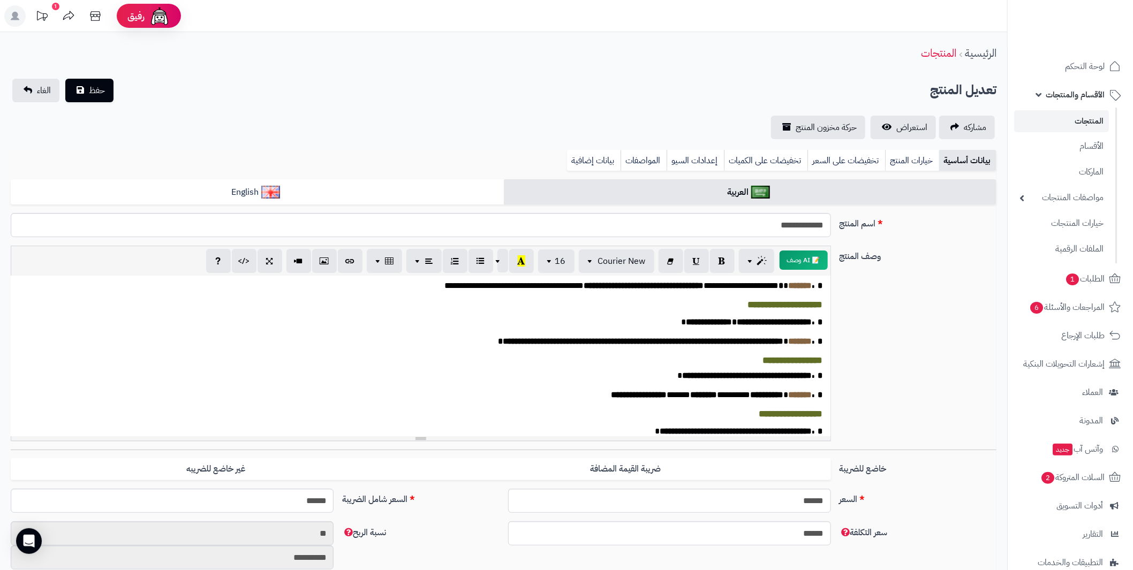
click at [818, 270] on span "*" at bounding box center [816, 266] width 11 height 8
click at [727, 264] on button "button" at bounding box center [722, 260] width 25 height 24
click at [818, 290] on span "*" at bounding box center [816, 286] width 11 height 8
click at [726, 265] on button "button" at bounding box center [722, 260] width 25 height 24
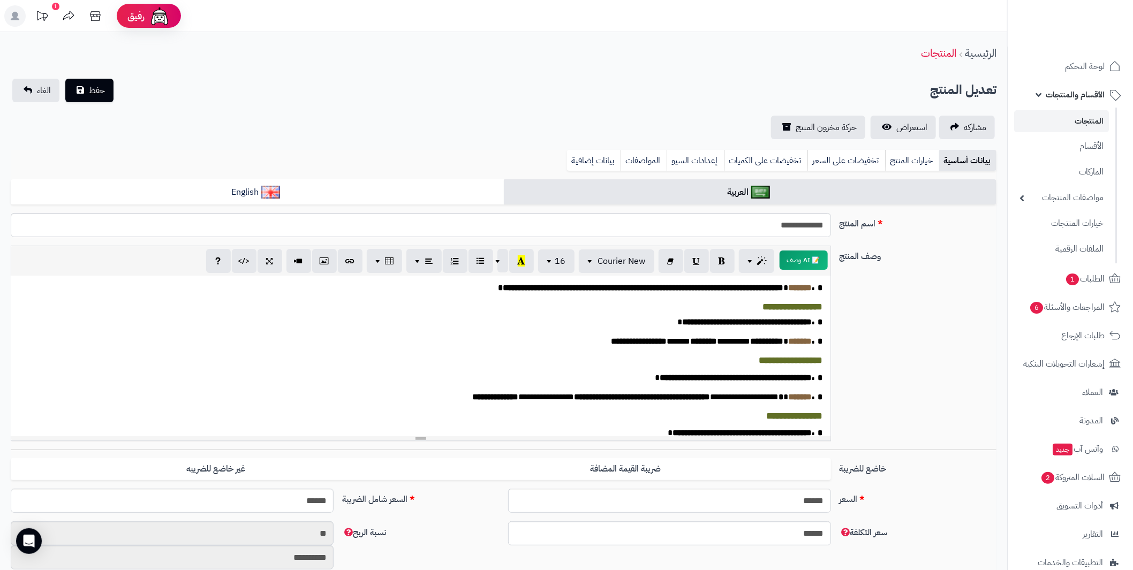
click at [817, 272] on span "*" at bounding box center [816, 268] width 11 height 8
click at [726, 261] on button "button" at bounding box center [722, 260] width 25 height 24
click at [818, 292] on span "*" at bounding box center [816, 288] width 11 height 8
click at [718, 263] on icon "button" at bounding box center [721, 260] width 7 height 11
click at [818, 352] on div "**********" at bounding box center [421, 356] width 820 height 161
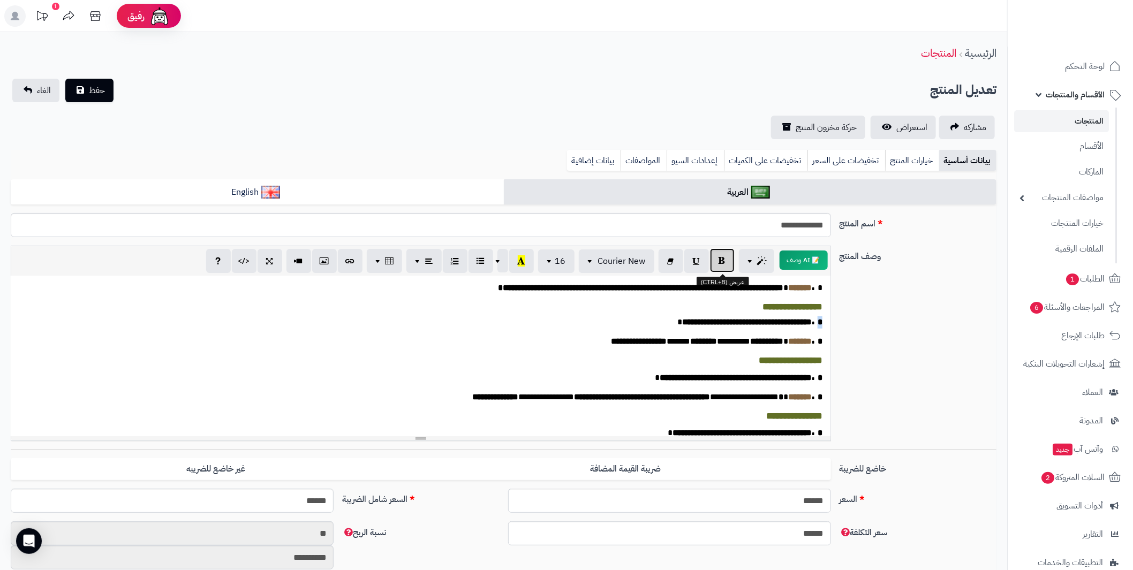
click at [724, 257] on icon "button" at bounding box center [721, 260] width 7 height 11
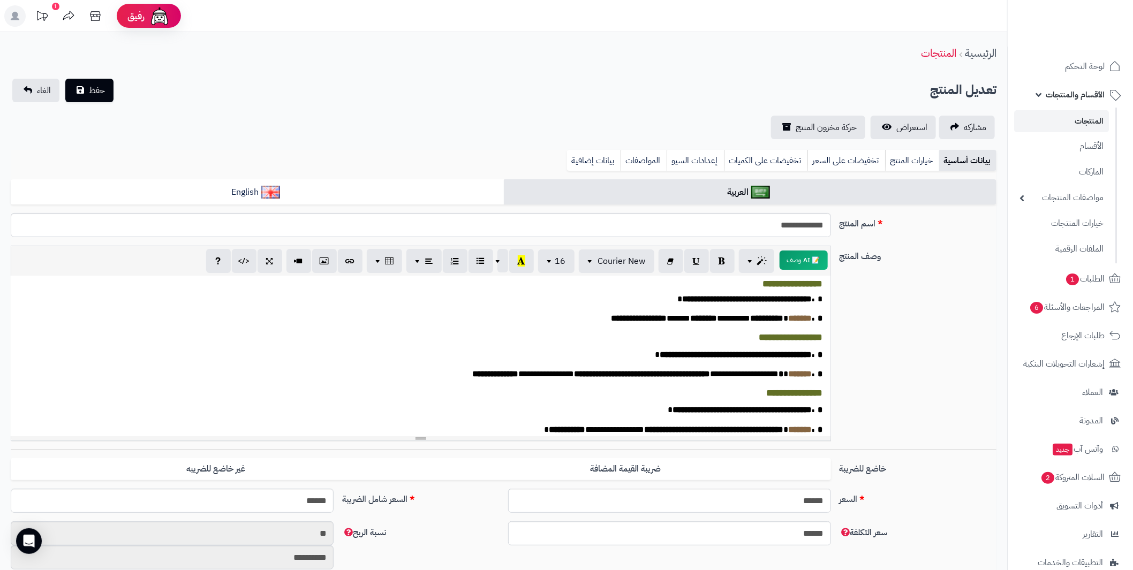
scroll to position [642, 0]
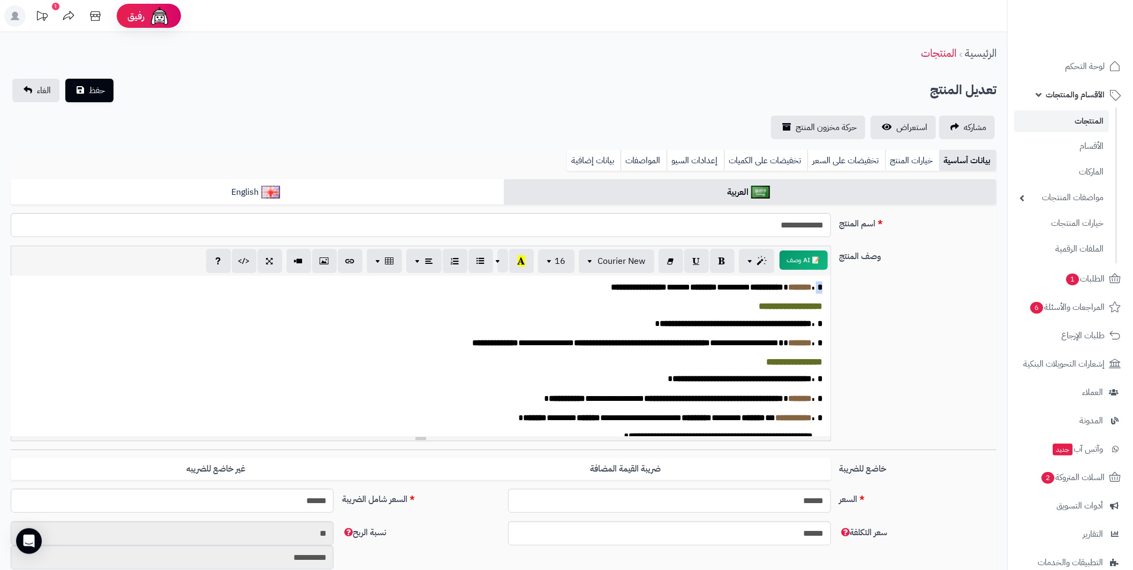
drag, startPoint x: 821, startPoint y: 322, endPoint x: 815, endPoint y: 322, distance: 5.9
click at [815, 291] on span "*" at bounding box center [816, 287] width 11 height 8
click at [725, 264] on button "button" at bounding box center [722, 260] width 25 height 24
click at [817, 328] on span "*" at bounding box center [816, 324] width 11 height 8
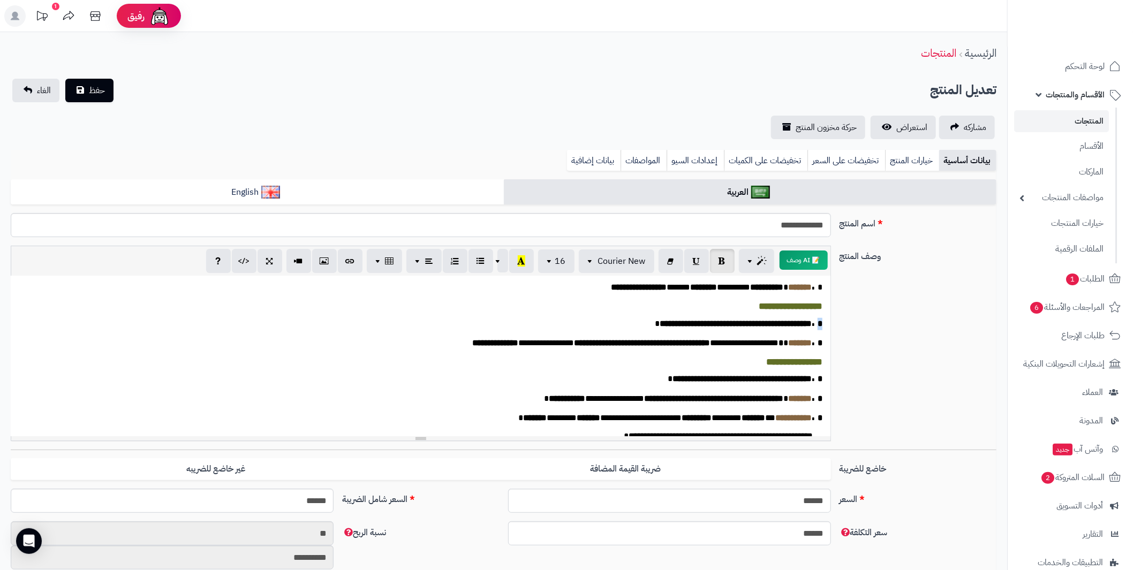
click at [818, 357] on div "**********" at bounding box center [421, 356] width 820 height 161
drag, startPoint x: 723, startPoint y: 264, endPoint x: 740, endPoint y: 309, distance: 48.1
click at [723, 264] on icon "button" at bounding box center [721, 260] width 7 height 11
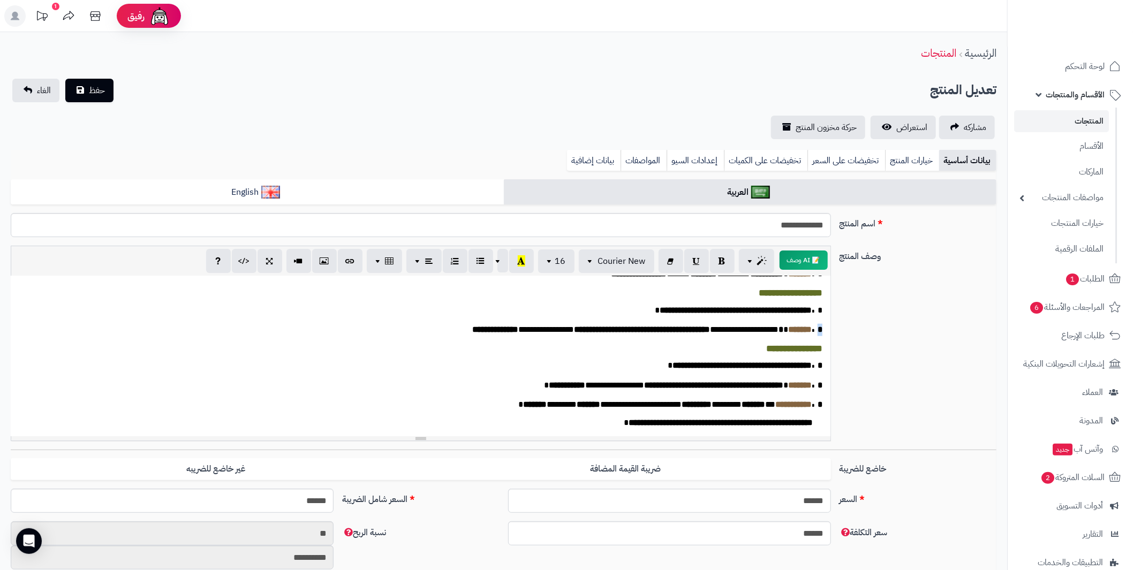
click at [817, 326] on div "**********" at bounding box center [421, 356] width 820 height 161
click at [729, 262] on button "button" at bounding box center [722, 260] width 25 height 24
click at [818, 363] on span "*" at bounding box center [816, 365] width 11 height 8
click at [720, 265] on icon "button" at bounding box center [721, 260] width 7 height 11
click at [818, 380] on div "**********" at bounding box center [421, 356] width 820 height 161
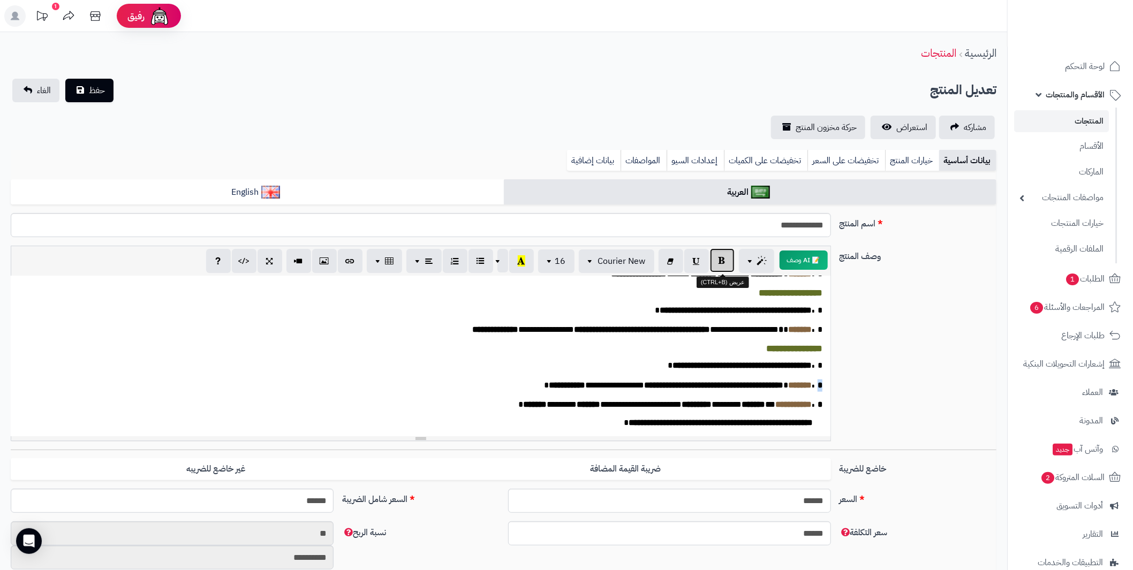
click at [723, 263] on icon "button" at bounding box center [721, 260] width 7 height 11
click at [818, 404] on div "**********" at bounding box center [421, 356] width 820 height 161
click at [718, 265] on icon "button" at bounding box center [721, 260] width 7 height 11
click at [95, 85] on span "حفظ" at bounding box center [97, 90] width 16 height 13
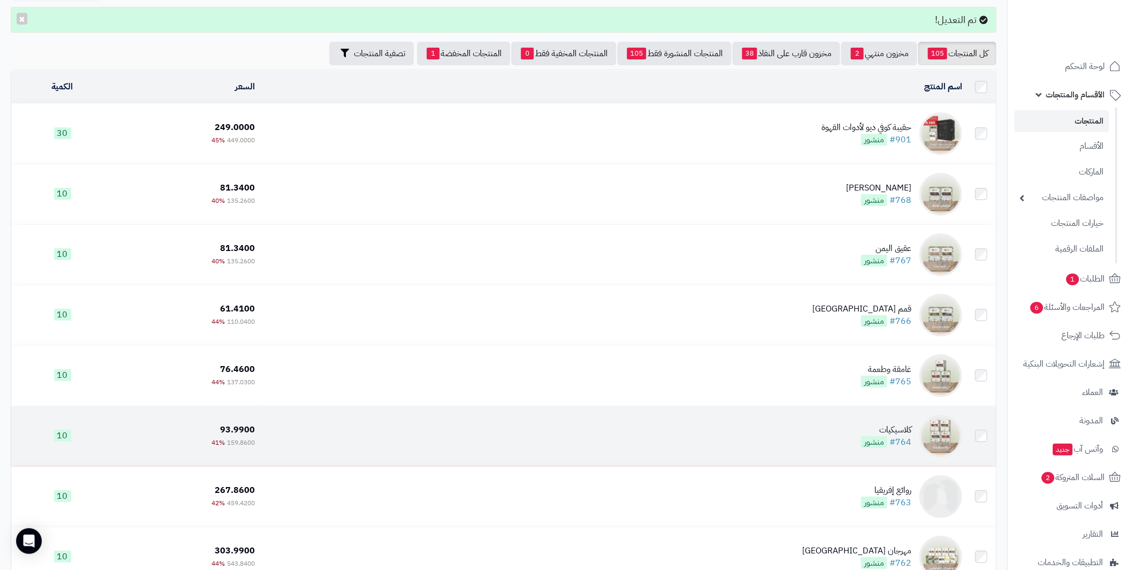
scroll to position [107, 0]
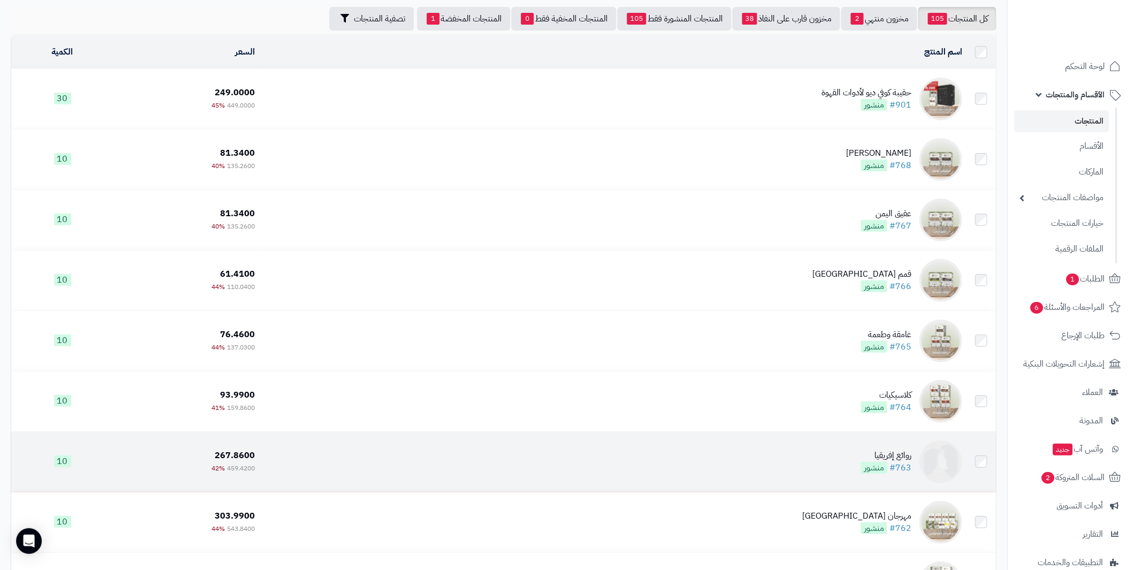
click at [887, 450] on div "روائع إفريقيا" at bounding box center [886, 456] width 50 height 12
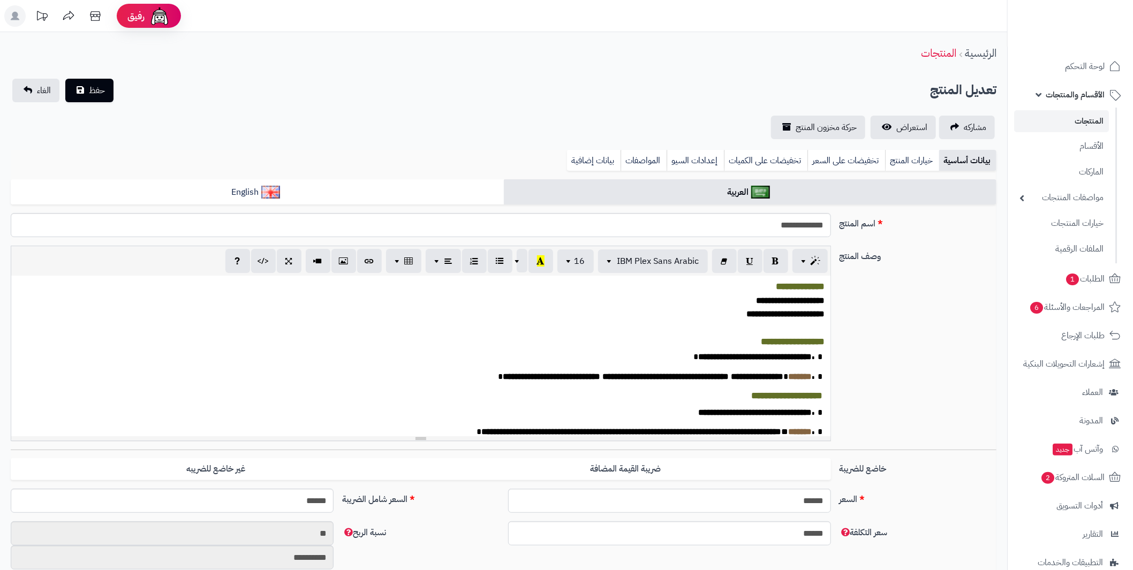
scroll to position [207, 0]
click at [688, 331] on div "**********" at bounding box center [420, 356] width 818 height 161
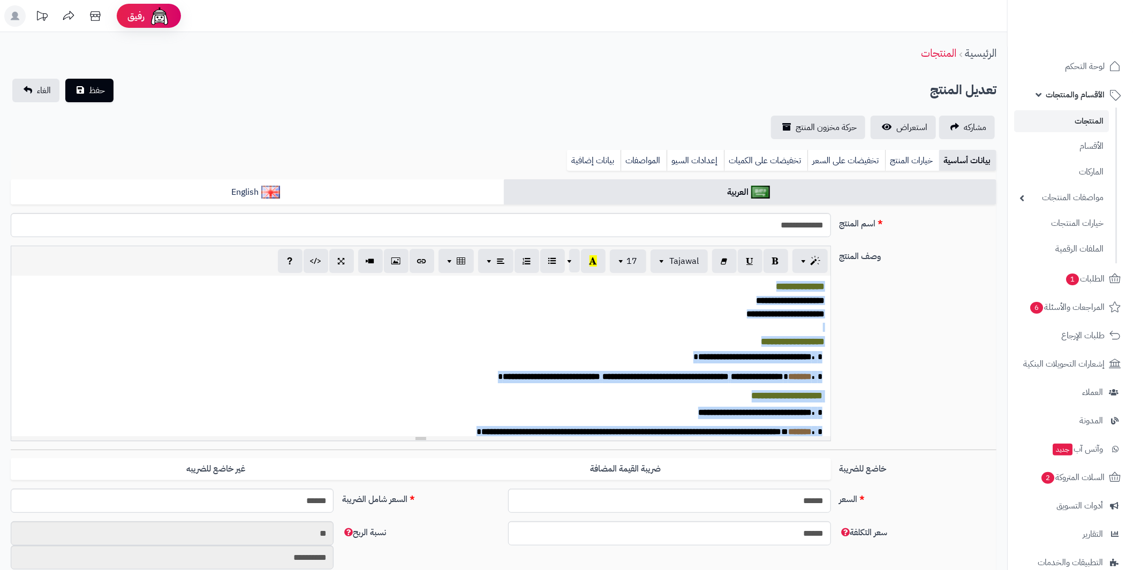
paste div
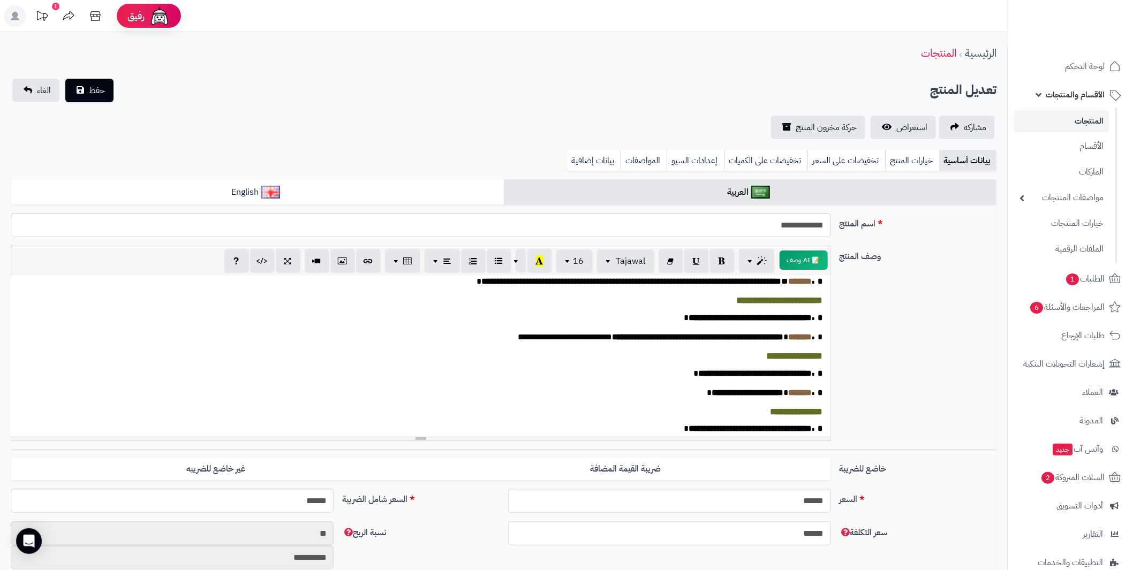
scroll to position [0, 0]
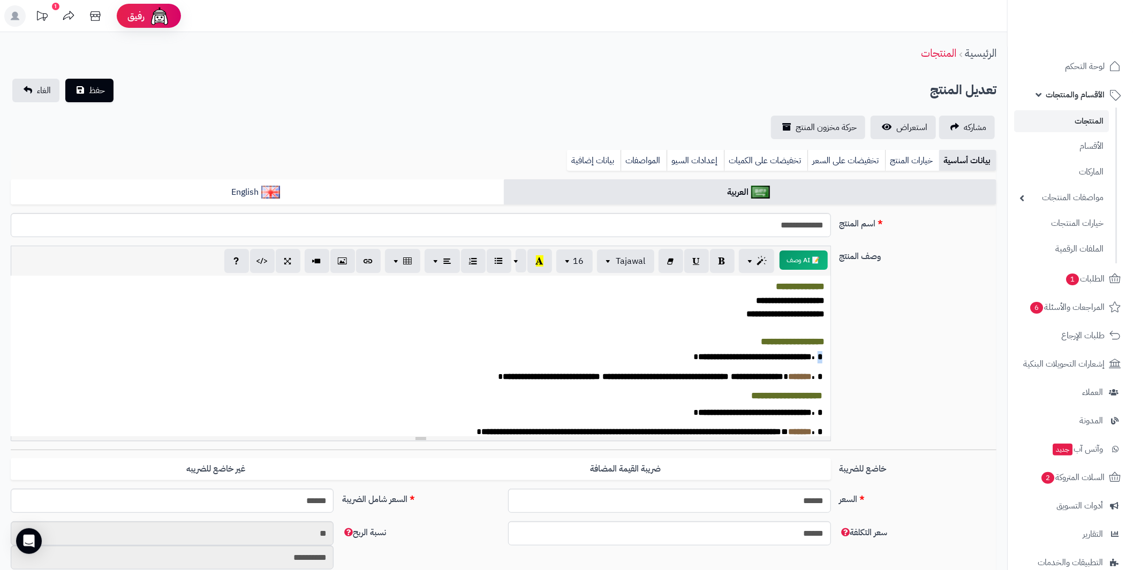
click at [819, 361] on span "*" at bounding box center [816, 357] width 11 height 8
click at [724, 262] on icon "button" at bounding box center [721, 260] width 7 height 11
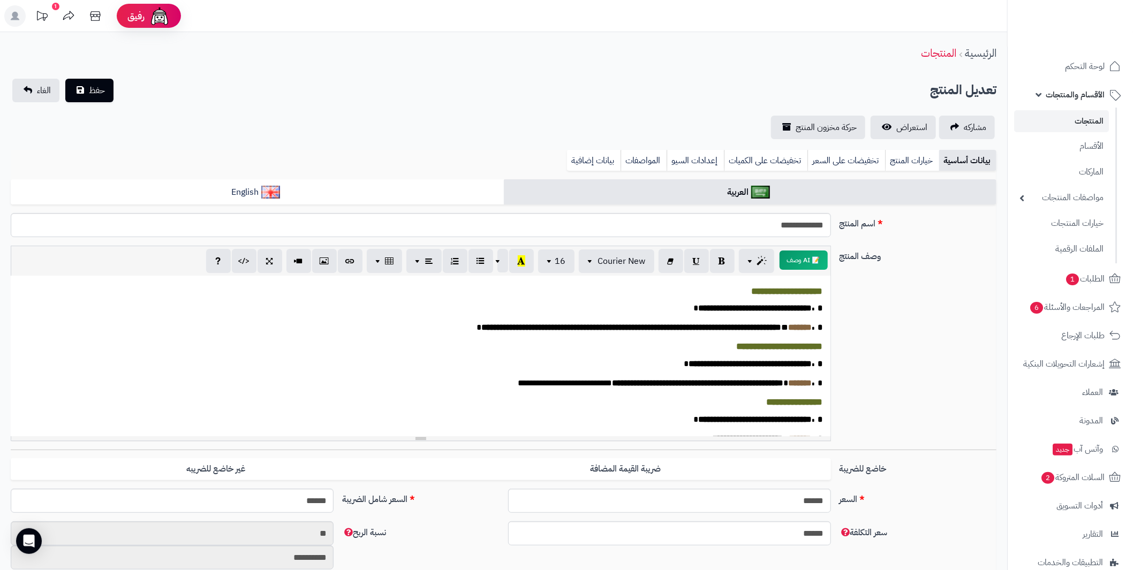
scroll to position [107, 0]
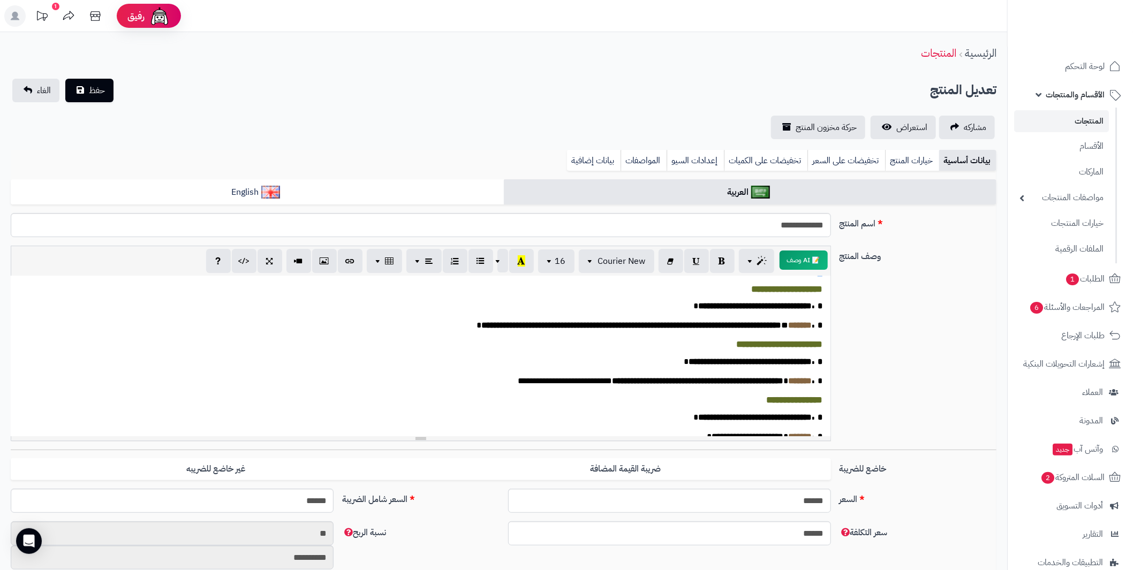
click at [818, 274] on span "*" at bounding box center [816, 270] width 11 height 8
click at [725, 263] on icon "button" at bounding box center [721, 260] width 7 height 11
click at [819, 310] on span "*" at bounding box center [816, 306] width 11 height 8
click at [723, 266] on button "button" at bounding box center [722, 260] width 25 height 24
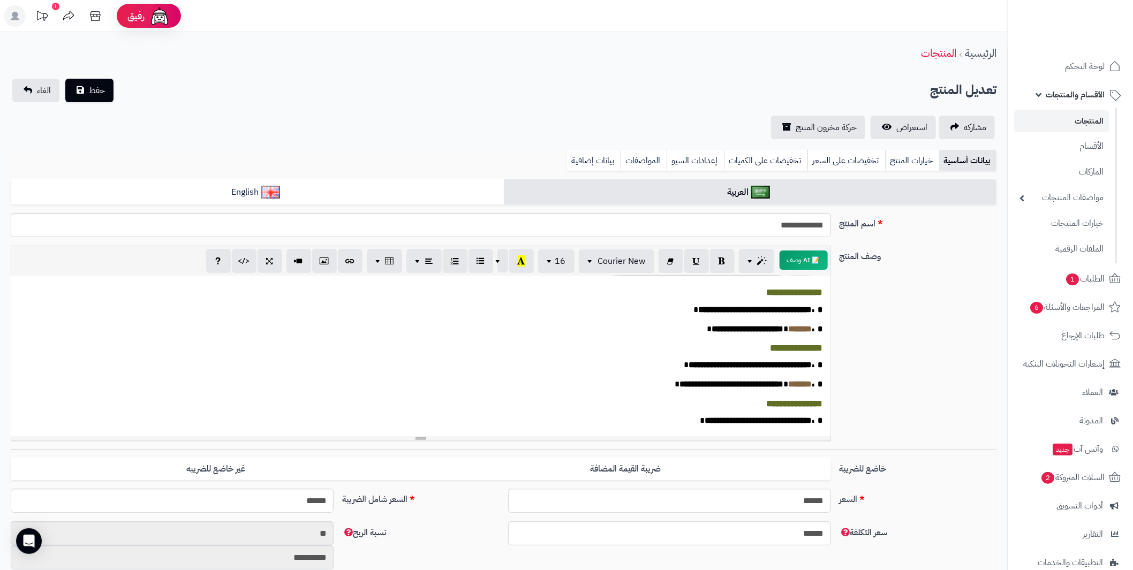
scroll to position [161, 0]
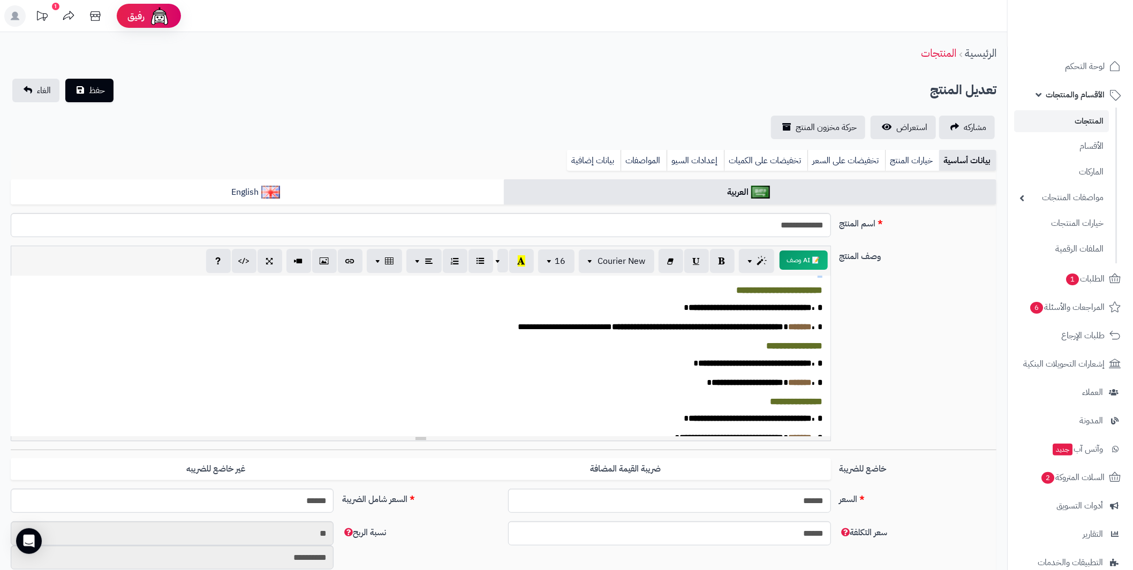
click at [819, 275] on span "*" at bounding box center [816, 271] width 11 height 8
click at [726, 264] on button "button" at bounding box center [722, 260] width 25 height 24
click at [818, 312] on span "*" at bounding box center [816, 308] width 11 height 8
click at [725, 265] on icon "button" at bounding box center [721, 260] width 7 height 11
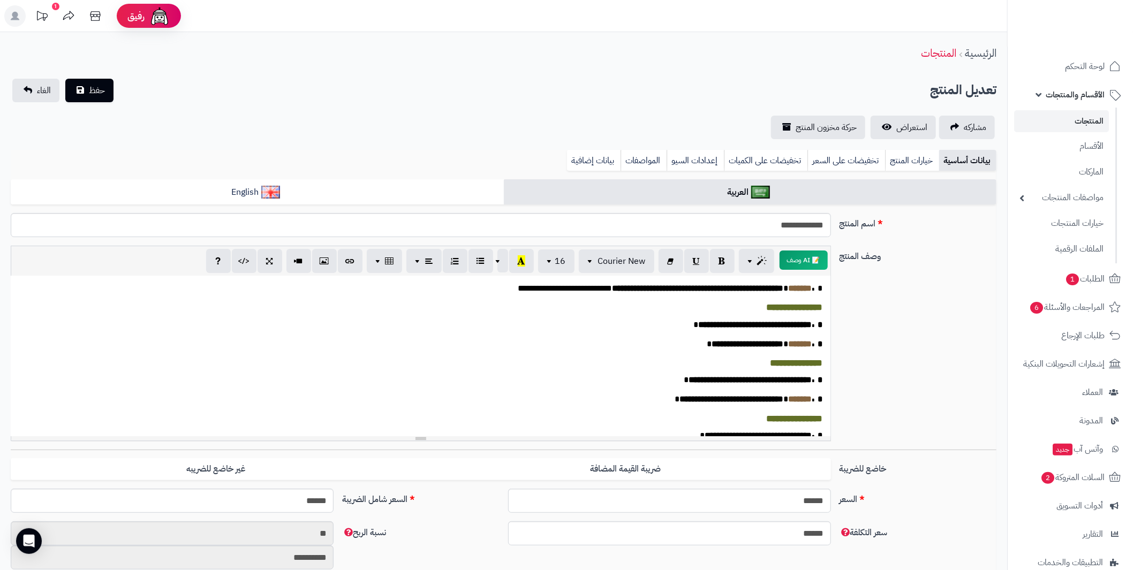
scroll to position [214, 0]
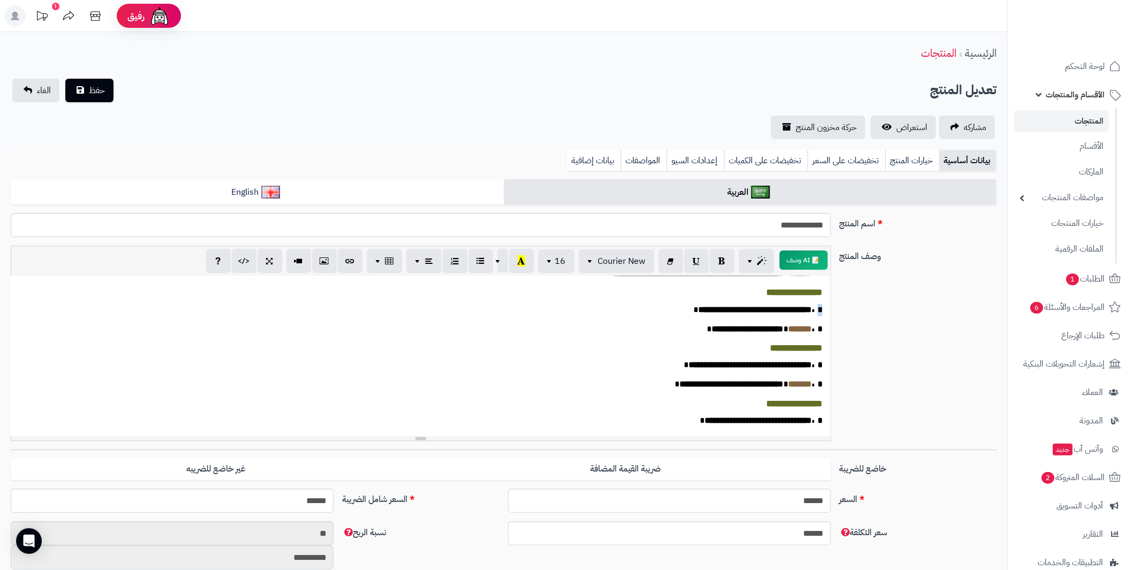
click at [817, 314] on span "*" at bounding box center [816, 310] width 11 height 8
click at [724, 267] on button "button" at bounding box center [722, 260] width 25 height 24
click at [819, 333] on span "*" at bounding box center [816, 329] width 11 height 8
click at [726, 265] on button "button" at bounding box center [722, 260] width 25 height 24
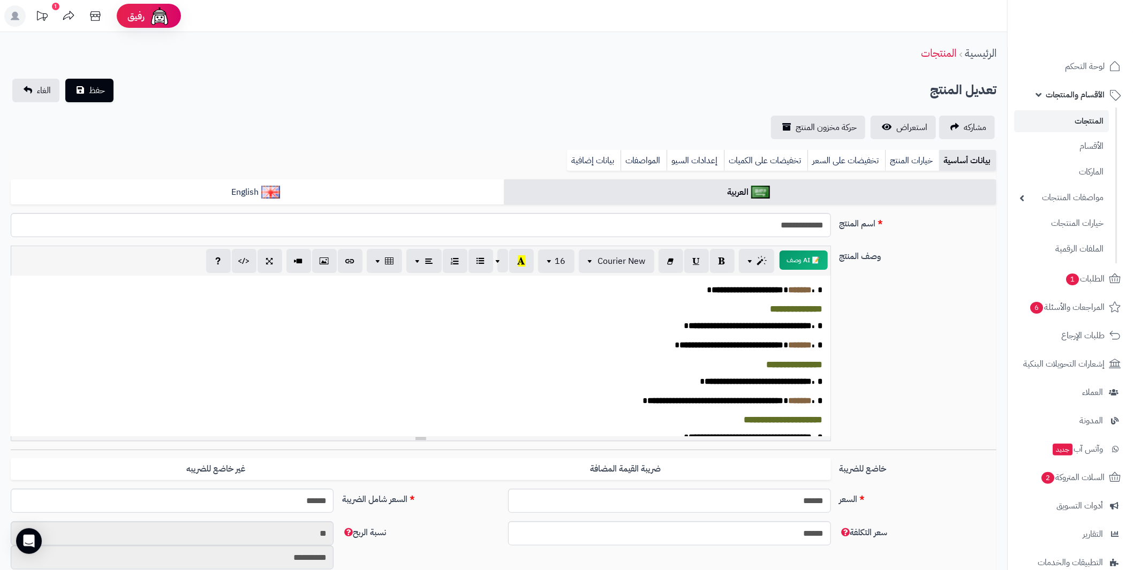
scroll to position [267, 0]
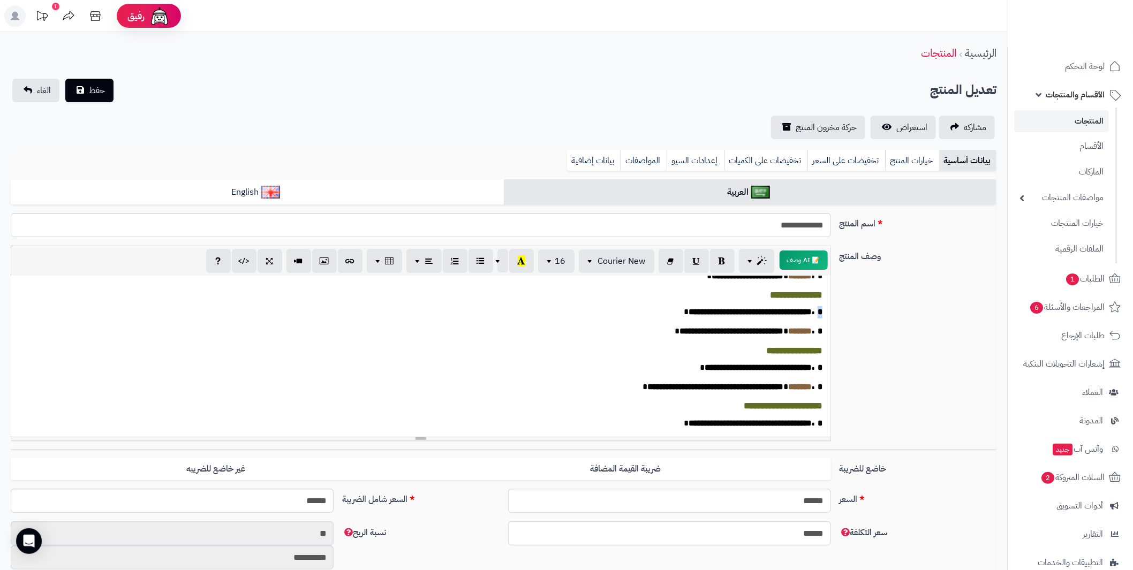
click at [818, 316] on span "*" at bounding box center [816, 312] width 11 height 8
click at [724, 264] on icon "button" at bounding box center [721, 260] width 7 height 11
click at [817, 335] on span "*" at bounding box center [816, 331] width 11 height 8
click at [729, 267] on button "button" at bounding box center [722, 260] width 25 height 24
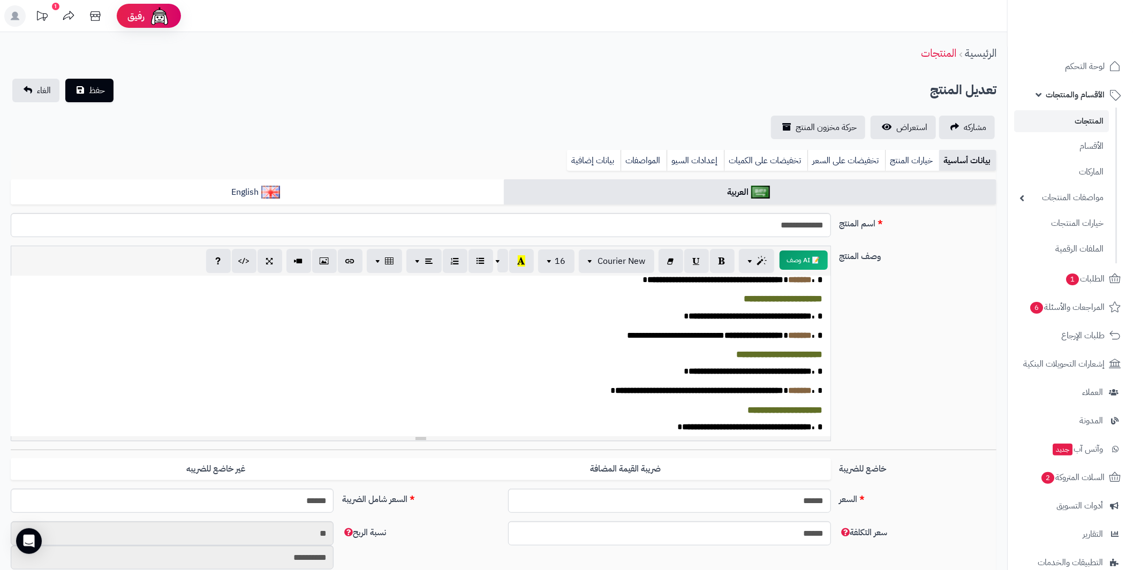
scroll to position [374, 0]
click at [819, 264] on span "*" at bounding box center [816, 260] width 11 height 8
click at [726, 266] on button "button" at bounding box center [722, 260] width 25 height 24
click at [820, 284] on span "*" at bounding box center [816, 280] width 11 height 8
drag, startPoint x: 723, startPoint y: 268, endPoint x: 758, endPoint y: 294, distance: 43.6
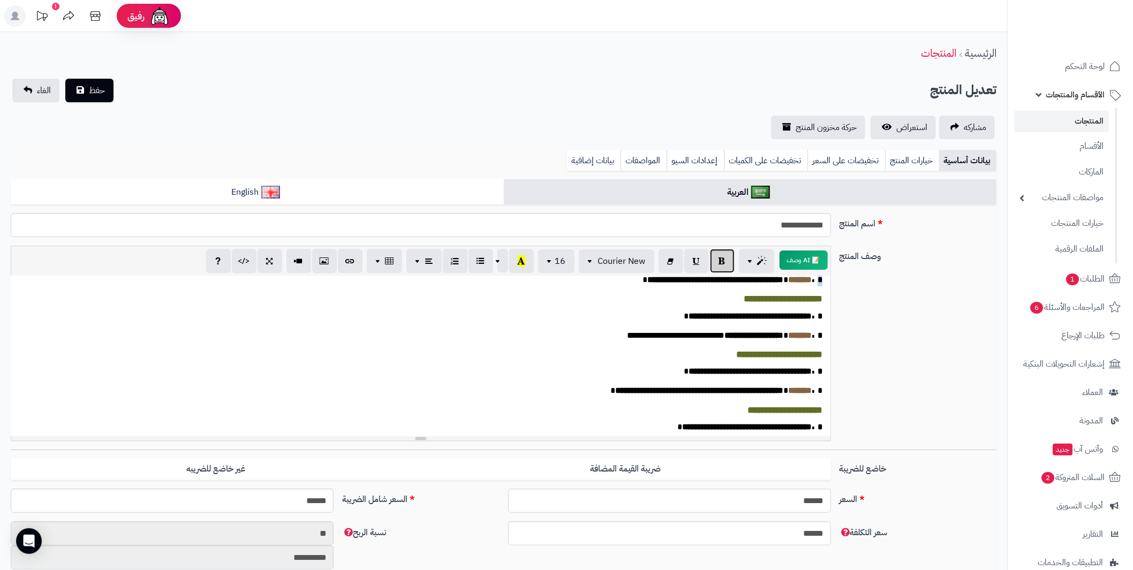
click at [724, 268] on button "button" at bounding box center [722, 261] width 25 height 24
click at [818, 320] on span "*" at bounding box center [816, 316] width 11 height 8
click at [726, 269] on button "button" at bounding box center [722, 260] width 25 height 24
click at [819, 339] on span "*" at bounding box center [816, 335] width 11 height 8
click at [727, 267] on button "button" at bounding box center [722, 260] width 25 height 24
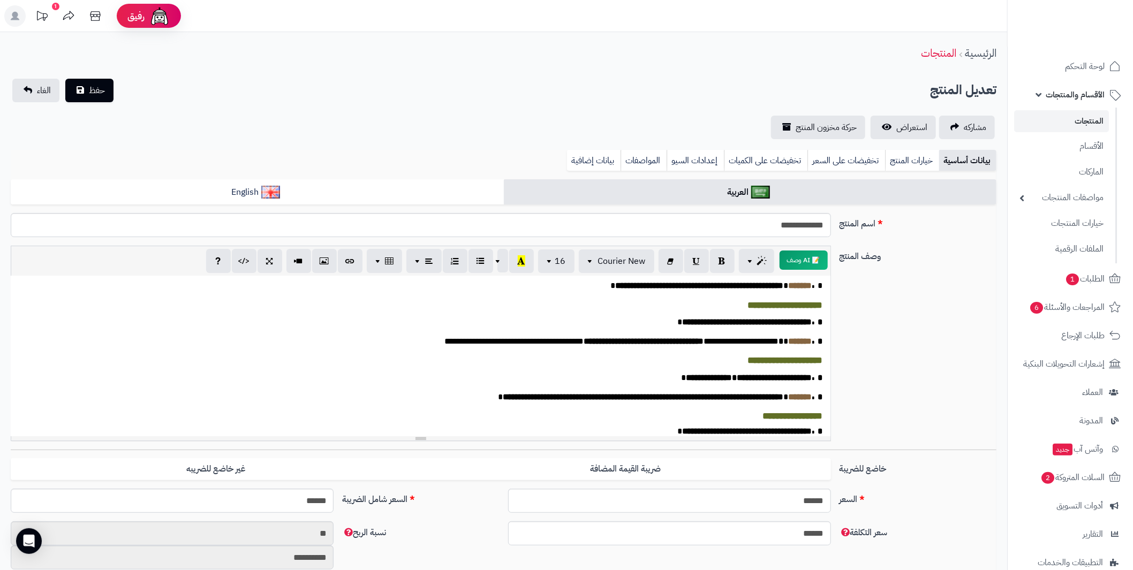
scroll to position [482, 0]
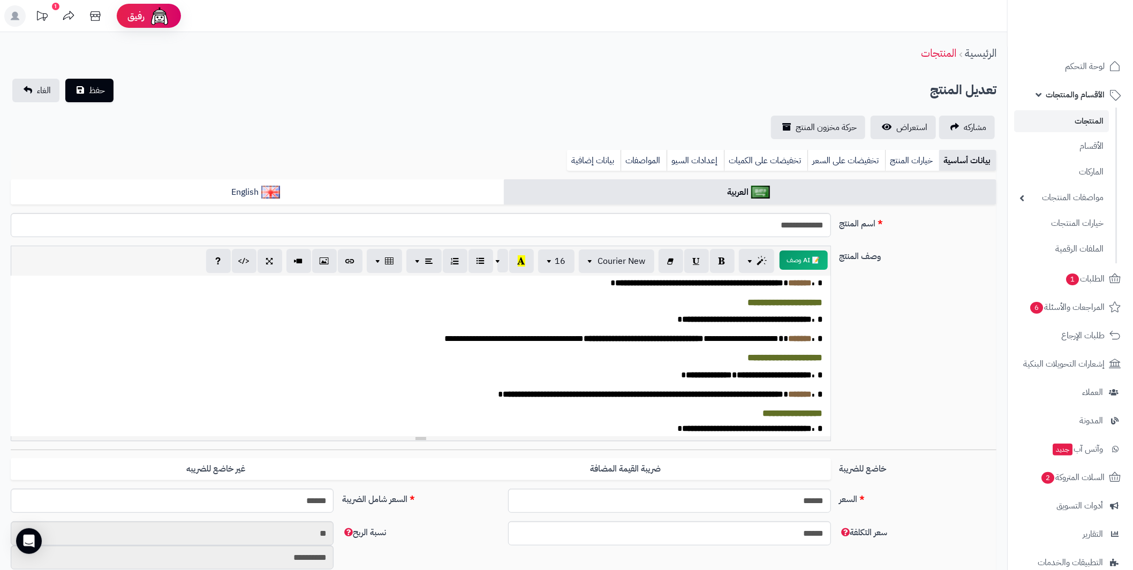
drag, startPoint x: 824, startPoint y: 290, endPoint x: 816, endPoint y: 290, distance: 8.0
click at [816, 290] on div "**********" at bounding box center [421, 356] width 820 height 161
click at [721, 260] on icon "button" at bounding box center [721, 260] width 7 height 11
click at [729, 262] on button "button" at bounding box center [722, 260] width 25 height 24
click at [818, 323] on span "*" at bounding box center [816, 319] width 11 height 8
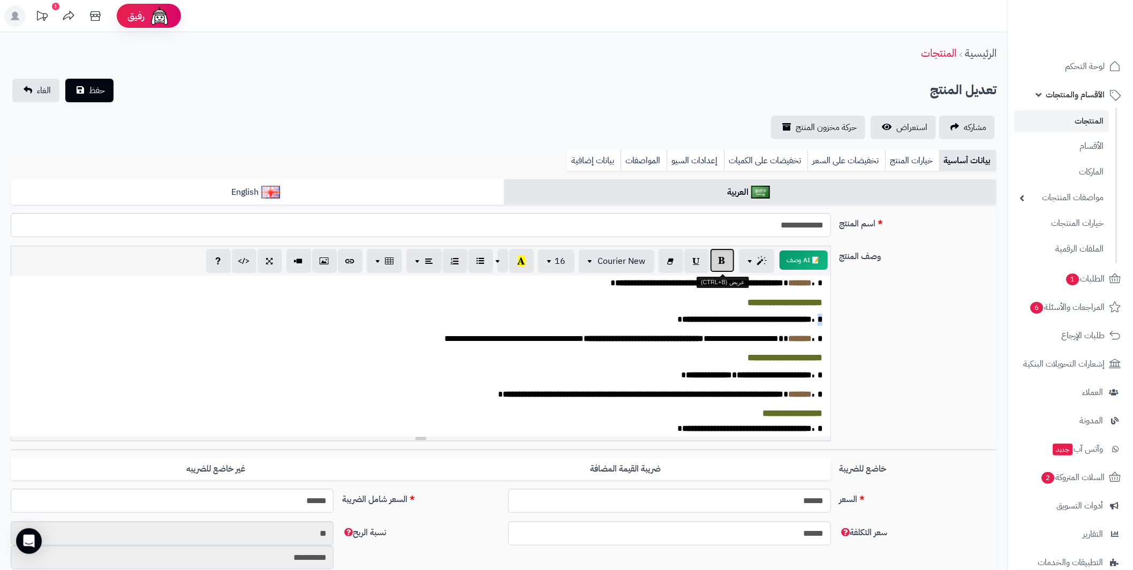
click at [721, 265] on icon "button" at bounding box center [721, 260] width 7 height 11
click at [818, 343] on span "*" at bounding box center [816, 339] width 11 height 8
click at [721, 265] on icon "button" at bounding box center [721, 260] width 7 height 11
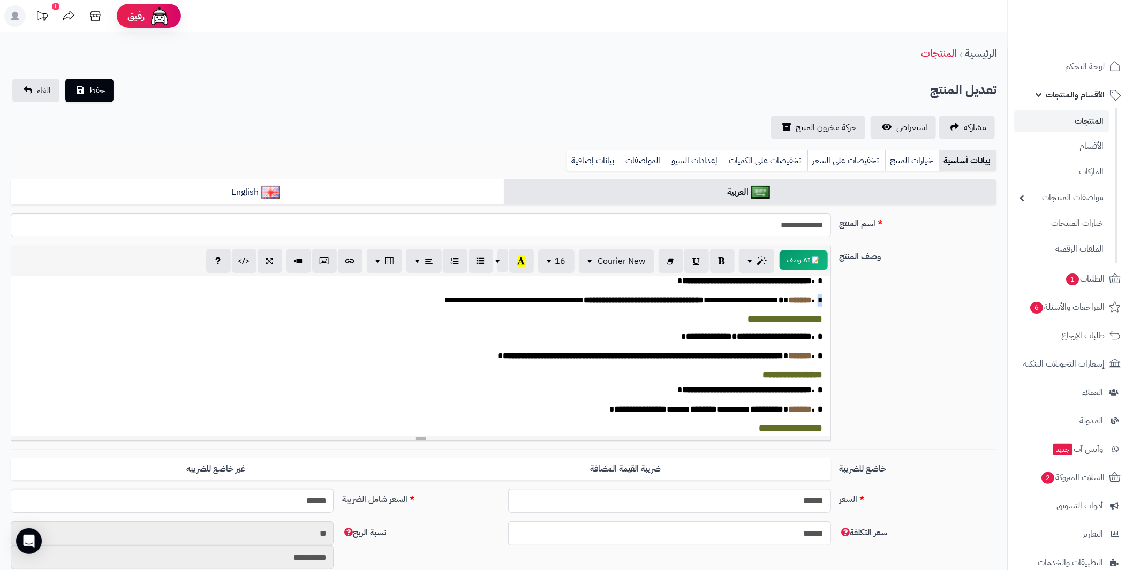
scroll to position [535, 0]
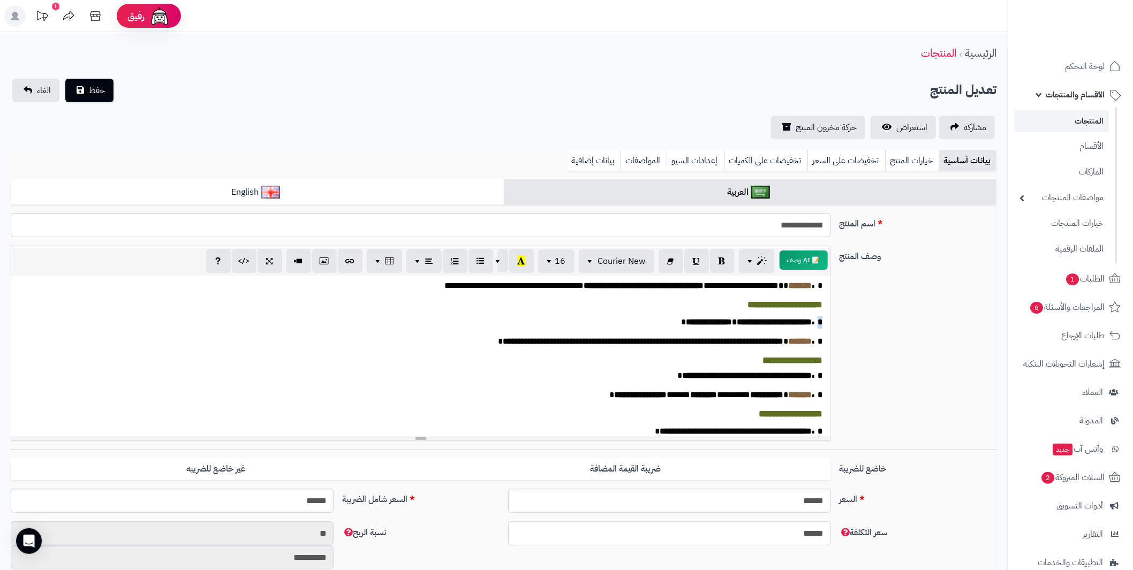
click at [820, 326] on span "*" at bounding box center [816, 322] width 11 height 8
click at [727, 268] on button "button" at bounding box center [722, 260] width 25 height 24
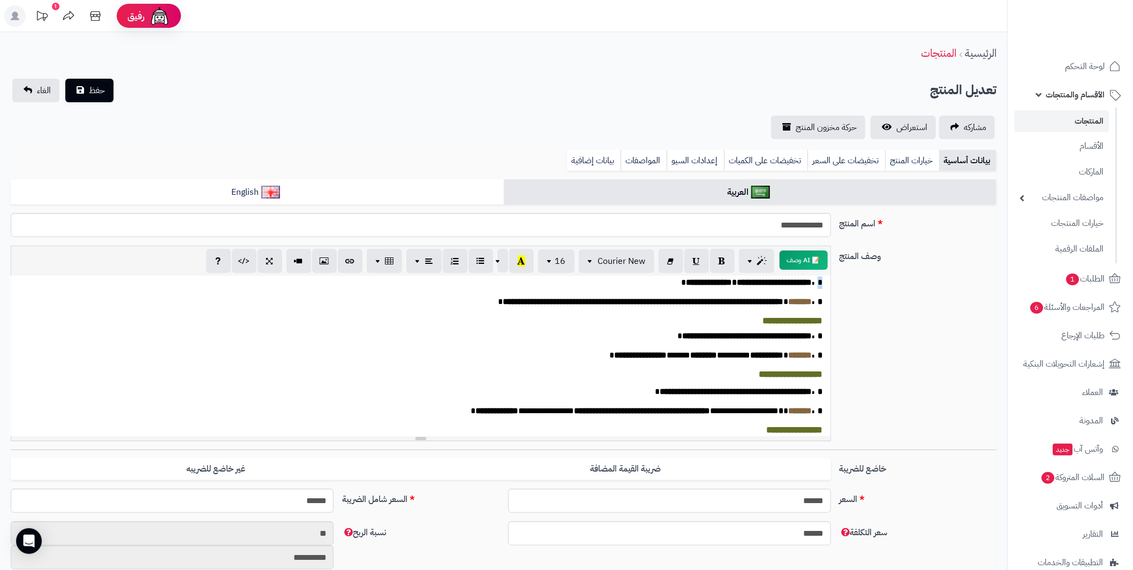
scroll to position [588, 0]
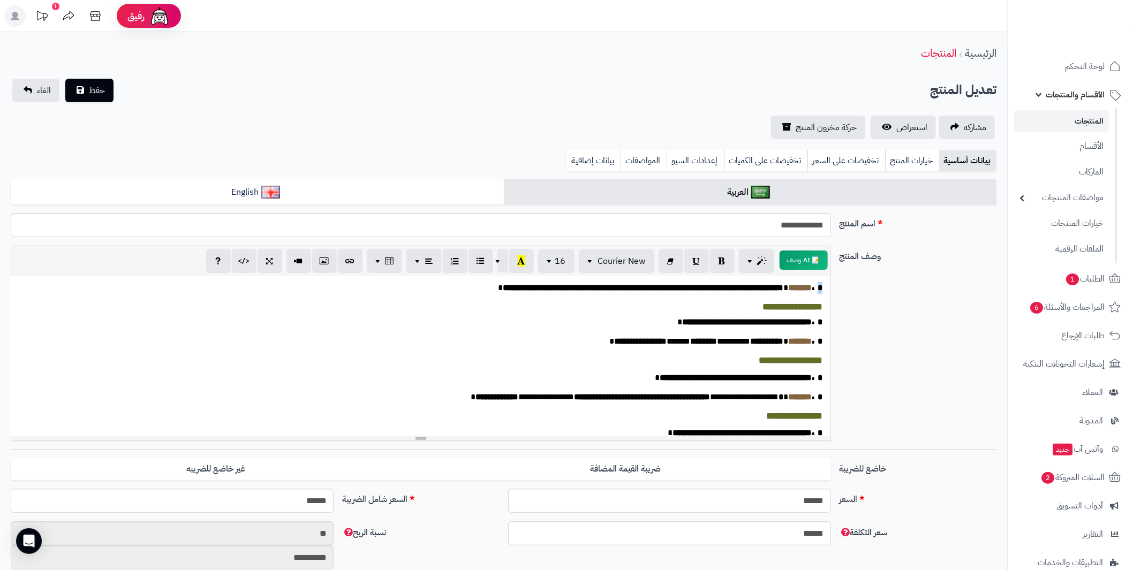
click at [819, 292] on span "*" at bounding box center [816, 288] width 11 height 8
click at [723, 265] on icon "button" at bounding box center [721, 260] width 7 height 11
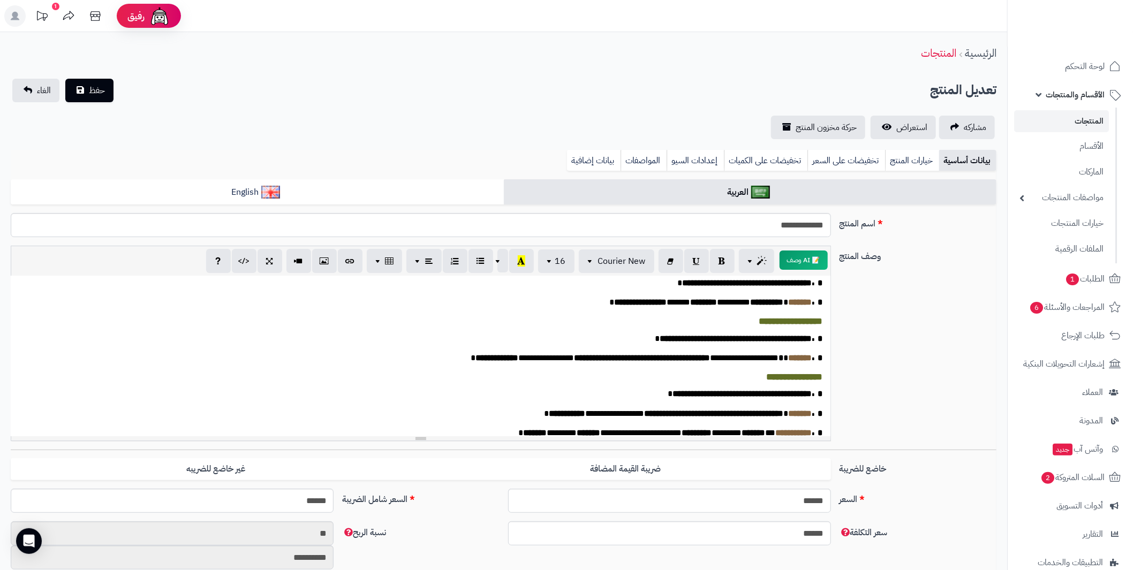
scroll to position [642, 0]
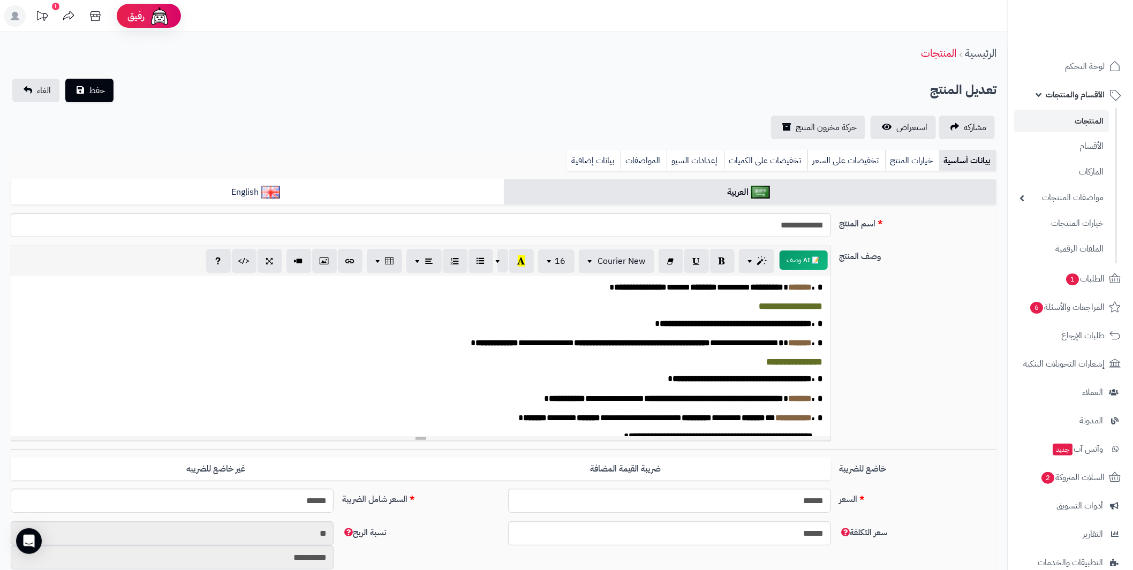
click at [819, 272] on span "*" at bounding box center [816, 268] width 11 height 8
click at [817, 272] on span "*" at bounding box center [816, 268] width 11 height 8
click at [720, 264] on icon "button" at bounding box center [721, 260] width 7 height 11
click at [817, 291] on span "*" at bounding box center [816, 287] width 11 height 8
click at [727, 268] on button "button" at bounding box center [722, 260] width 25 height 24
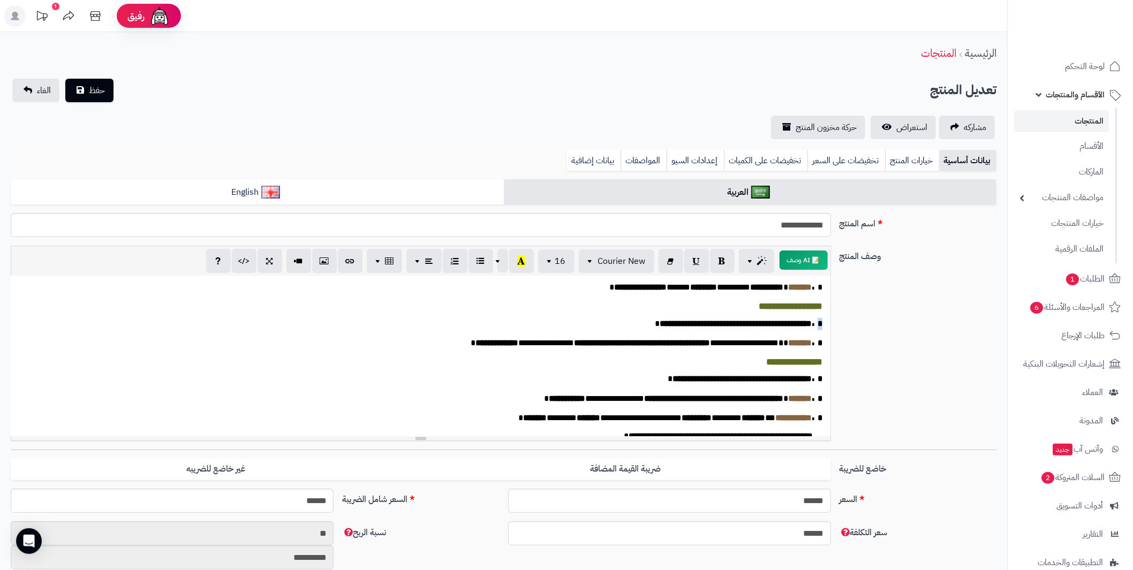
click at [819, 358] on div "**********" at bounding box center [421, 356] width 820 height 161
click at [728, 265] on button "button" at bounding box center [722, 260] width 25 height 24
click at [817, 347] on span "*" at bounding box center [816, 343] width 11 height 8
click at [730, 265] on button "button" at bounding box center [722, 260] width 25 height 24
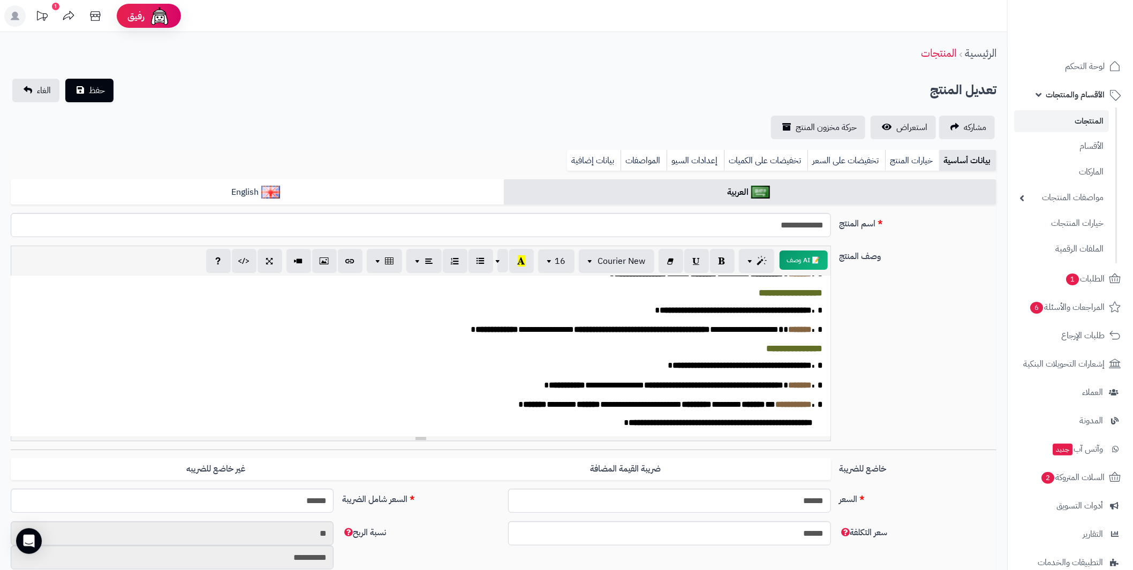
scroll to position [695, 0]
drag, startPoint x: 822, startPoint y: 362, endPoint x: 816, endPoint y: 362, distance: 6.4
click at [816, 362] on span "*" at bounding box center [816, 365] width 11 height 8
click at [729, 266] on button "button" at bounding box center [722, 260] width 25 height 24
drag, startPoint x: 818, startPoint y: 371, endPoint x: 823, endPoint y: 367, distance: 6.8
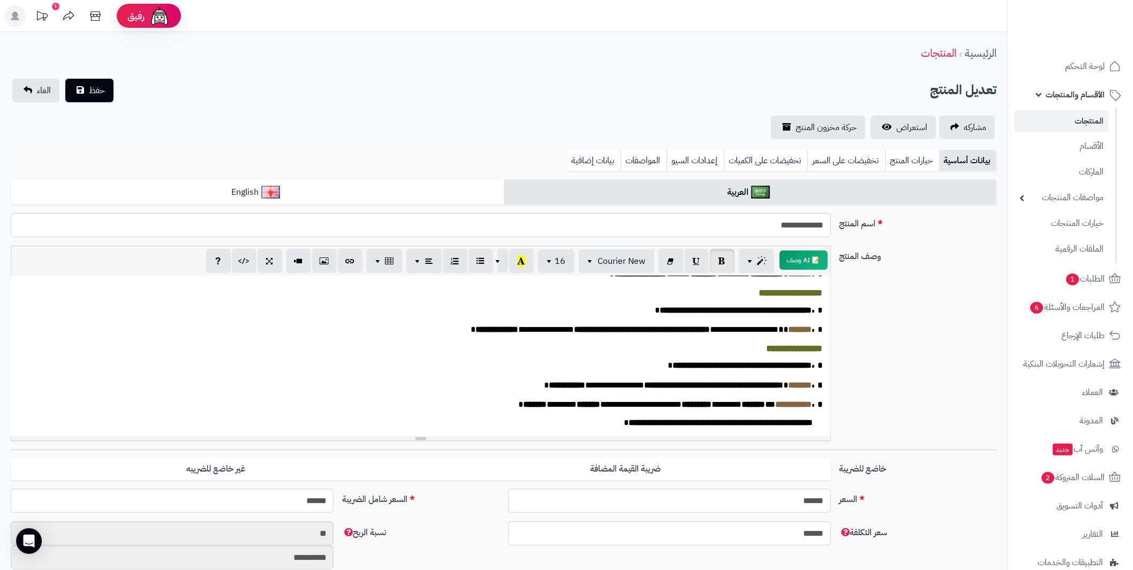
click at [819, 371] on div "**********" at bounding box center [421, 356] width 820 height 161
click at [818, 361] on span "*" at bounding box center [816, 365] width 11 height 8
click at [724, 265] on icon "button" at bounding box center [721, 260] width 7 height 11
click at [818, 381] on span "*" at bounding box center [816, 385] width 11 height 8
click at [718, 266] on button "button" at bounding box center [722, 260] width 25 height 24
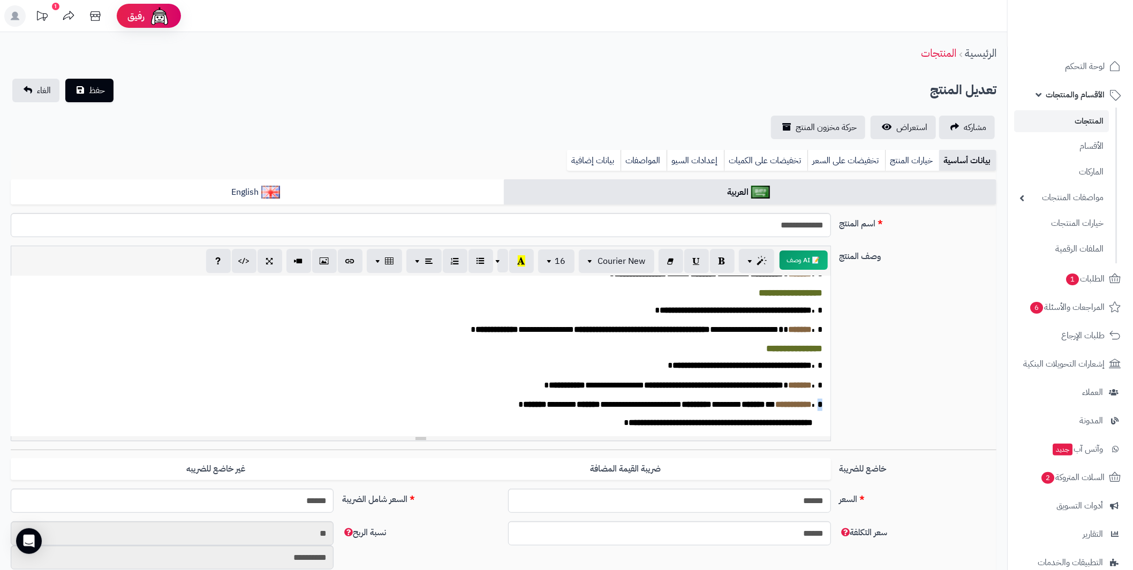
click at [818, 401] on span "*" at bounding box center [816, 404] width 11 height 8
click at [726, 261] on button "button" at bounding box center [722, 260] width 25 height 24
click at [103, 90] on span "حفظ" at bounding box center [97, 90] width 16 height 13
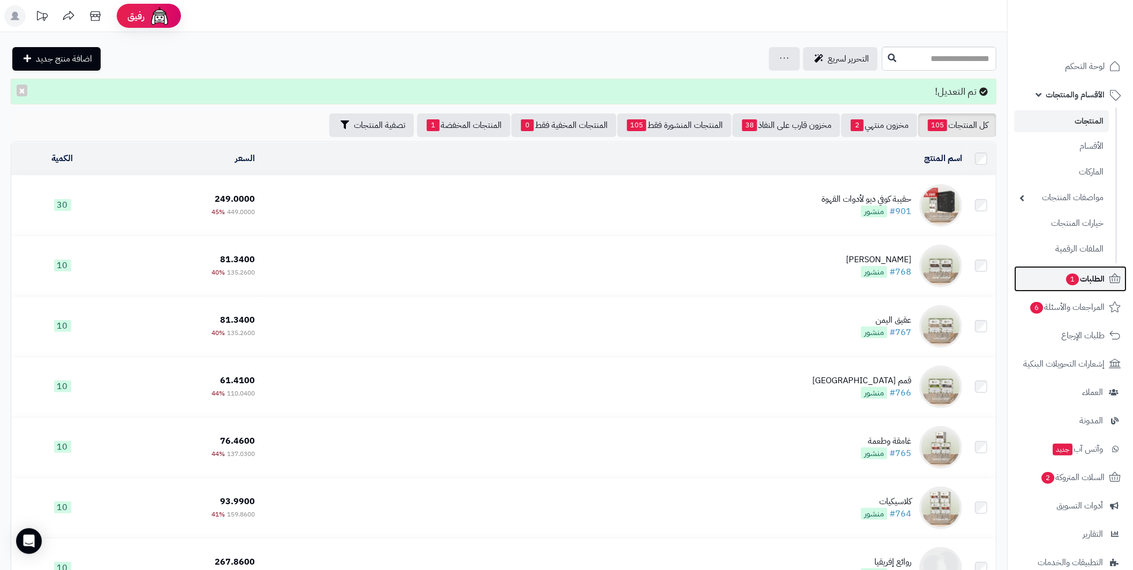
click at [1076, 273] on span "الطلبات 1" at bounding box center [1085, 278] width 40 height 15
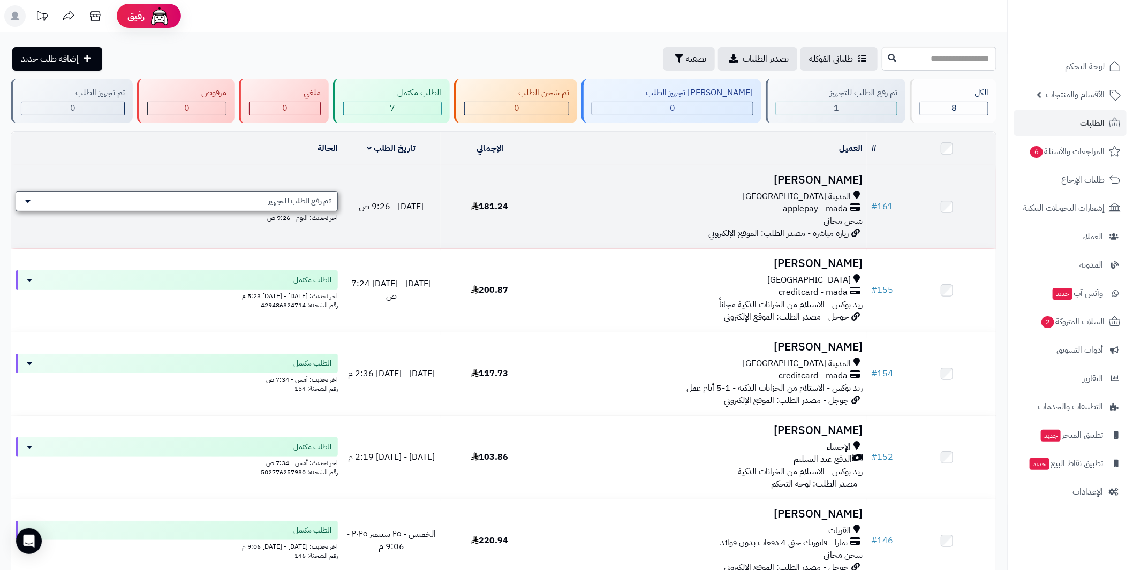
click at [290, 202] on span "تم رفع الطلب للتجهيز" at bounding box center [299, 201] width 63 height 11
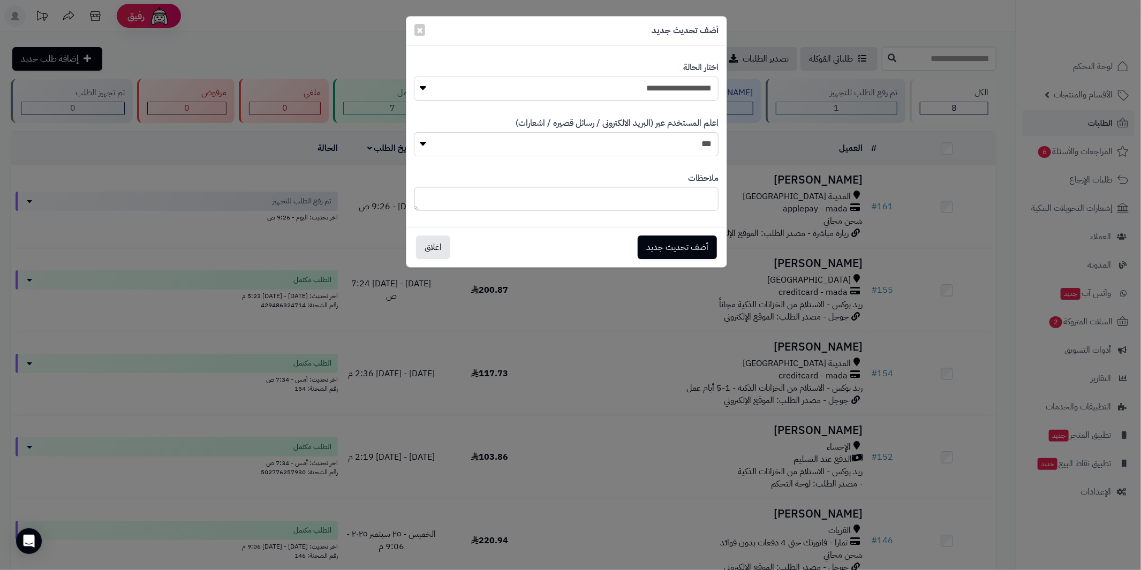
click at [623, 84] on select "**********" at bounding box center [566, 89] width 305 height 24
select select "*"
click at [414, 77] on select "**********" at bounding box center [566, 89] width 305 height 24
click at [657, 138] on select "*** **" at bounding box center [566, 144] width 305 height 24
select select "*"
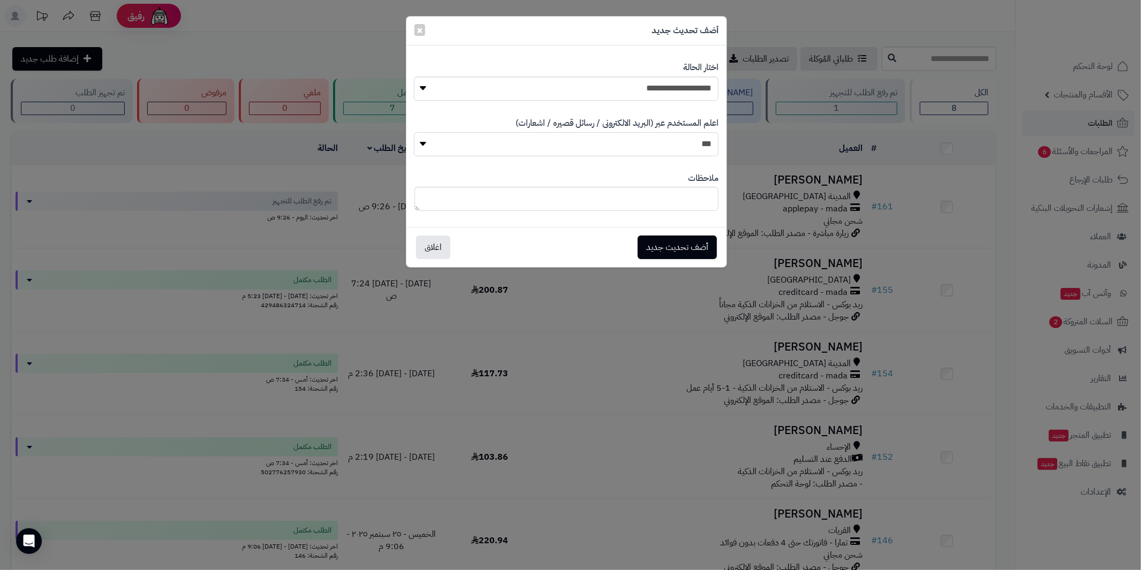
click at [414, 132] on select "*** **" at bounding box center [566, 144] width 305 height 24
click at [674, 244] on button "أضف تحديث جديد" at bounding box center [677, 247] width 79 height 24
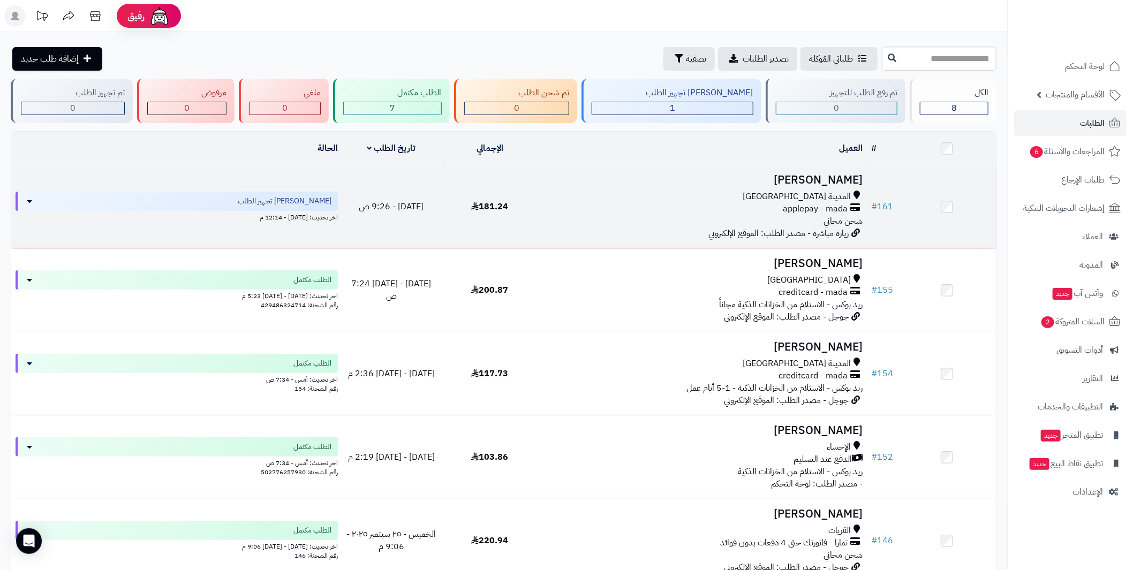
click at [816, 178] on h3 "[PERSON_NAME]" at bounding box center [702, 180] width 319 height 12
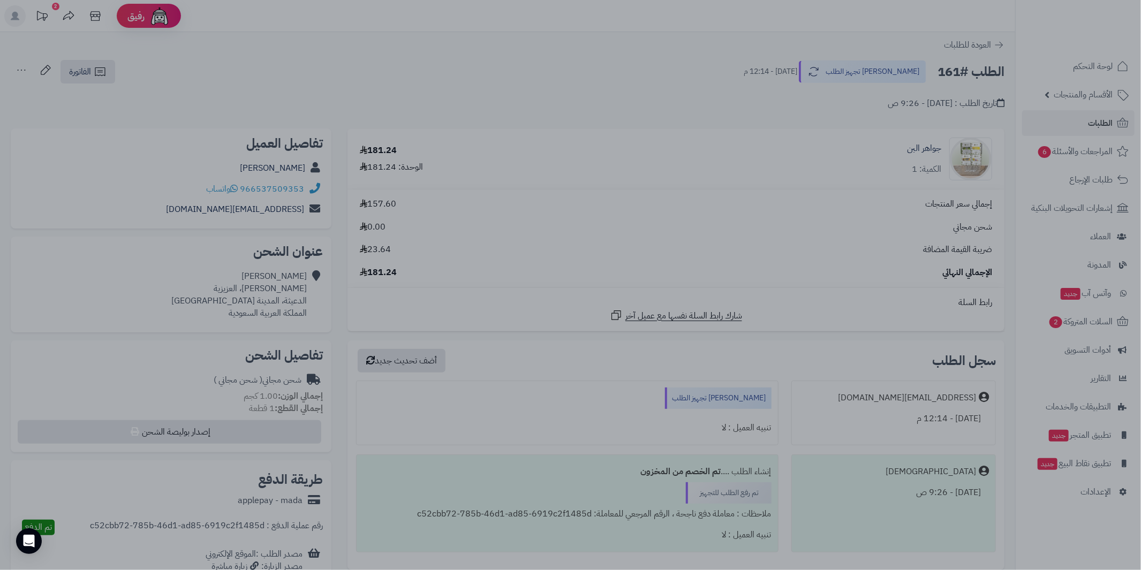
click at [586, 58] on div at bounding box center [570, 285] width 1141 height 570
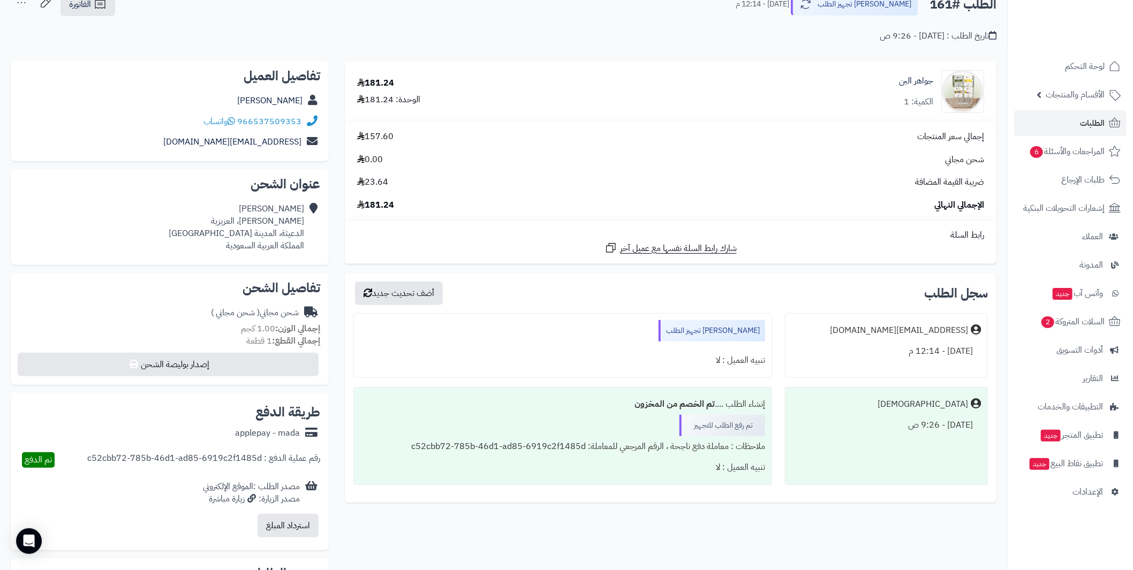
scroll to position [53, 0]
